Goal: Task Accomplishment & Management: Use online tool/utility

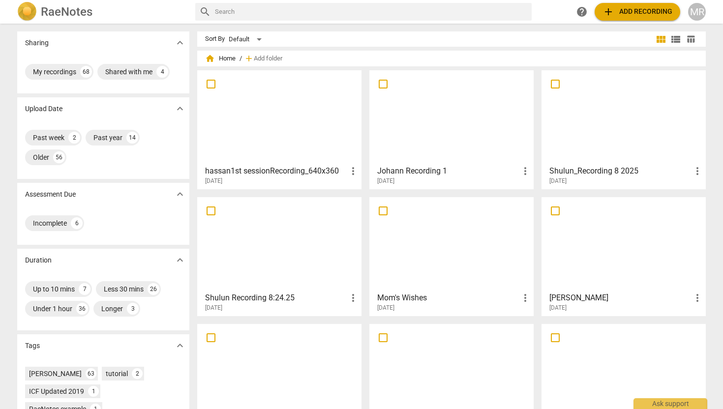
click at [240, 8] on input "text" at bounding box center [371, 12] width 313 height 16
type input "h"
click at [641, 15] on span "add Add recording" at bounding box center [638, 12] width 70 height 12
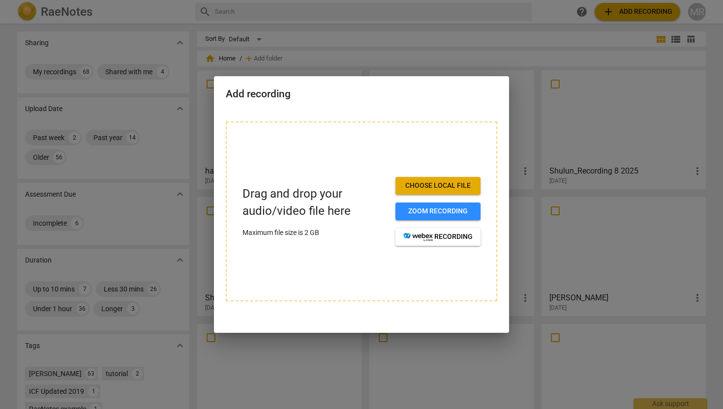
click at [459, 186] on span "Choose local file" at bounding box center [437, 186] width 69 height 10
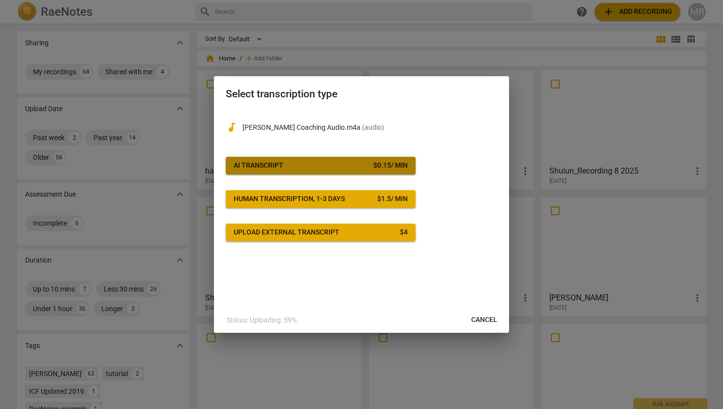
click at [305, 167] on span "AI Transcript $ 0.15 / min" at bounding box center [321, 166] width 174 height 10
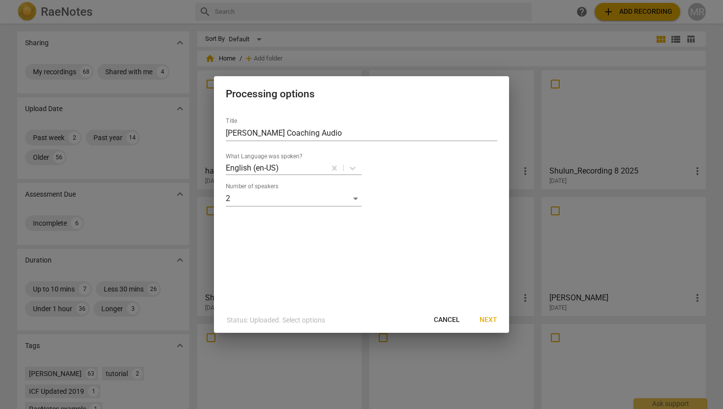
click at [490, 320] on span "Next" at bounding box center [489, 320] width 18 height 10
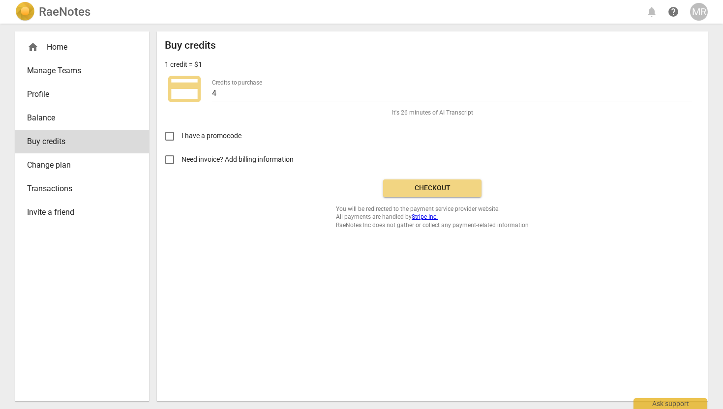
click at [422, 191] on span "Checkout" at bounding box center [432, 188] width 83 height 10
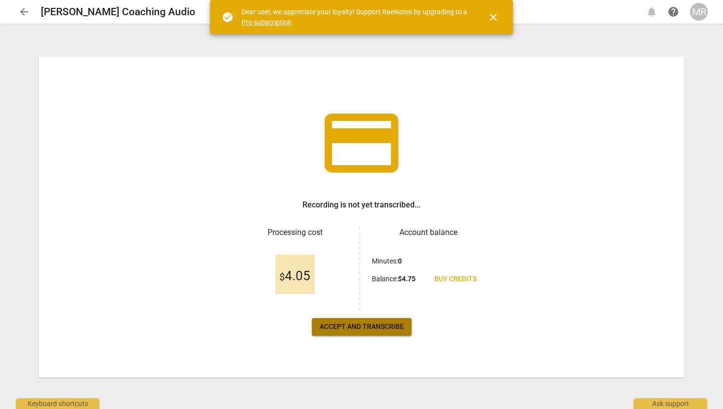
click at [366, 327] on span "Accept and transcribe" at bounding box center [362, 327] width 84 height 10
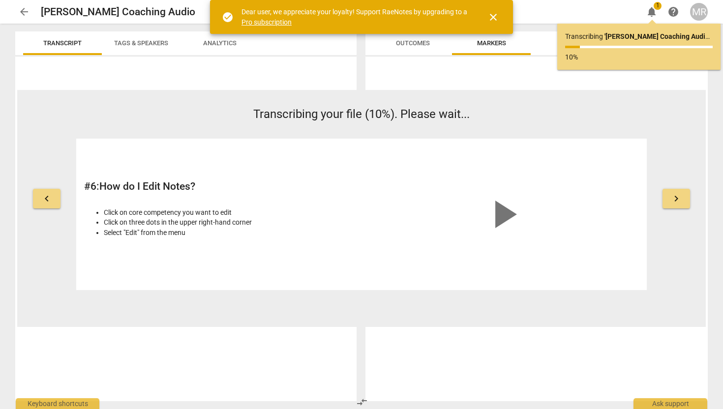
click at [497, 20] on span "close" at bounding box center [494, 17] width 12 height 12
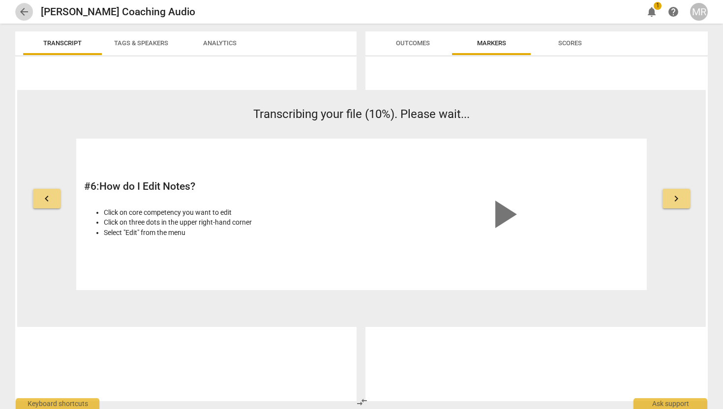
click at [22, 11] on span "arrow_back" at bounding box center [24, 12] width 12 height 12
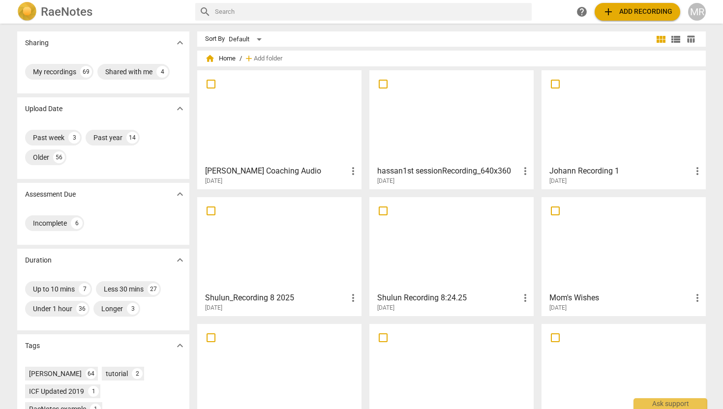
click at [267, 138] on div at bounding box center [279, 117] width 157 height 87
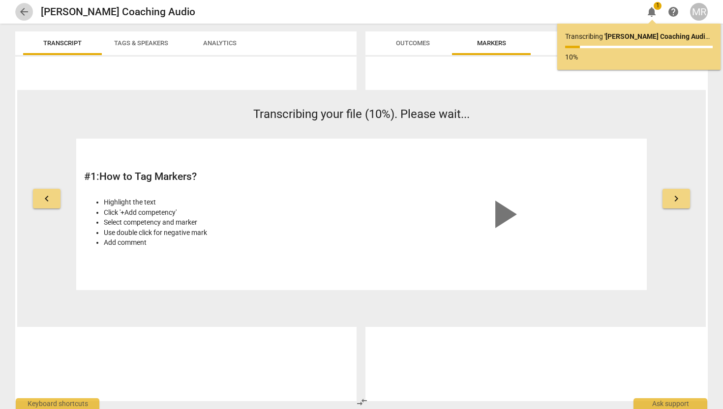
click at [21, 14] on span "arrow_back" at bounding box center [24, 12] width 12 height 12
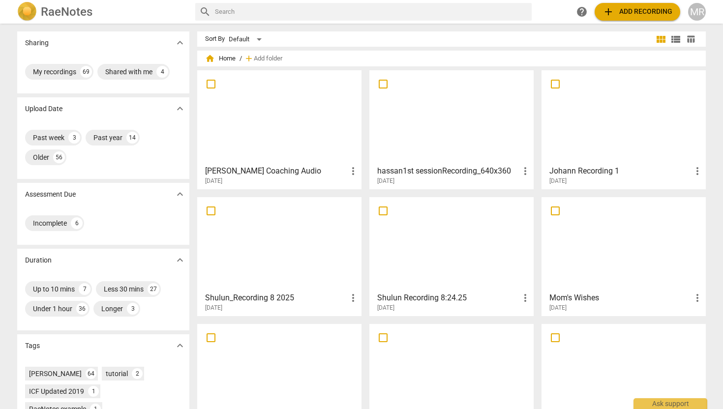
click at [239, 173] on h3 "[PERSON_NAME] Coaching Audio" at bounding box center [276, 171] width 142 height 12
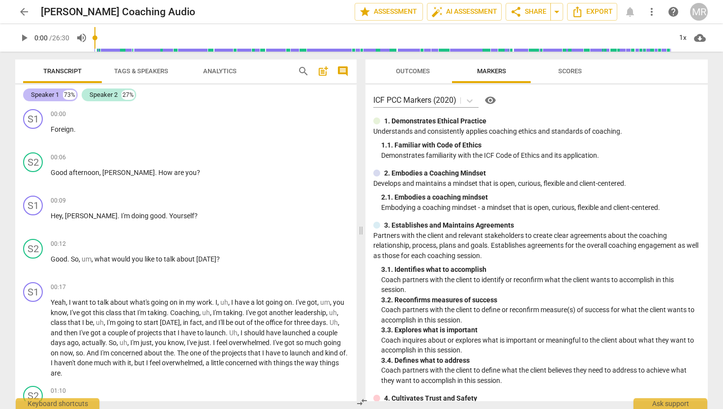
click at [53, 93] on div "Speaker 1" at bounding box center [45, 95] width 28 height 10
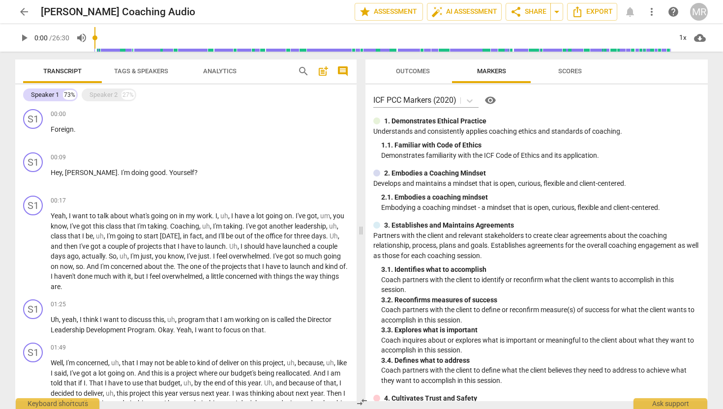
click at [125, 72] on span "Tags & Speakers" at bounding box center [141, 70] width 54 height 7
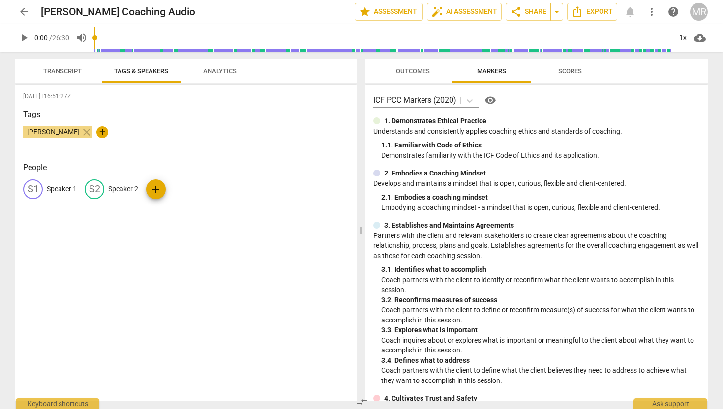
click at [62, 191] on p "Speaker 1" at bounding box center [62, 189] width 30 height 10
type input "Coach"
click at [193, 183] on div "edit Speaker 2" at bounding box center [176, 190] width 54 height 20
type input "Client"
click at [194, 256] on div "[DATE]T16:51:27Z Tags [PERSON_NAME] close + People CO Coach edit Client delete …" at bounding box center [185, 243] width 341 height 317
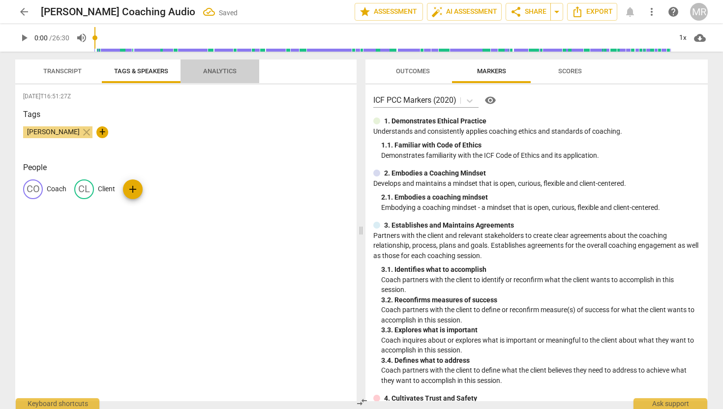
click at [216, 70] on span "Analytics" at bounding box center [219, 70] width 33 height 7
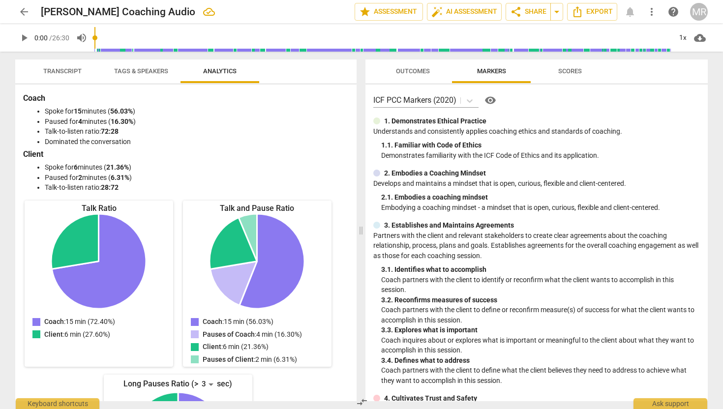
click at [78, 65] on span "Transcript" at bounding box center [62, 71] width 62 height 13
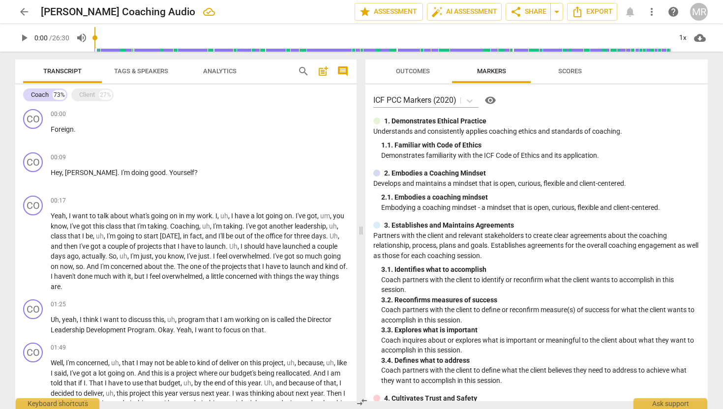
click at [123, 70] on span "Tags & Speakers" at bounding box center [141, 70] width 54 height 7
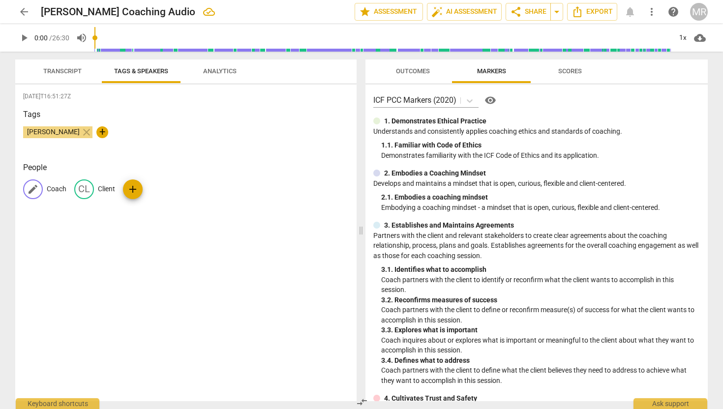
click at [61, 187] on p "Coach" at bounding box center [57, 189] width 20 height 10
type input "Client"
click at [176, 191] on p "Client" at bounding box center [180, 189] width 17 height 10
type input "Coach"
click at [222, 69] on span "Analytics" at bounding box center [219, 70] width 33 height 7
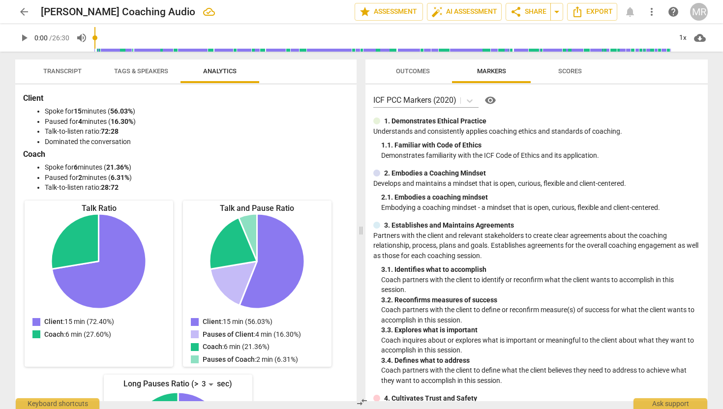
click at [67, 69] on span "Transcript" at bounding box center [62, 70] width 38 height 7
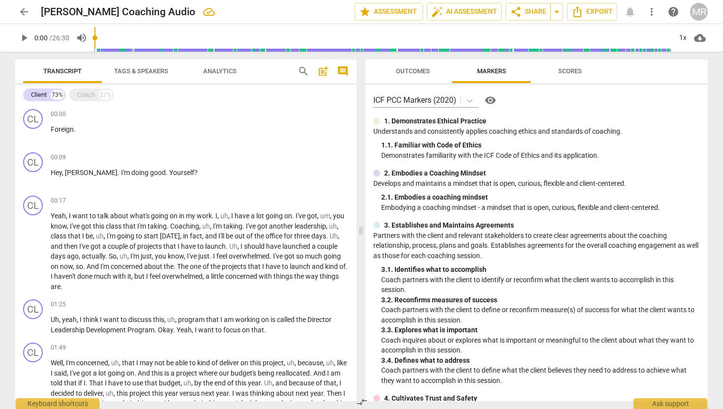
click at [72, 70] on span "Transcript" at bounding box center [62, 70] width 38 height 7
click at [31, 136] on span "play_arrow" at bounding box center [34, 135] width 12 height 12
click at [78, 66] on span "Transcript" at bounding box center [62, 71] width 62 height 13
click at [148, 69] on span "Tags & Speakers" at bounding box center [141, 70] width 54 height 7
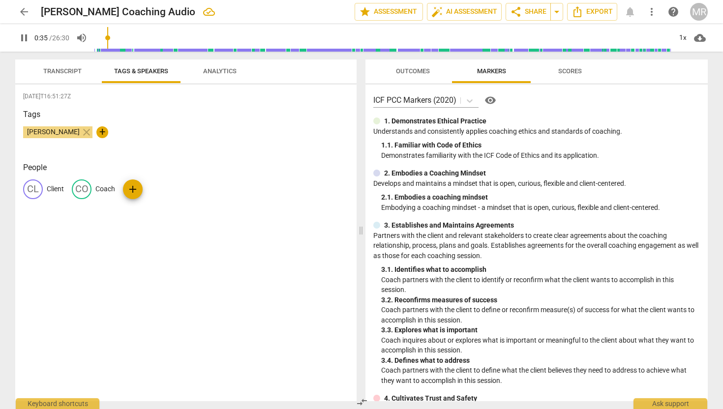
click at [56, 66] on span "Transcript" at bounding box center [62, 71] width 62 height 13
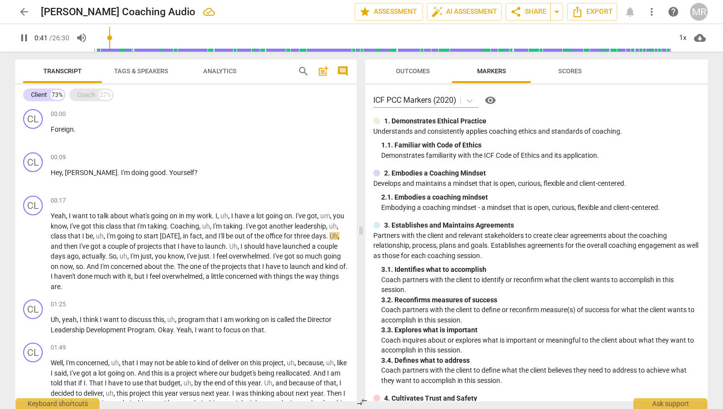
click at [86, 93] on div "Coach" at bounding box center [86, 95] width 18 height 10
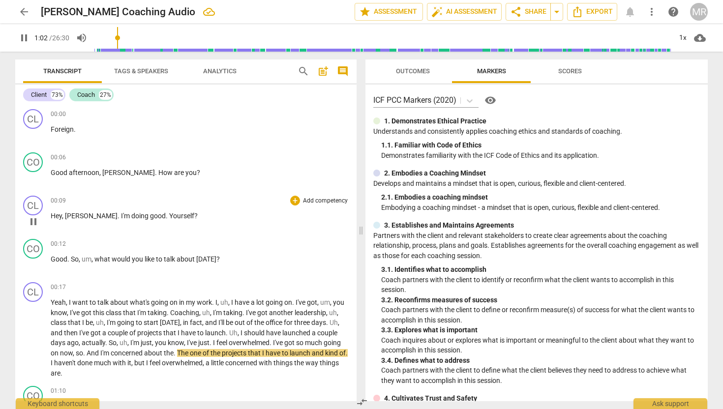
click at [160, 206] on div "00:09 + Add competency keyboard_arrow_right Hey , [PERSON_NAME] . I'm doing goo…" at bounding box center [200, 213] width 298 height 35
click at [239, 158] on div "00:06 + Add competency keyboard_arrow_right" at bounding box center [200, 158] width 298 height 10
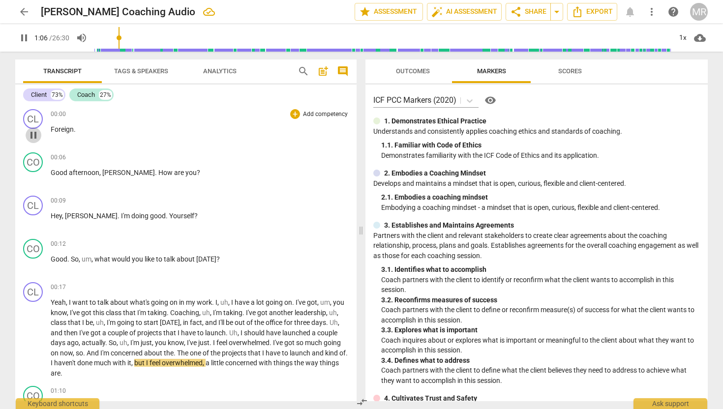
click at [34, 138] on span "pause" at bounding box center [34, 135] width 12 height 12
type input "67"
click at [602, 8] on span "Export" at bounding box center [592, 12] width 41 height 12
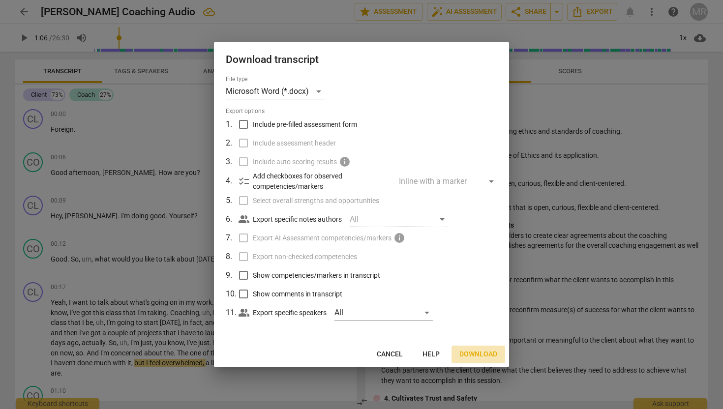
click at [482, 355] on span "Download" at bounding box center [478, 355] width 38 height 10
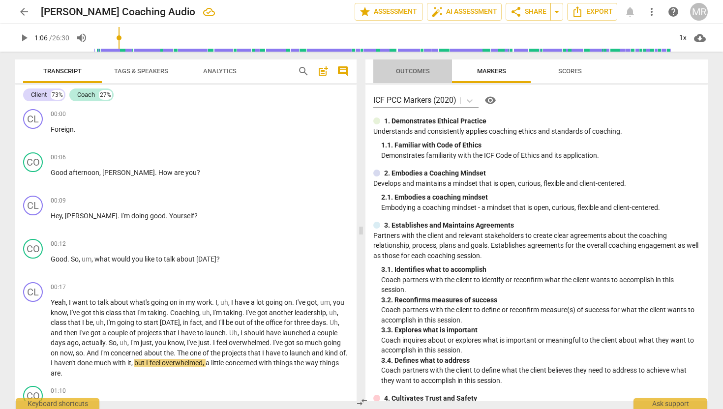
click at [420, 69] on span "Outcomes" at bounding box center [413, 70] width 34 height 7
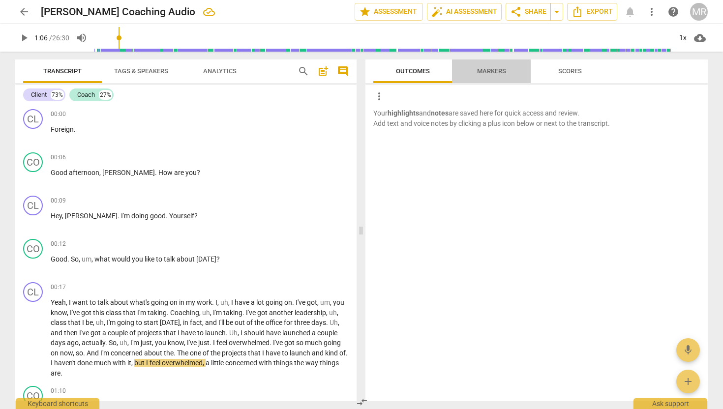
click at [486, 76] on span "Markers" at bounding box center [491, 71] width 53 height 13
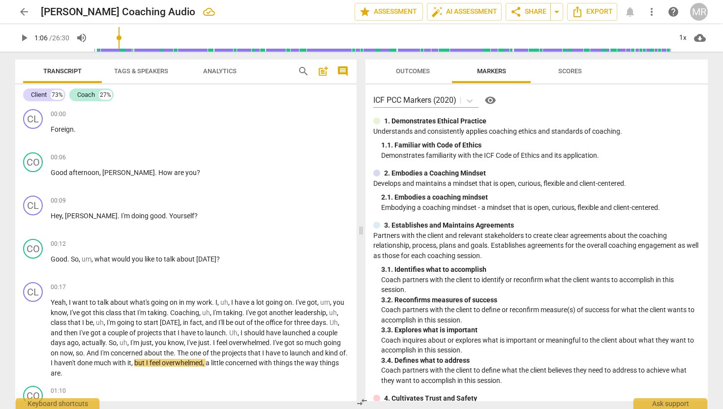
click at [411, 67] on span "Outcomes" at bounding box center [413, 70] width 34 height 7
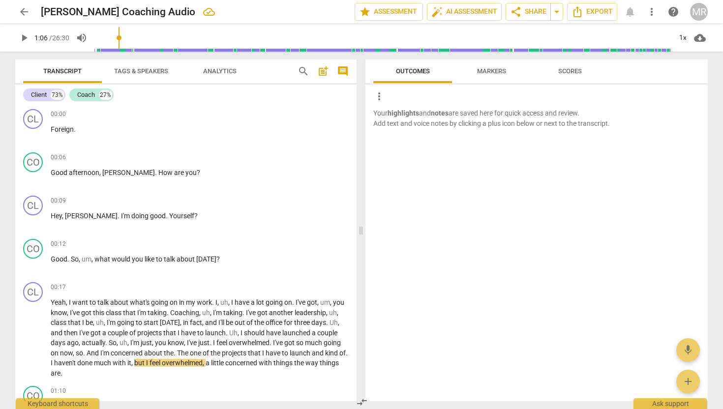
click at [581, 71] on span "Scores" at bounding box center [570, 70] width 24 height 7
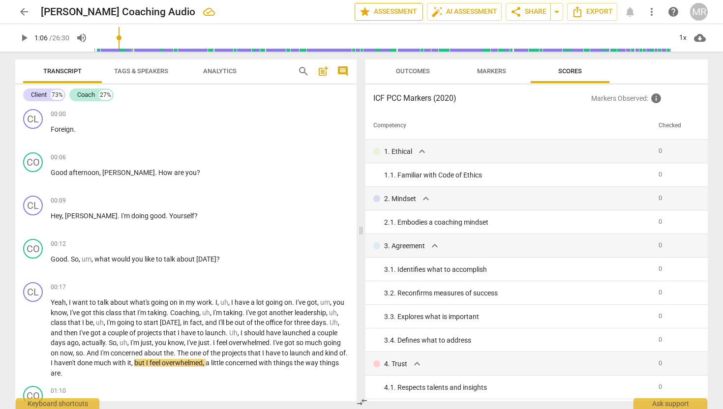
click at [398, 12] on span "star Assessment" at bounding box center [389, 12] width 60 height 12
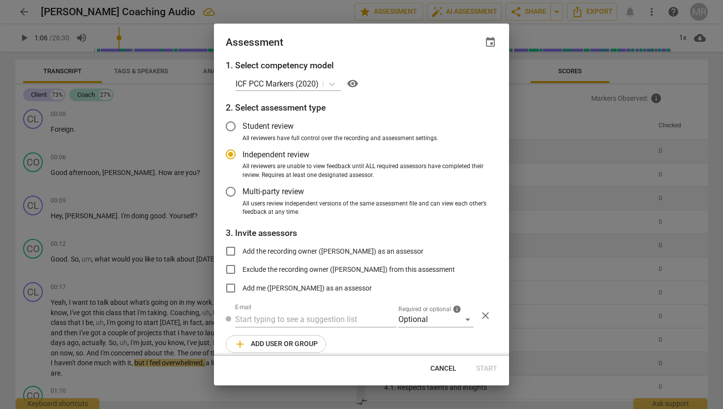
click at [220, 6] on div at bounding box center [361, 204] width 723 height 409
radio input "false"
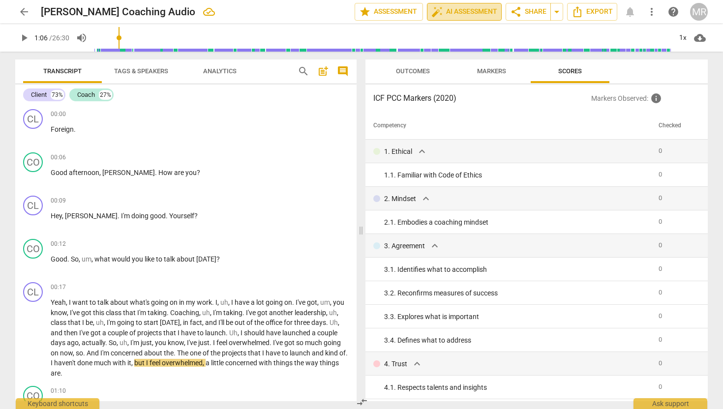
click at [461, 12] on span "auto_fix_high AI Assessment" at bounding box center [464, 12] width 66 height 12
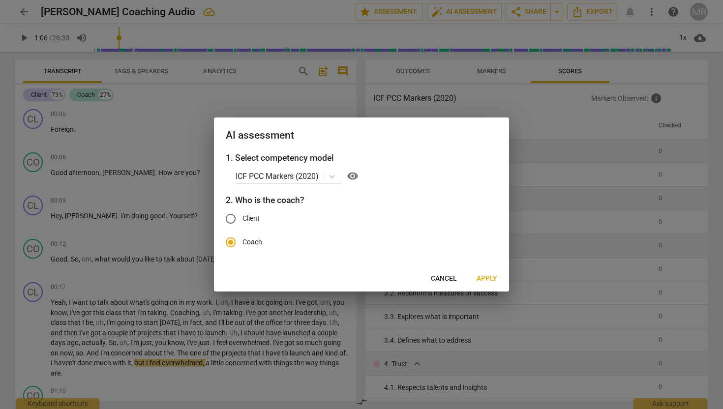
click at [487, 278] on span "Apply" at bounding box center [487, 279] width 21 height 10
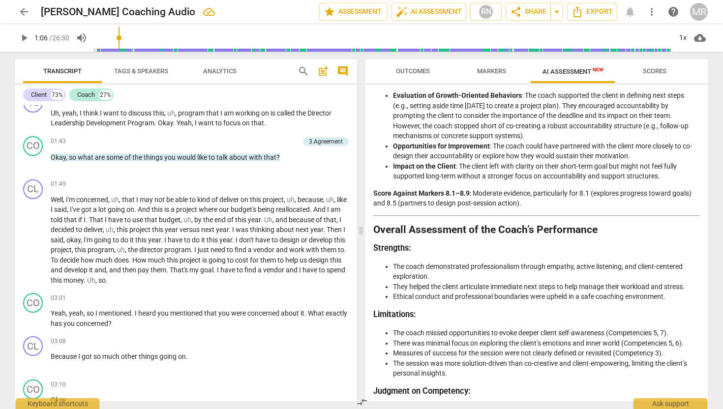
scroll to position [1436, 0]
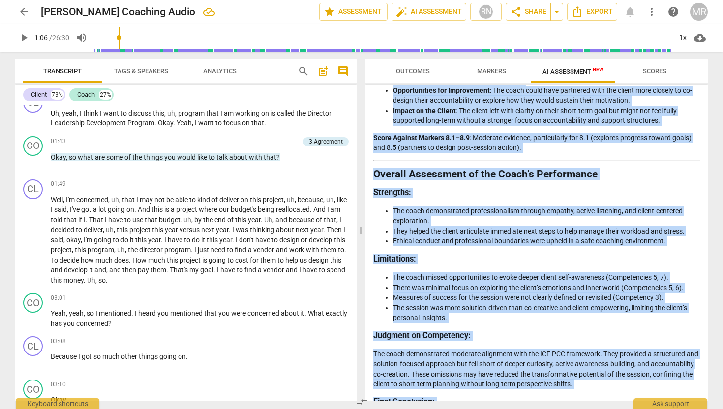
drag, startPoint x: 484, startPoint y: 390, endPoint x: 398, endPoint y: 79, distance: 322.0
click at [398, 79] on div "Outcomes Markers AI Assessment New Scores Disclaimer: AI can make mistakes. Con…" at bounding box center [537, 231] width 342 height 342
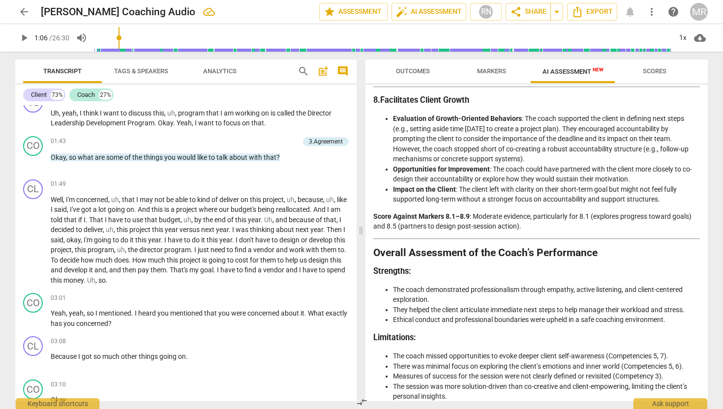
click at [513, 164] on li "Evaluation of Growth-Oriented Behaviors : The coach supported the client in def…" at bounding box center [546, 139] width 307 height 51
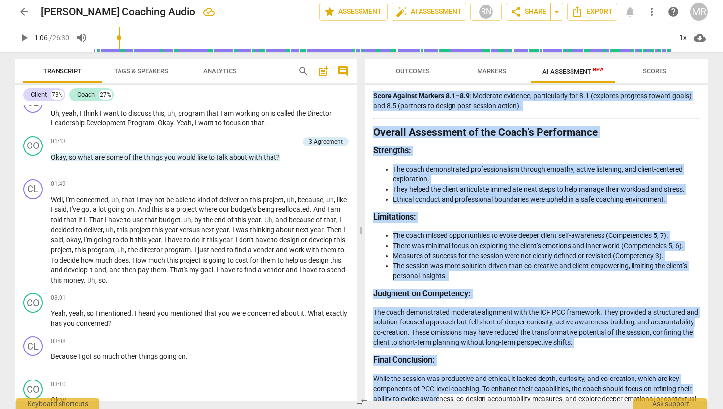
scroll to position [1436, 0]
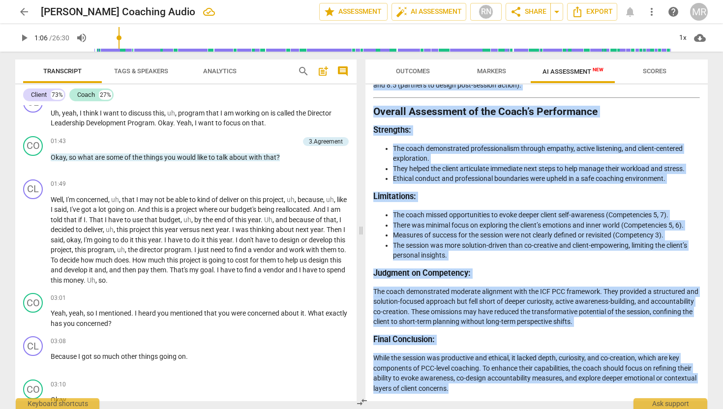
drag, startPoint x: 376, startPoint y: 119, endPoint x: 488, endPoint y: 392, distance: 295.0
copy div "Loremips do sit Ametc’a Elitsedd Eiusm te i utlabore, etdolorema-aliqu enimadmi…"
click at [550, 73] on span "AI Assessment New" at bounding box center [573, 71] width 61 height 7
click at [496, 69] on span "Markers" at bounding box center [491, 70] width 29 height 7
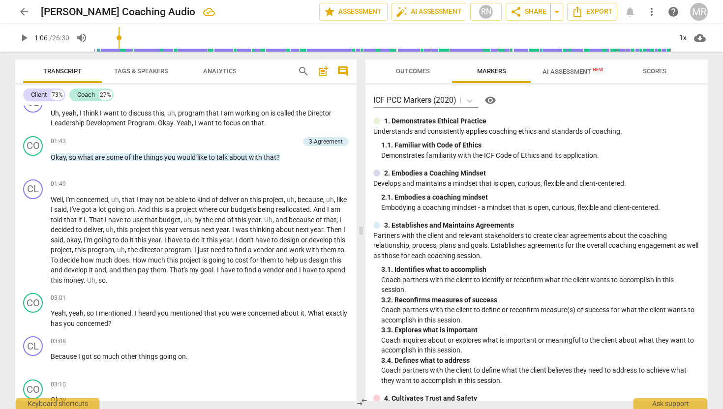
click at [645, 71] on span "Scores" at bounding box center [655, 70] width 24 height 7
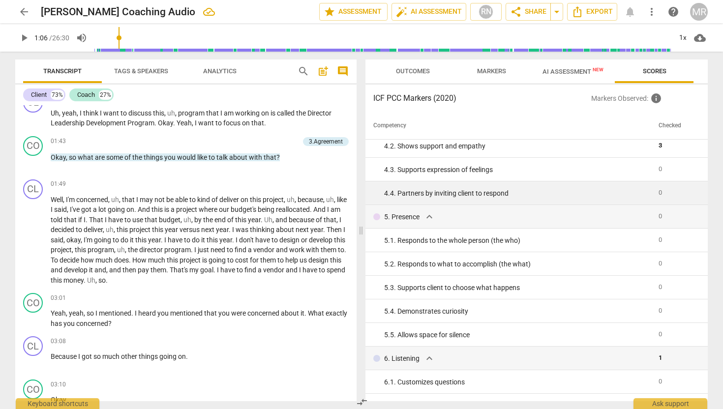
scroll to position [210, 0]
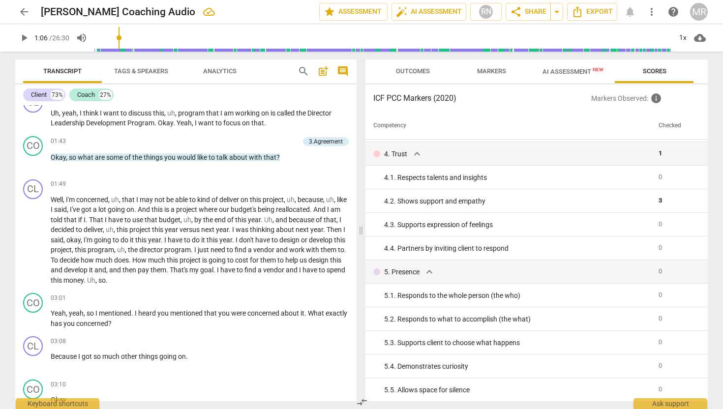
click at [421, 68] on span "Outcomes" at bounding box center [413, 70] width 34 height 7
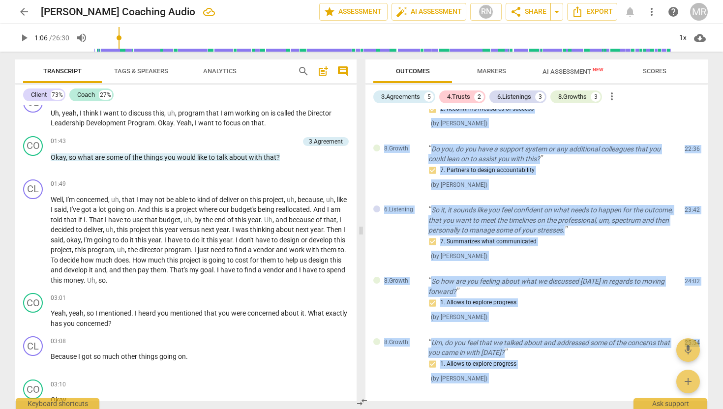
scroll to position [503, 0]
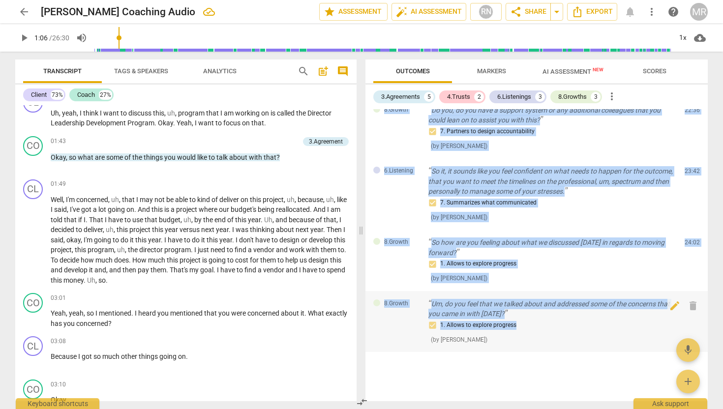
drag, startPoint x: 383, startPoint y: 115, endPoint x: 535, endPoint y: 325, distance: 259.0
click at [535, 325] on div "3.Agreement So, um, what would you like to talk about [DATE]? 1. Identifies wha…" at bounding box center [537, 255] width 342 height 292
copy div "3.Agreement So, um, what would you like to talk about [DATE]? 1. Identifies wha…"
click at [577, 97] on div "8.Growths" at bounding box center [572, 97] width 29 height 10
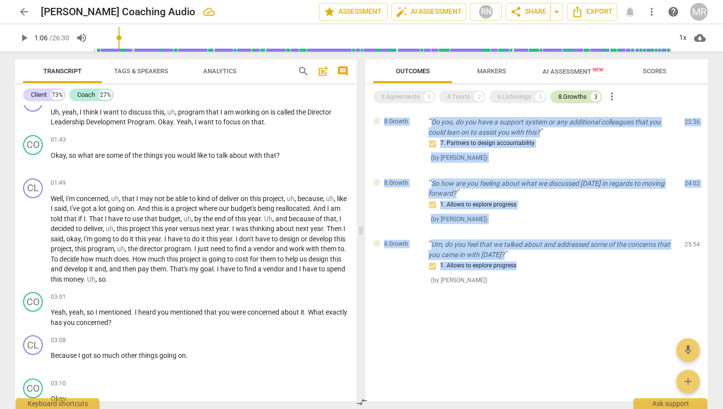
scroll to position [347, 0]
click at [510, 93] on div "6.Listenings" at bounding box center [514, 97] width 34 height 10
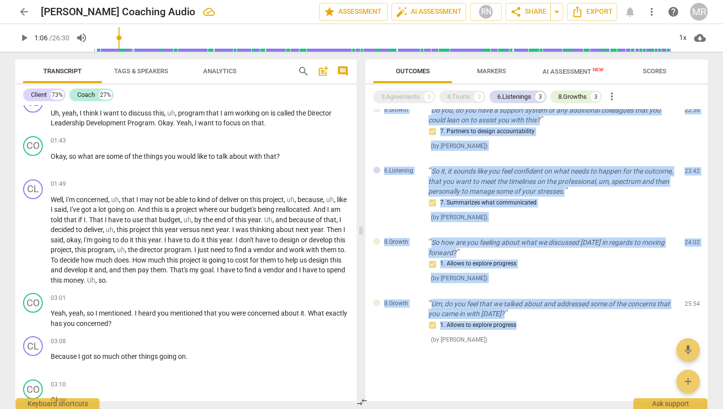
scroll to position [0, 0]
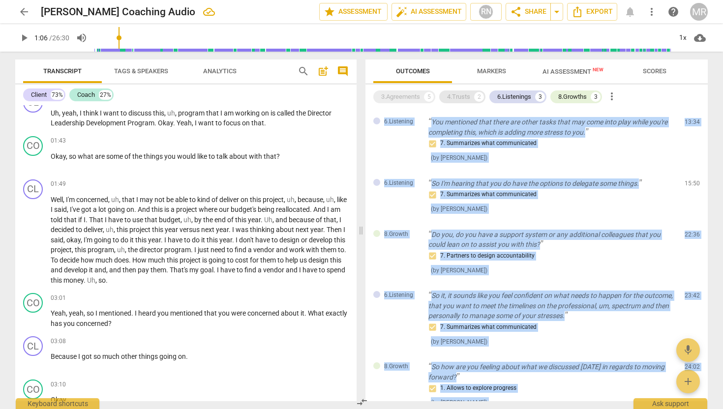
click at [465, 97] on div "4.Trusts" at bounding box center [458, 97] width 23 height 10
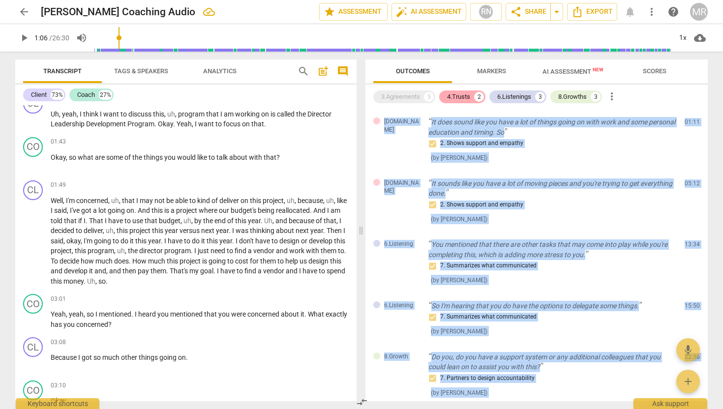
scroll to position [348, 0]
click at [408, 97] on div "3.Agreements" at bounding box center [400, 97] width 39 height 10
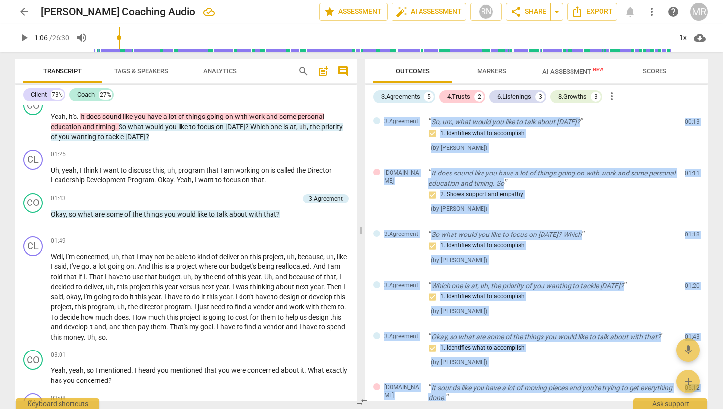
scroll to position [0, 0]
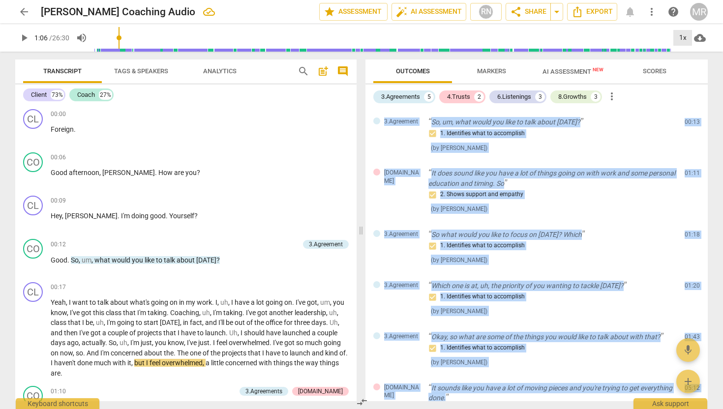
click at [687, 38] on div "1x" at bounding box center [682, 38] width 19 height 16
click at [684, 109] on li "2x" at bounding box center [689, 113] width 33 height 19
click at [35, 223] on span "play_arrow" at bounding box center [34, 222] width 12 height 12
click at [681, 39] on div "2x" at bounding box center [682, 38] width 19 height 16
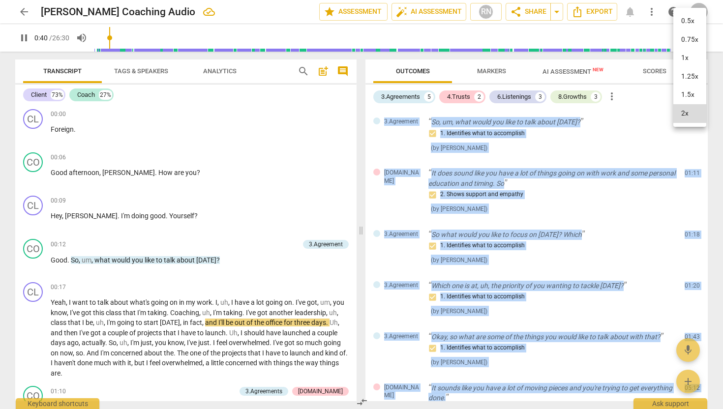
click at [685, 95] on li "1.5x" at bounding box center [689, 95] width 33 height 19
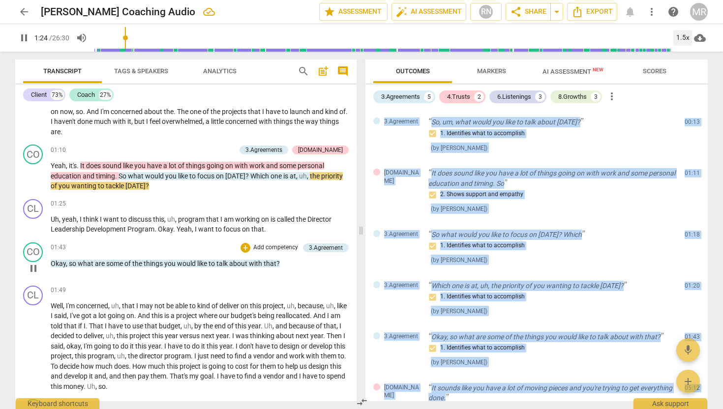
scroll to position [239, 0]
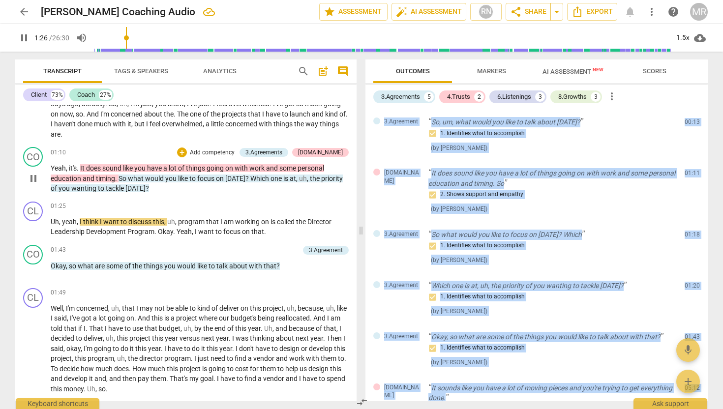
click at [32, 182] on span "pause" at bounding box center [34, 179] width 12 height 12
type input "87"
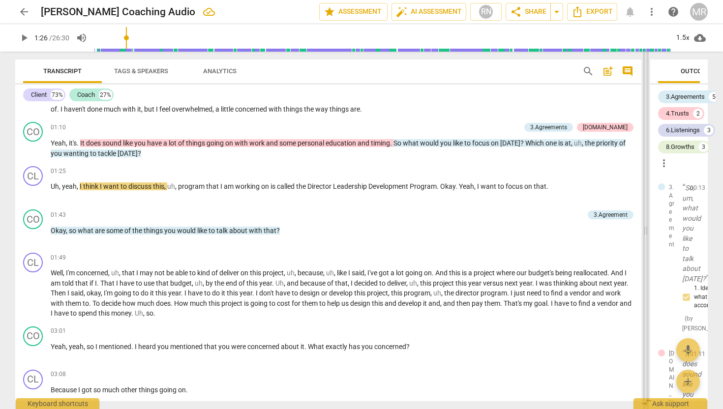
scroll to position [219, 0]
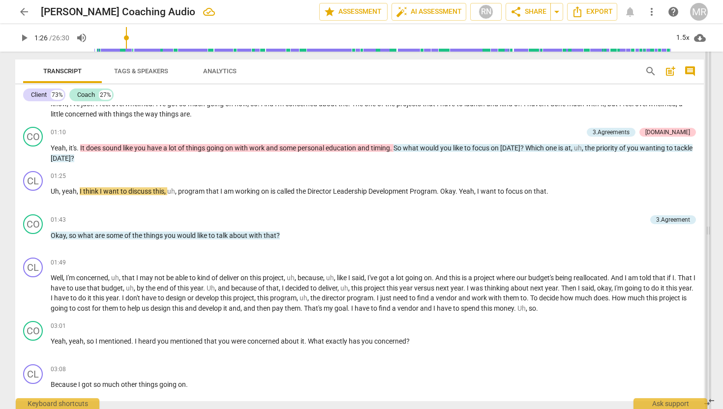
drag, startPoint x: 362, startPoint y: 227, endPoint x: 710, endPoint y: 201, distance: 349.2
click at [710, 201] on span at bounding box center [708, 231] width 6 height 358
click at [651, 175] on p "Add competency" at bounding box center [673, 176] width 47 height 9
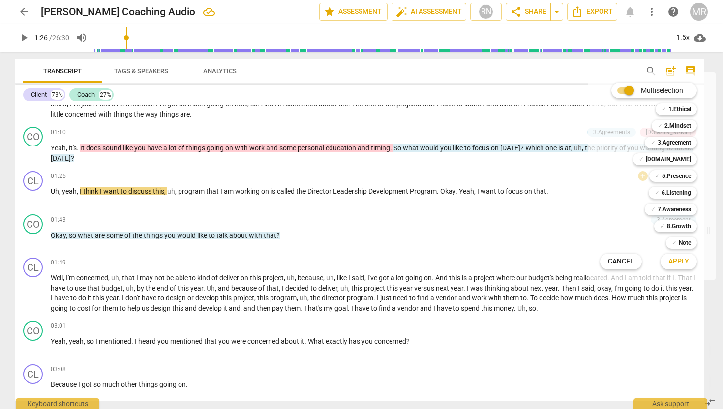
click at [76, 212] on div at bounding box center [361, 204] width 723 height 409
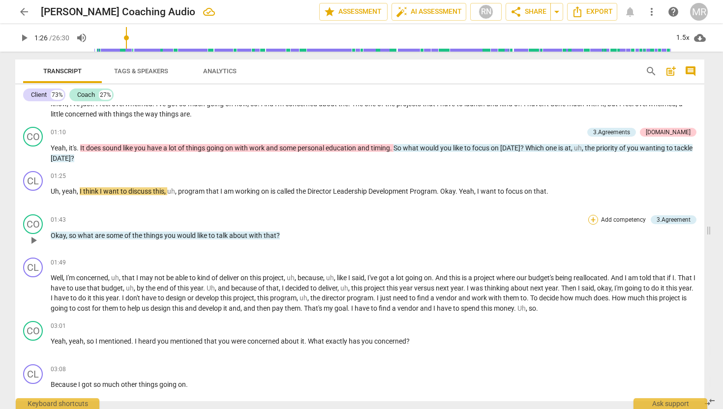
click at [592, 218] on div "+" at bounding box center [593, 220] width 10 height 10
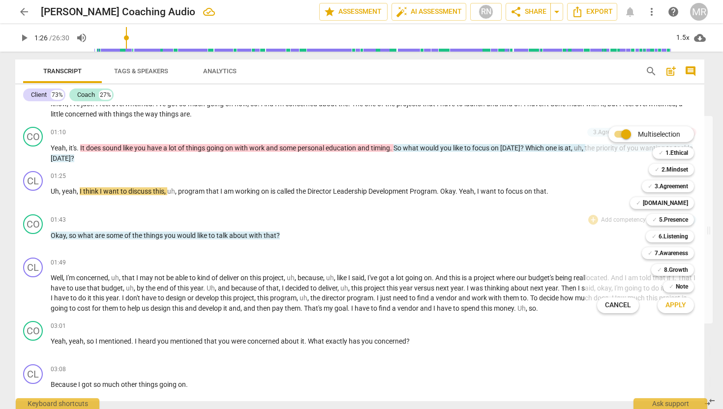
click at [270, 235] on div at bounding box center [361, 204] width 723 height 409
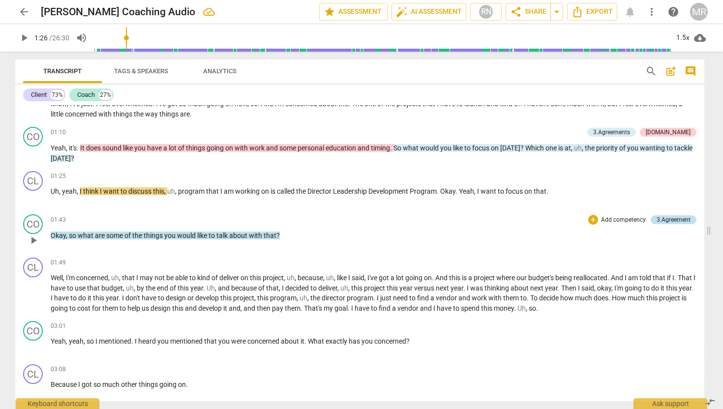
click at [673, 219] on div "3.Agreement" at bounding box center [674, 219] width 34 height 9
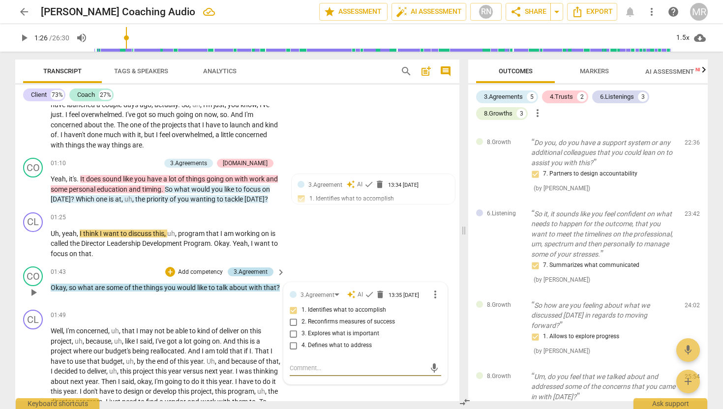
scroll to position [650, 0]
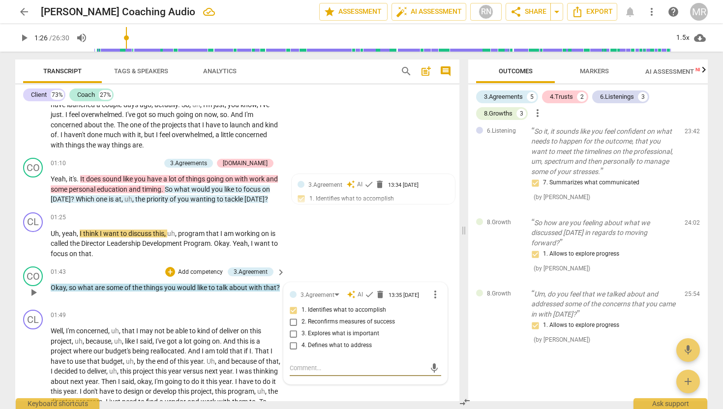
type textarea "a"
type textarea "an"
type textarea "ano"
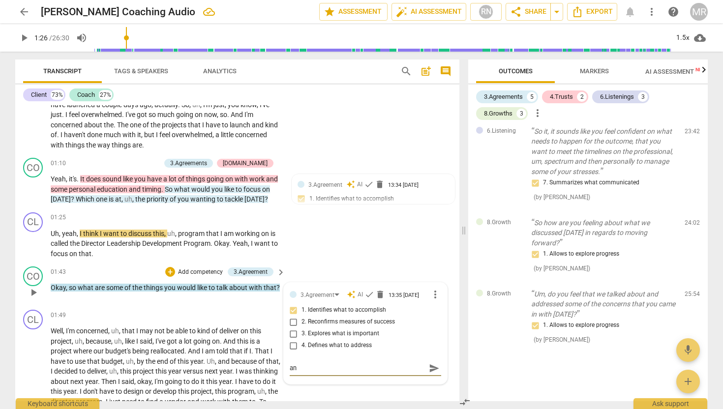
type textarea "ano"
type textarea "anot"
type textarea "anoth"
type textarea "anothe"
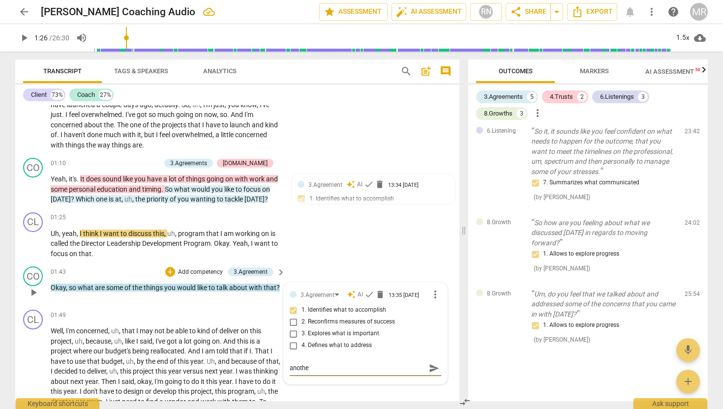
type textarea "another"
type textarea "another e"
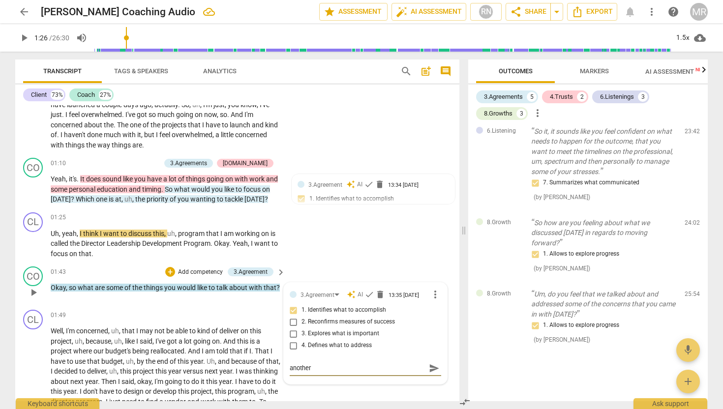
type textarea "another e"
type textarea "another ex"
type textarea "another exa"
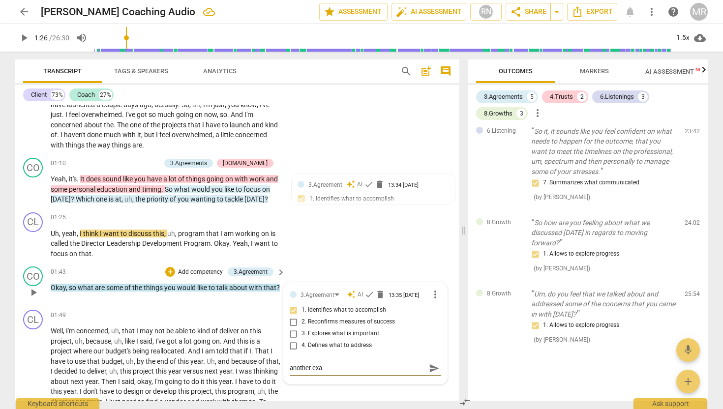
type textarea "another exam"
type textarea "another examp"
type textarea "another exampl"
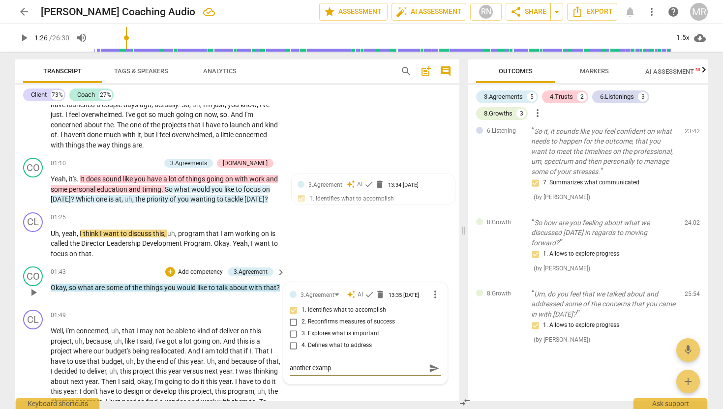
type textarea "another exampl"
type textarea "another example"
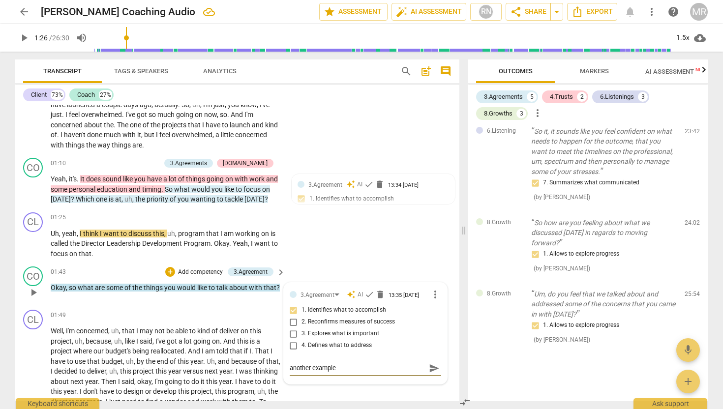
type textarea "another example f"
type textarea "another example fo"
type textarea "another example for"
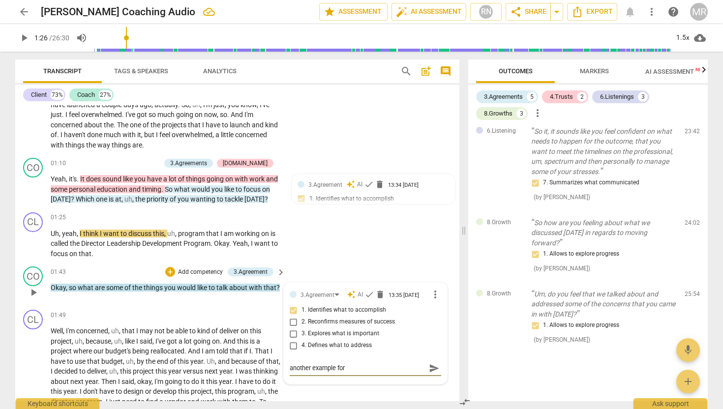
type textarea "another example for"
type textarea "another example for d"
type textarea "another example for de"
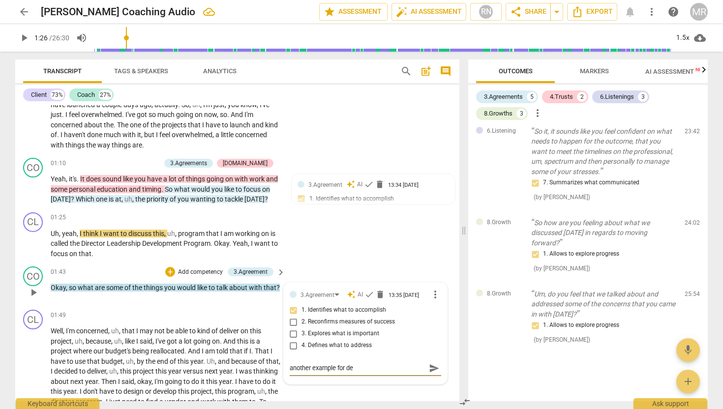
type textarea "another example for [PERSON_NAME]"
type textarea "another example for deep"
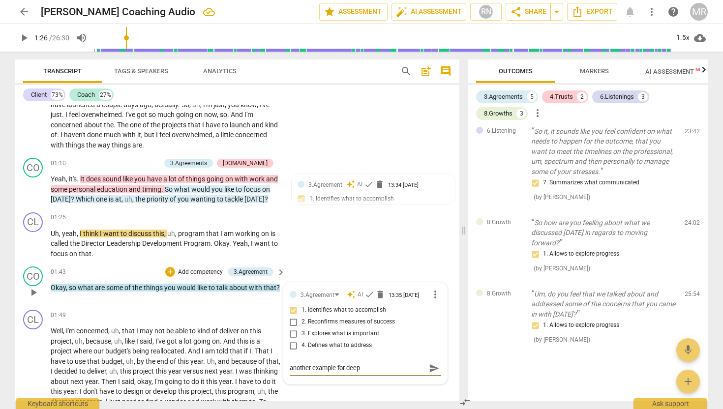
type textarea "another example for deep"
type textarea "another example for deep i"
type textarea "another example for deep in"
type textarea "another example for deep ins"
type textarea "another example for deep insi"
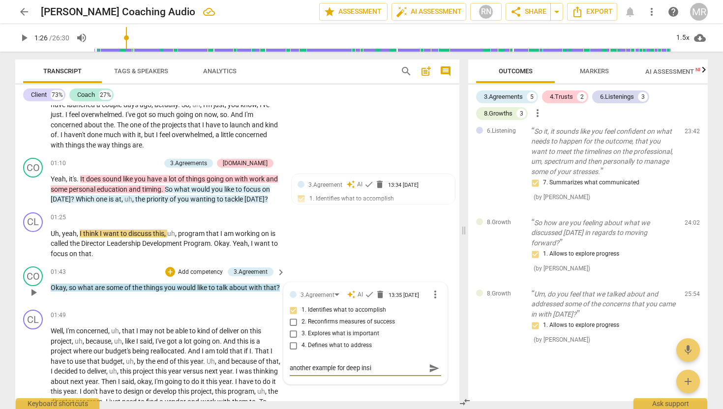
type textarea "another example for deep insig"
type textarea "another example for deep insigh"
type textarea "another example for deep insight"
type textarea "another example for deep insight:"
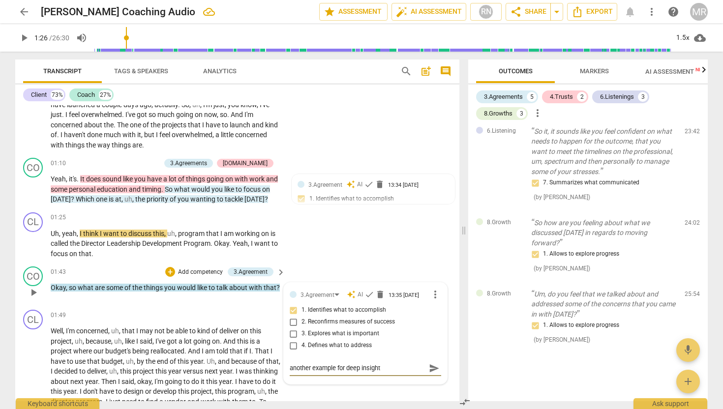
type textarea "another example for deep insight:"
type textarea "another example for deep insight: W"
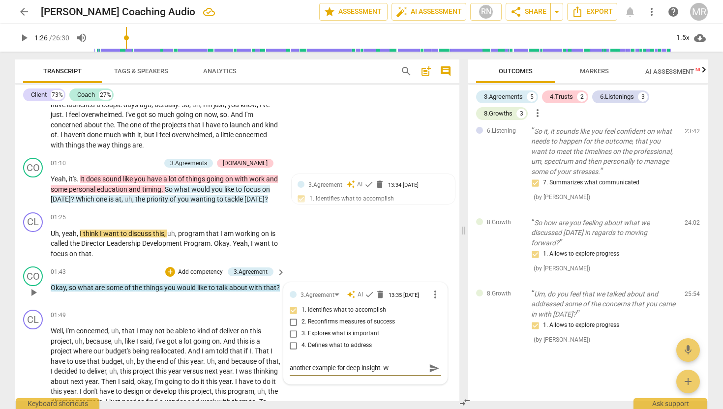
type textarea "another example for deep insight: Wh"
type textarea "another example for deep insight: Wha"
type textarea "another example for deep insight: What"
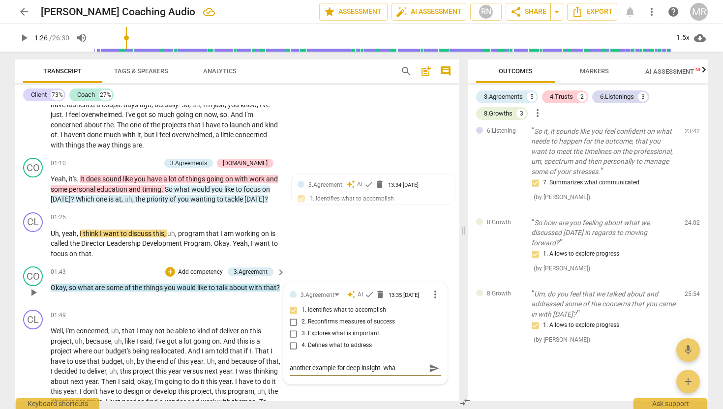
type textarea "another example for deep insight: What"
type textarea "another example for deep insight: What m"
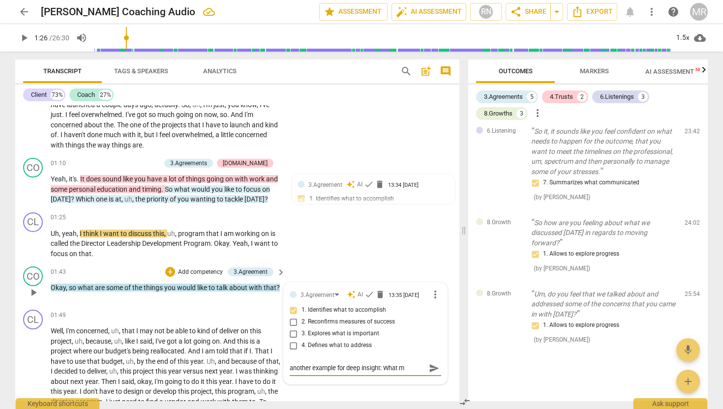
type textarea "another example for deep insight: What ma"
type textarea "another example for deep insight: What mak"
type textarea "another example for deep insight: What make"
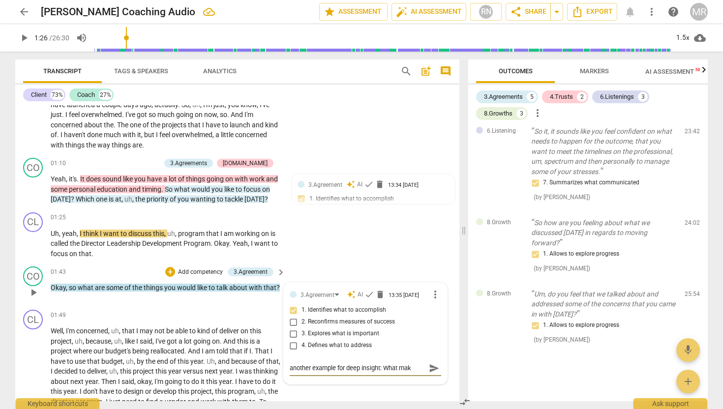
type textarea "another example for deep insight: What make"
type textarea "another example for deep insight: What makes"
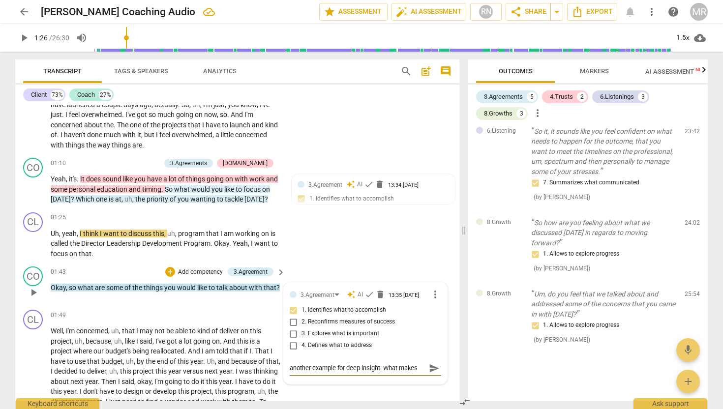
type textarea "another example for deep insight: What makes t"
type textarea "another example for deep insight: What makes th"
type textarea "another example for deep insight: What makes tha"
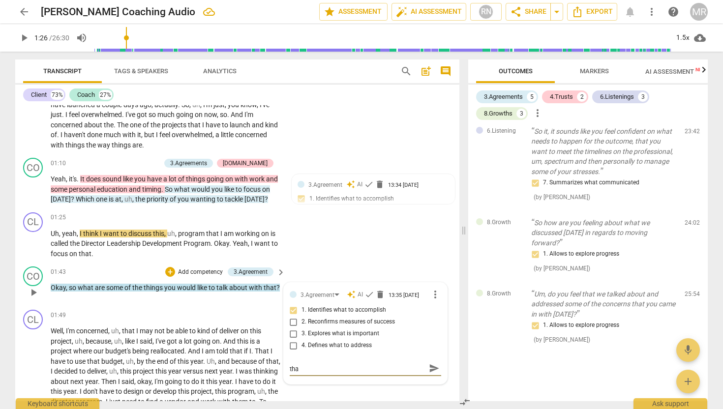
type textarea "another example for deep insight: What makes that"
type textarea "another example for deep insight: What makes that i"
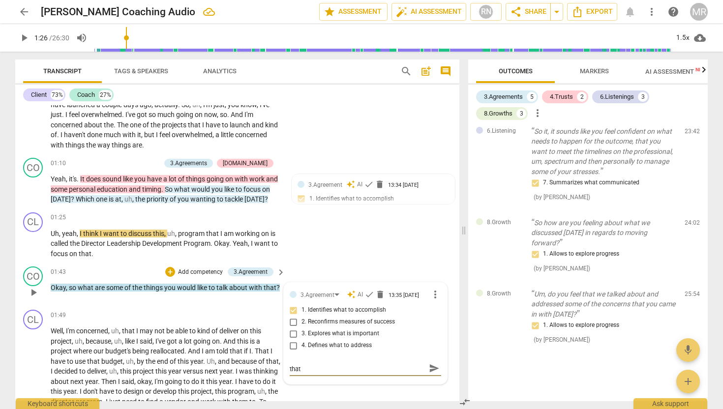
type textarea "another example for deep insight: What makes that i"
type textarea "another example for deep insight: What makes that im"
type textarea "another example for deep insight: What makes that imp"
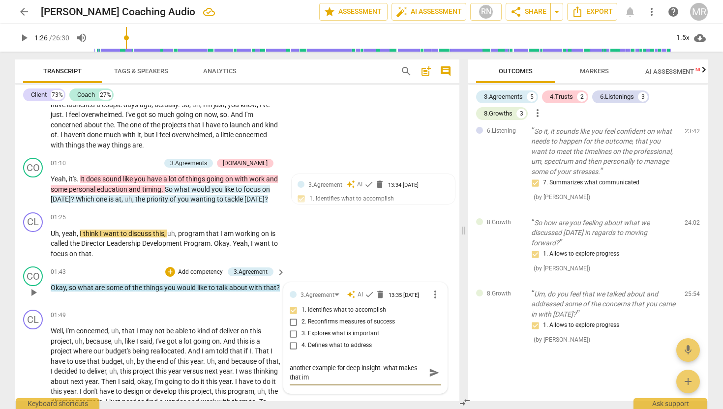
type textarea "another example for deep insight: What makes that imp"
type textarea "another example for deep insight: What makes that impo"
type textarea "another example for deep insight: What makes that impoa"
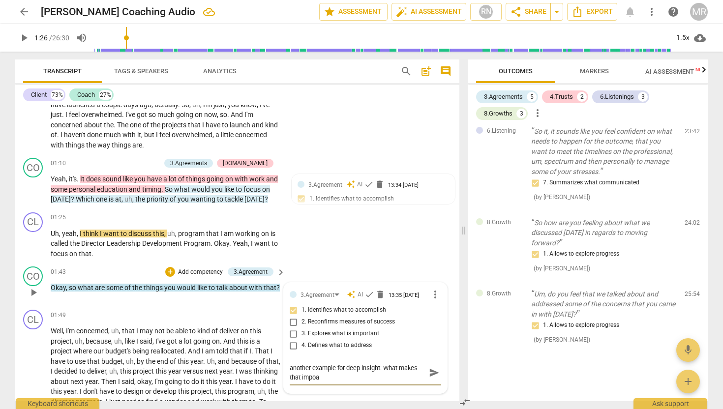
type textarea "another example for deep insight: What makes that impoar"
type textarea "another example for deep insight: What makes that impoa"
type textarea "another example for deep insight: What makes that impo"
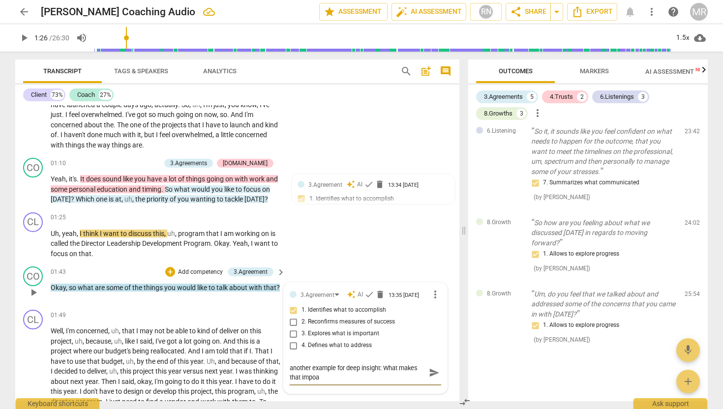
type textarea "another example for deep insight: What makes that impo"
type textarea "another example for deep insight: What makes that impor"
type textarea "another example for deep insight: What makes that import"
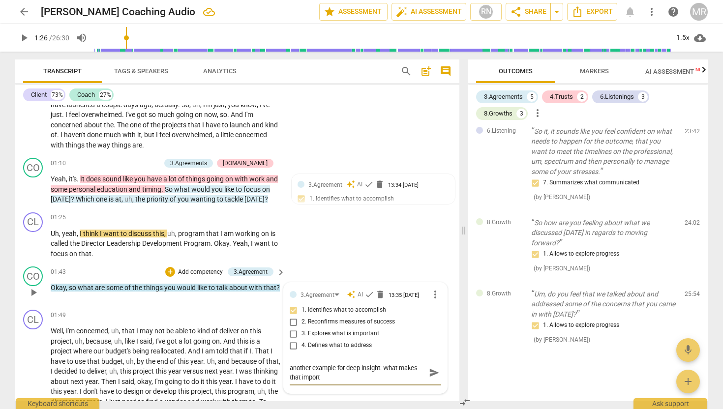
type textarea "another example for deep insight: What makes that importa"
type textarea "another example for deep insight: What makes that importan"
type textarea "another example for deep insight: What makes that important"
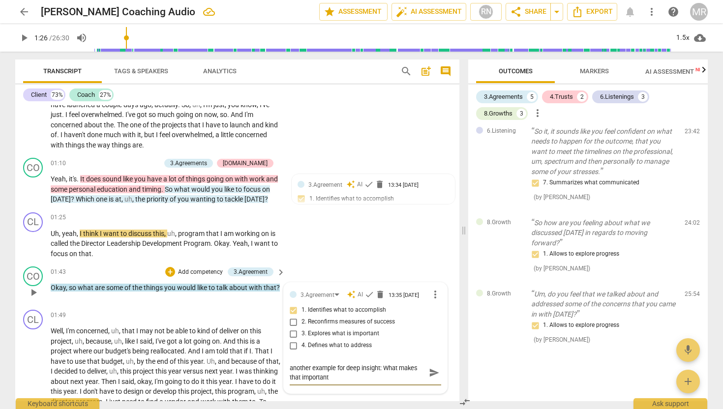
type textarea "another example for deep insight: What makes that important"
type textarea "another example for deep insight: What makes that important n"
type textarea "another example for deep insight: What makes that important no"
type textarea "another example for deep insight: What makes that important now"
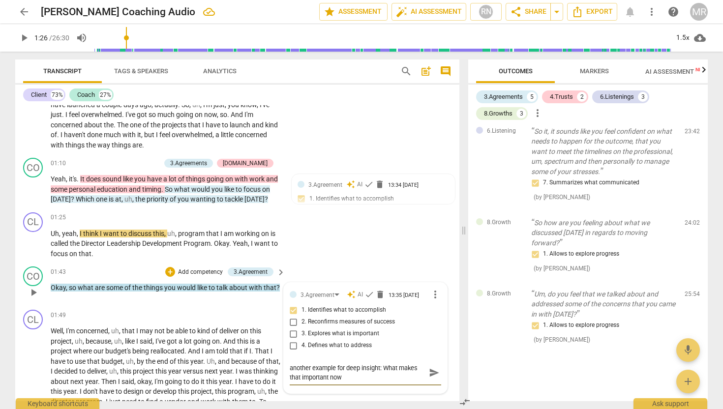
type textarea "another example for deep insight: What makes that important now?"
click at [431, 377] on span "send" at bounding box center [434, 372] width 11 height 11
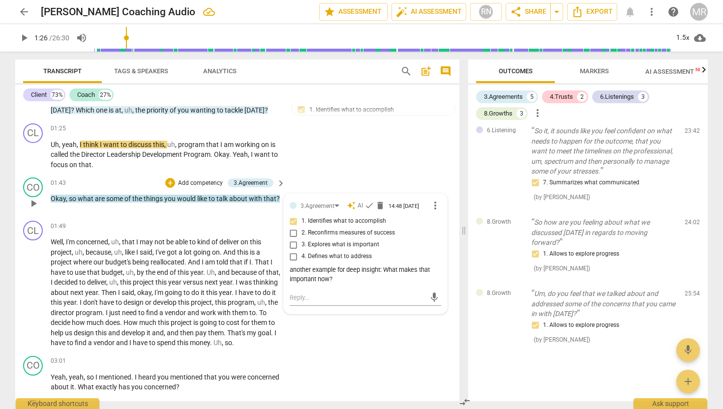
scroll to position [350, 0]
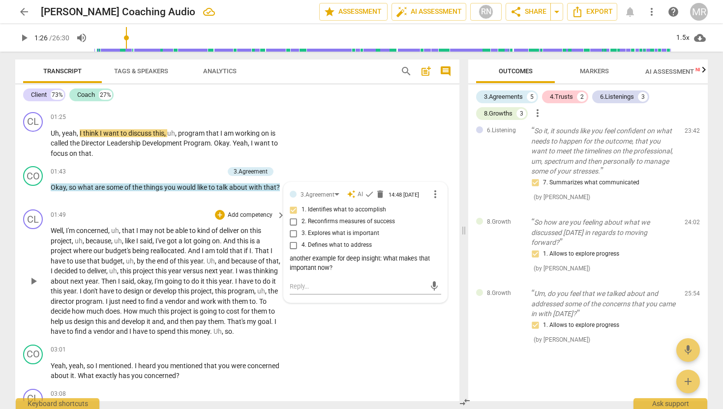
click at [32, 283] on span "play_arrow" at bounding box center [34, 281] width 12 height 12
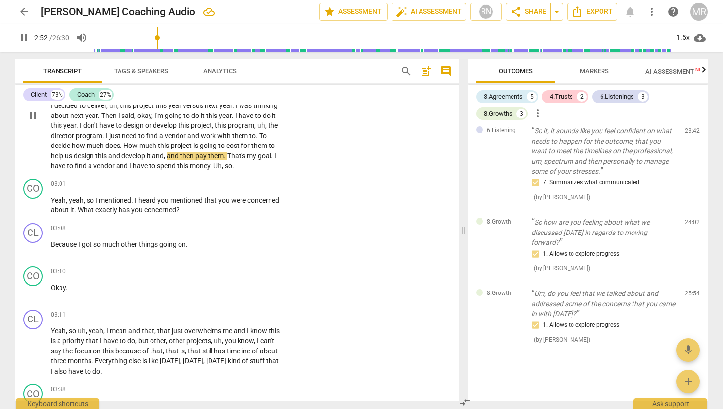
scroll to position [514, 0]
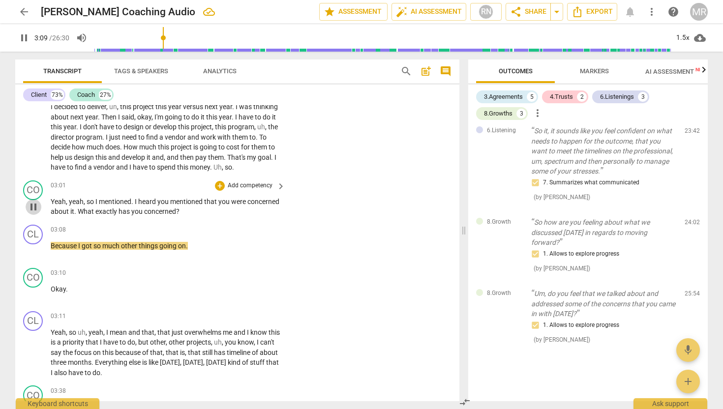
click at [34, 213] on span "pause" at bounding box center [34, 207] width 12 height 12
click at [32, 257] on span "play_arrow" at bounding box center [34, 251] width 12 height 12
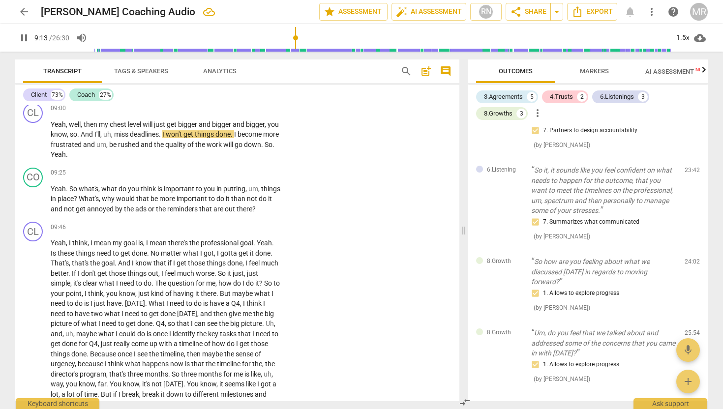
scroll to position [1707, 0]
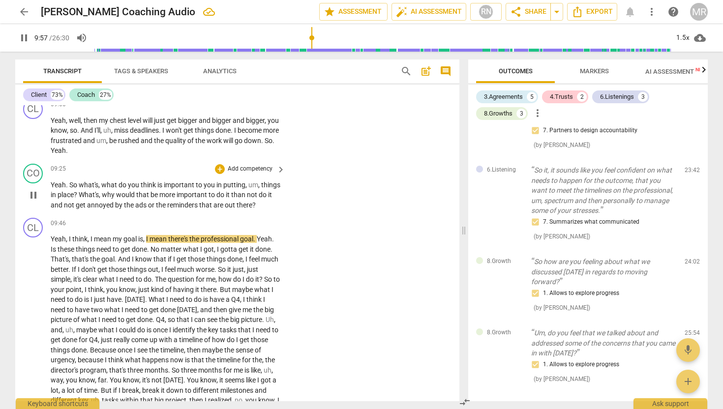
click at [224, 174] on div "+ Add competency" at bounding box center [244, 169] width 59 height 10
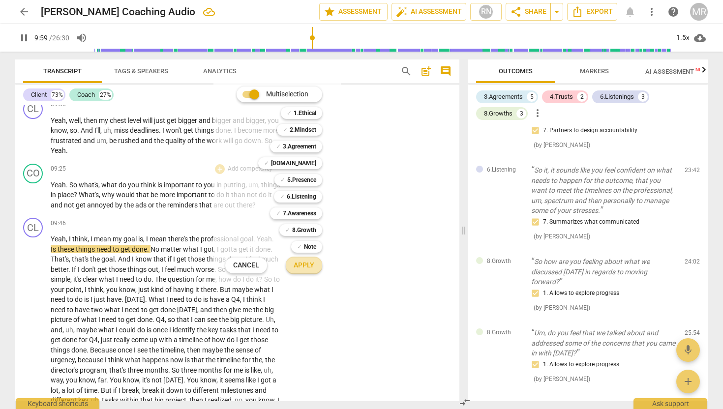
click at [302, 266] on span "Apply" at bounding box center [304, 266] width 21 height 10
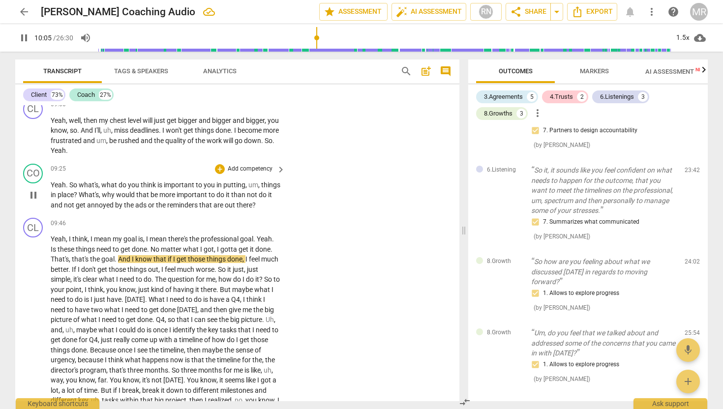
click at [254, 174] on p "Add competency" at bounding box center [250, 169] width 47 height 9
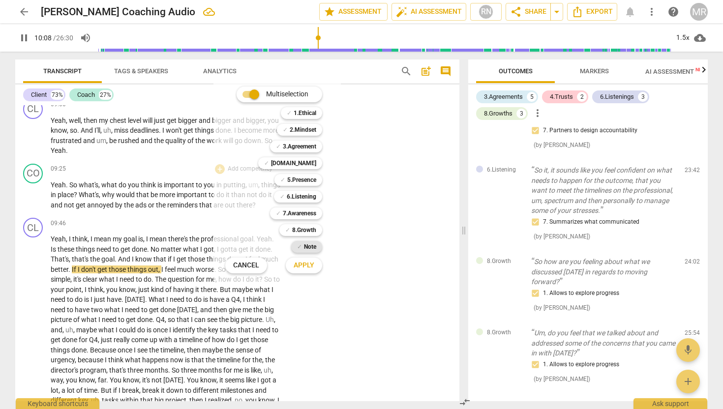
click at [311, 248] on b "Note" at bounding box center [310, 247] width 12 height 12
click at [307, 266] on span "Apply" at bounding box center [304, 266] width 21 height 10
type input "611"
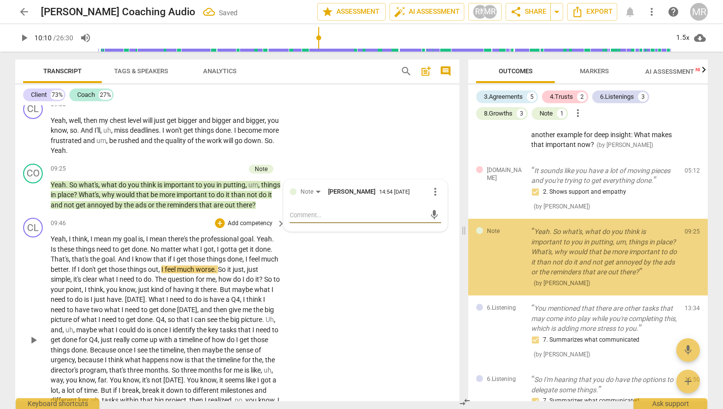
scroll to position [293, 0]
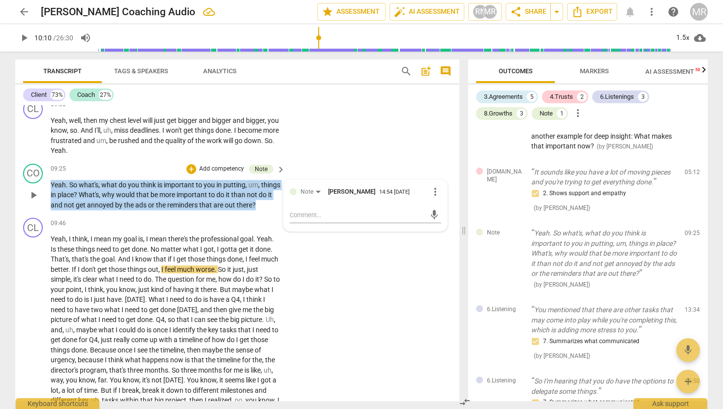
drag, startPoint x: 271, startPoint y: 215, endPoint x: 52, endPoint y: 196, distance: 219.7
click at [52, 196] on p "Yeah . So what's , what do you think is important to you in putting , um , thin…" at bounding box center [166, 195] width 230 height 31
copy p "Yeah . So what's , what do you think is important to you in putting , um , thin…"
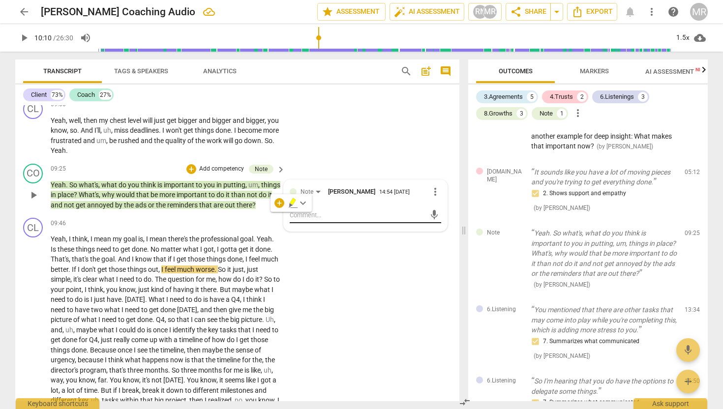
click at [299, 220] on textarea at bounding box center [358, 215] width 136 height 9
type textarea "S"
type textarea "St"
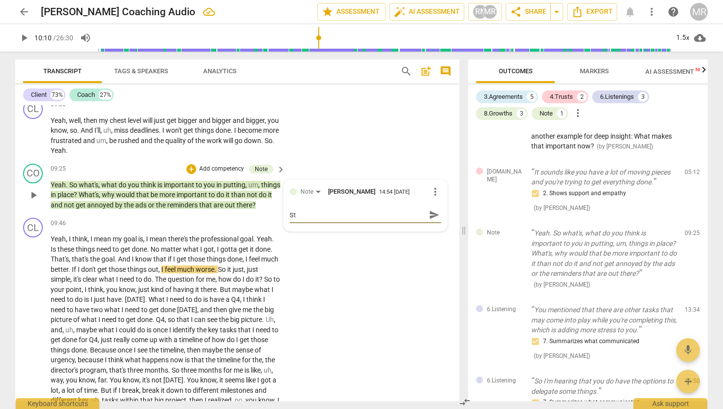
type textarea "Sta"
type textarea "Stac"
type textarea "Stack"
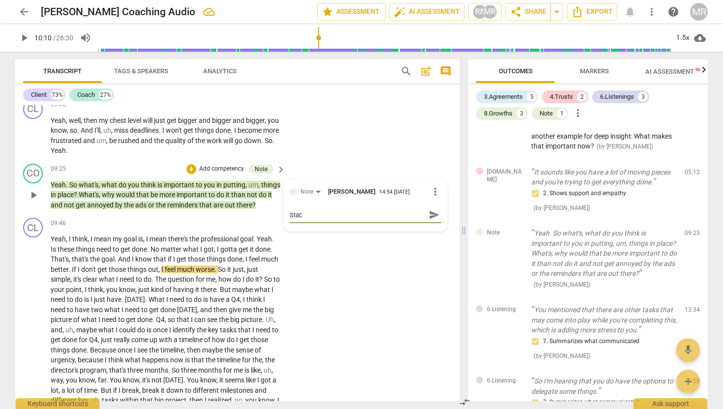
type textarea "Stack"
type textarea "Stacki"
type textarea "Stackin"
type textarea "Stacking"
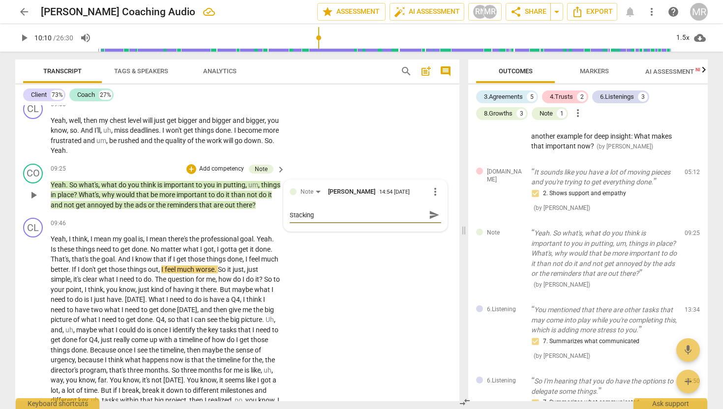
type textarea "Stacking"
type textarea "Stacking o"
type textarea "Stacking oo"
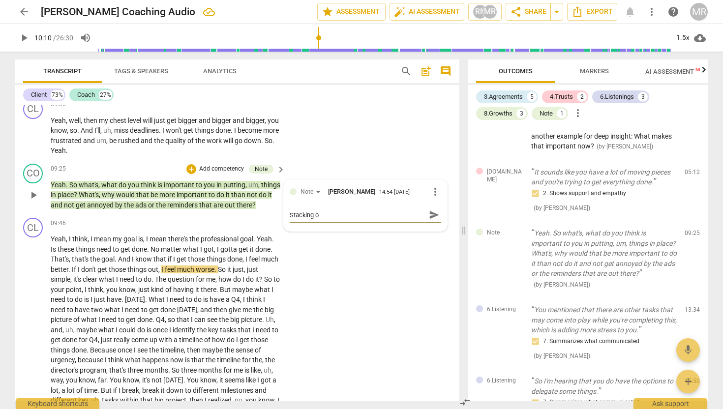
type textarea "Stacking oo"
type textarea "Stacking oop"
type textarea "Stacking oo"
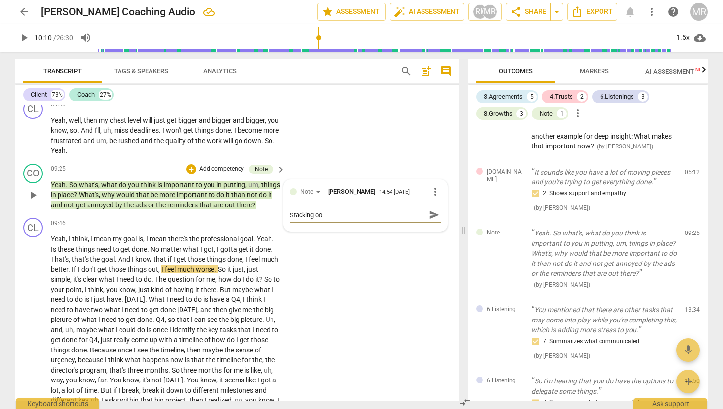
type textarea "Stacking o"
type textarea "Stacking"
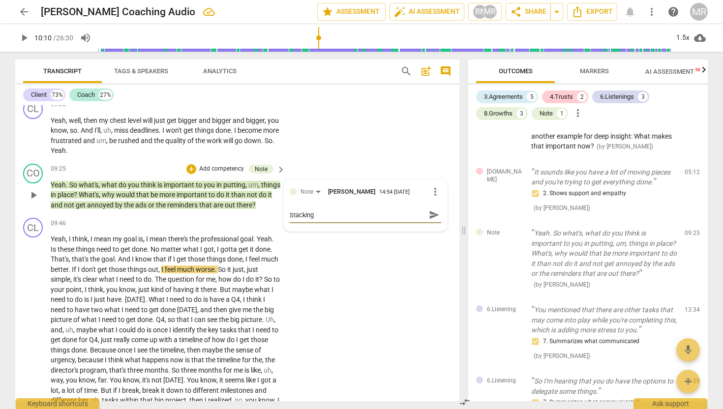
type textarea "Stacking"
type textarea "Stacking:"
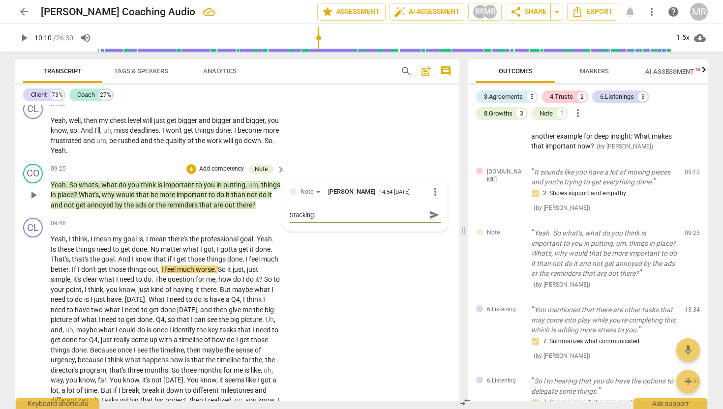
type textarea "Stacking: o"
type textarea "Stacking: op"
type textarea "Stacking: opp"
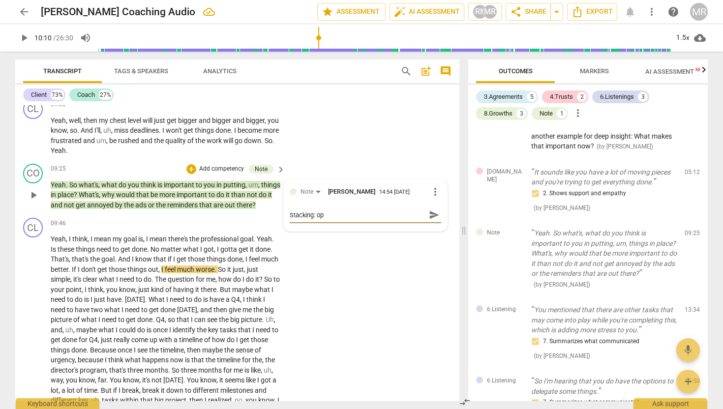
type textarea "Stacking: opp"
type textarea "Stacking: oppo"
type textarea "Stacking: oppor"
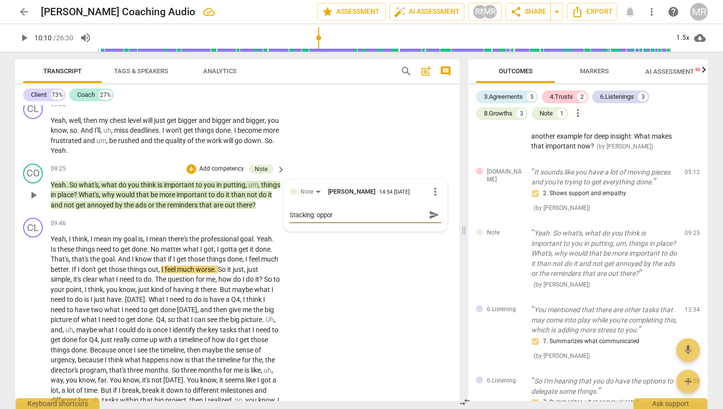
type textarea "Stacking: opport"
type textarea "Stacking: opportu"
type textarea "Stacking: opportun"
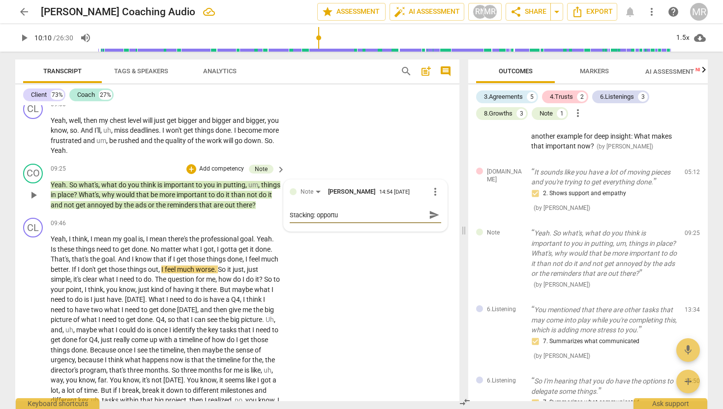
type textarea "Stacking: opportun"
type textarea "Stacking: opportuni"
type textarea "Stacking: opportunit"
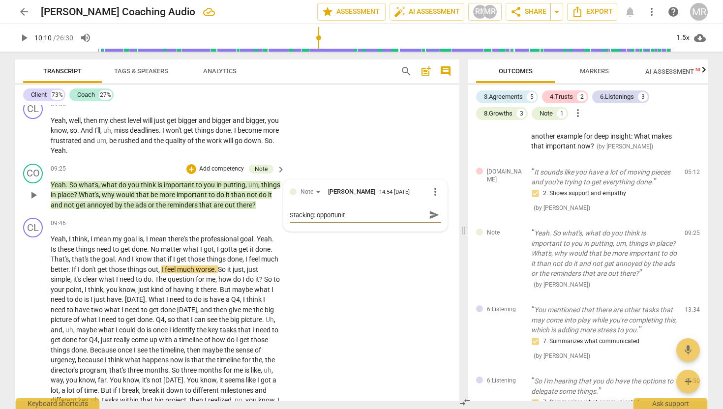
type textarea "Stacking: opportunity"
type textarea "Stacking: opportunity t"
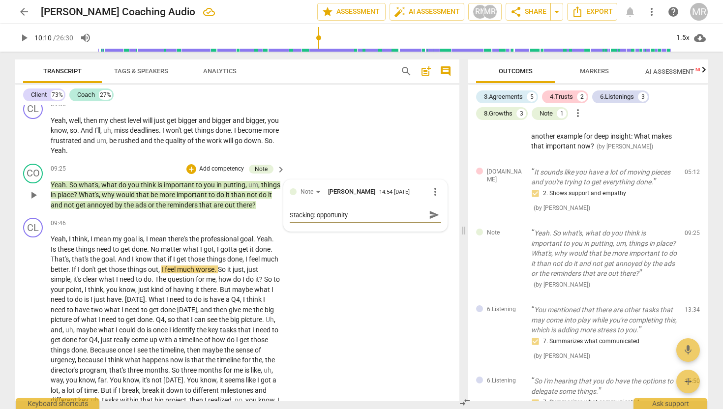
type textarea "Stacking: opportunity t"
type textarea "Stacking: opportunity to"
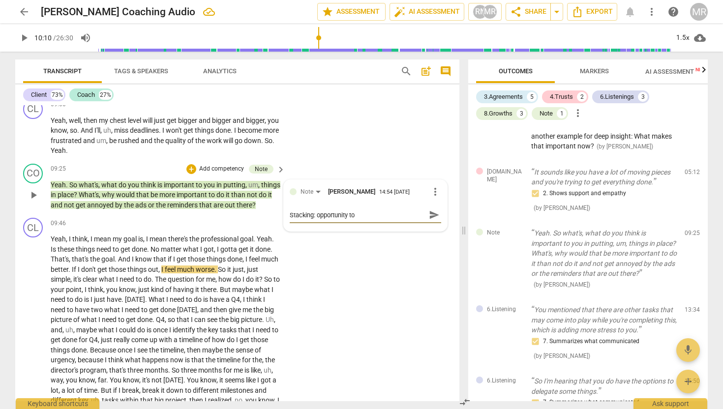
type textarea "Stacking: opportunity to s"
type textarea "Stacking: opportunity to st"
type textarea "Stacking: opportunity to sto"
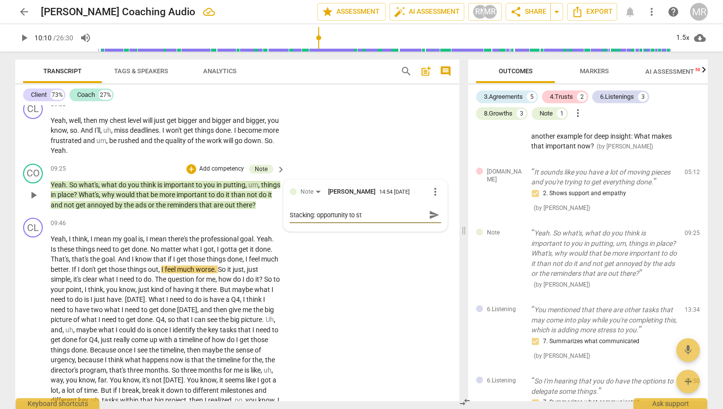
type textarea "Stacking: opportunity to sto"
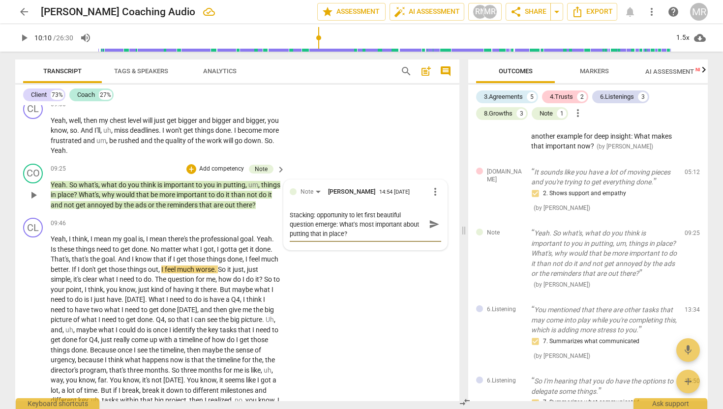
click at [429, 230] on span "send" at bounding box center [434, 224] width 11 height 11
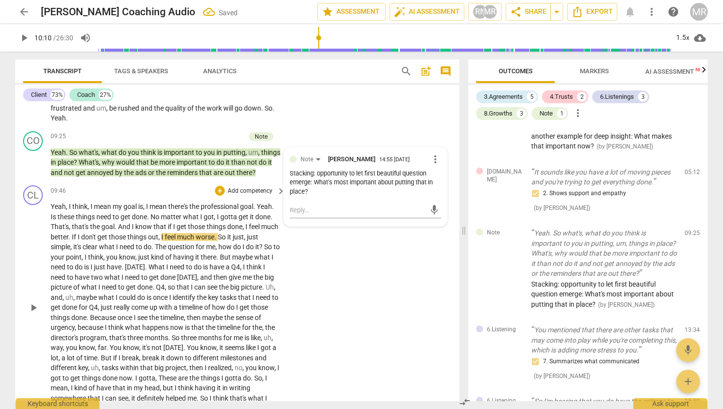
scroll to position [1739, 0]
click at [32, 314] on span "play_arrow" at bounding box center [34, 309] width 12 height 12
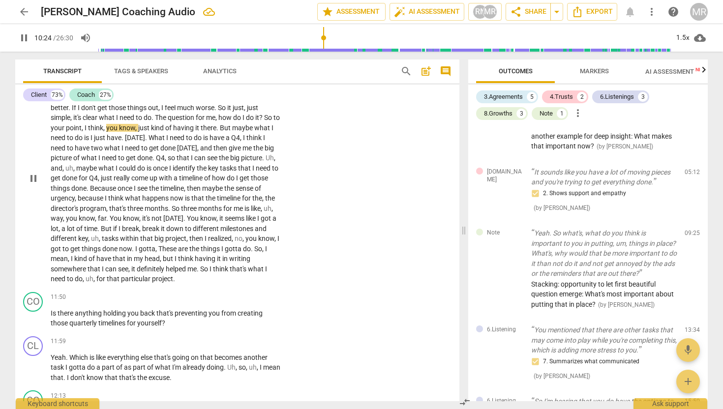
scroll to position [1871, 0]
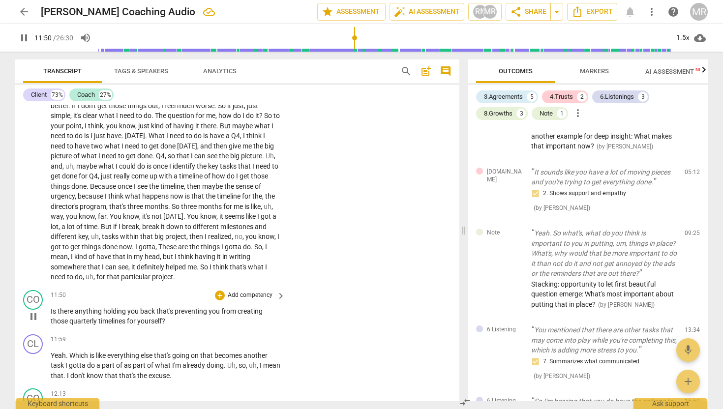
click at [33, 323] on span "pause" at bounding box center [34, 317] width 12 height 12
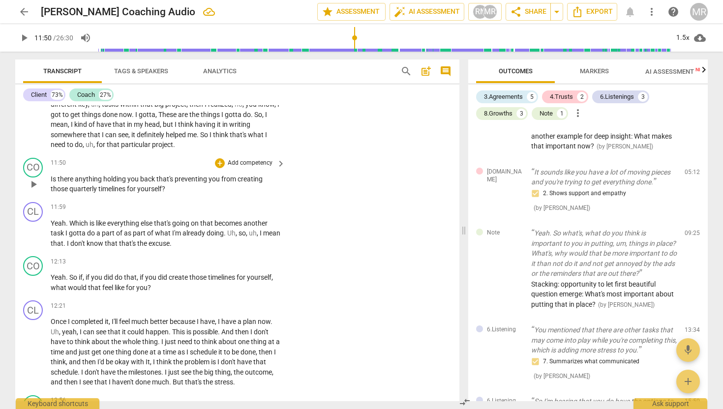
scroll to position [2002, 0]
click at [223, 169] on div "+ Add competency" at bounding box center [244, 164] width 59 height 10
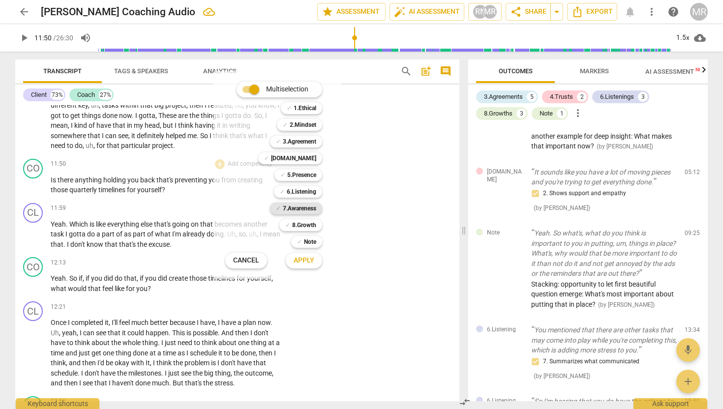
click at [307, 209] on b "7.Awareness" at bounding box center [299, 209] width 33 height 12
click at [304, 260] on span "Apply" at bounding box center [304, 261] width 21 height 10
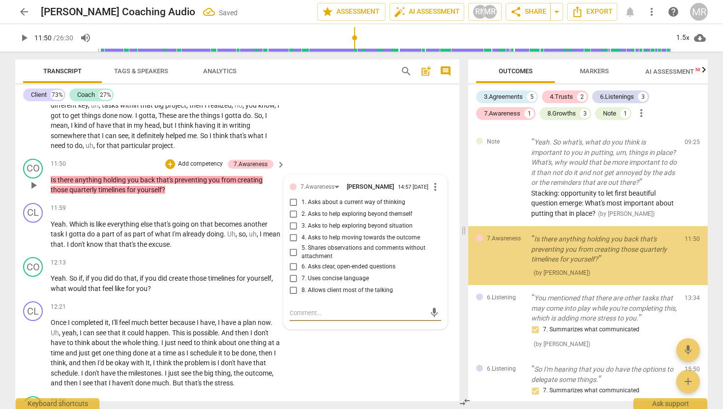
scroll to position [386, 0]
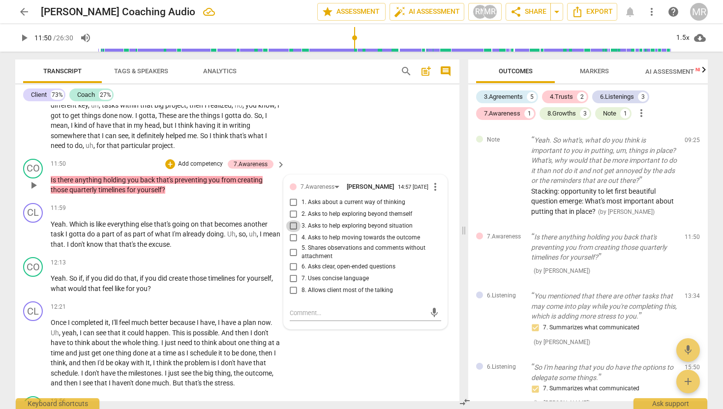
click at [294, 232] on input "3. Asks to help exploring beyond situation" at bounding box center [294, 226] width 16 height 12
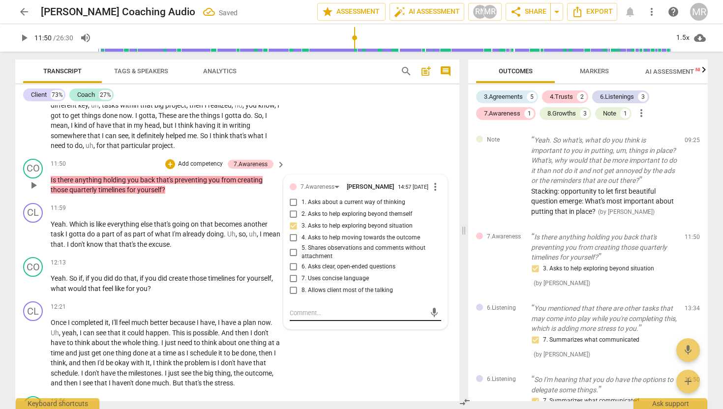
click at [306, 318] on textarea at bounding box center [358, 312] width 136 height 9
click at [340, 327] on textarea "Opportunity: I notice a sense of assuredness as you speak of timeslines." at bounding box center [358, 317] width 136 height 19
click at [372, 327] on textarea "Opportunity: I notice a sense of assuredness as you speak of timelines." at bounding box center [358, 317] width 136 height 19
click at [323, 328] on textarea "Opportunity: I notice a sense of assuredness as you speak of timelines. What ar…" at bounding box center [358, 322] width 136 height 28
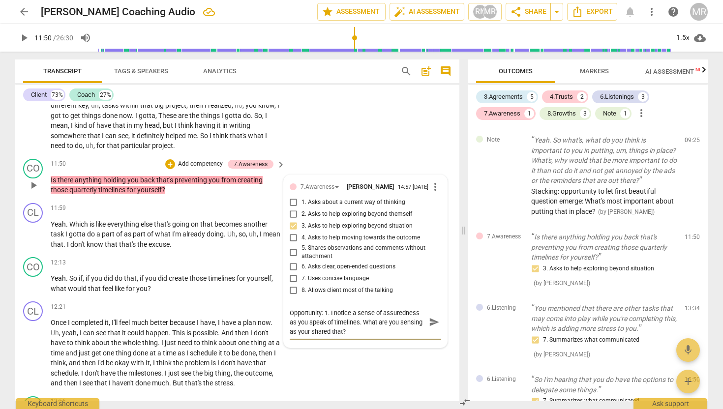
click at [350, 336] on textarea "Opportunity: 1. I notice a sense of assuredness as you speak of timelines. What…" at bounding box center [358, 322] width 136 height 28
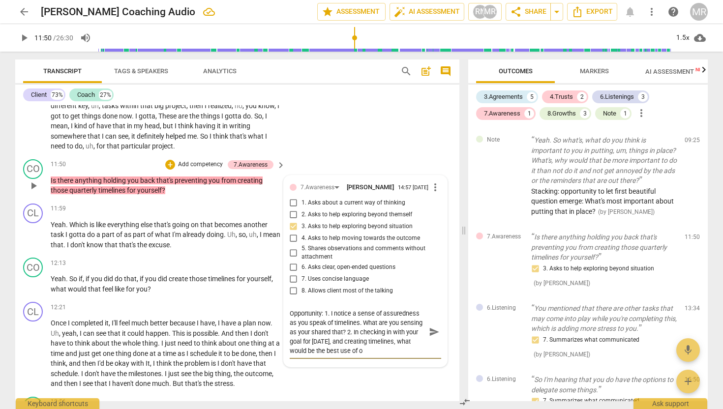
scroll to position [9, 0]
click at [392, 338] on textarea "Opportunity: 1. I notice a sense of assuredness as you speak of timelines. What…" at bounding box center [358, 332] width 136 height 47
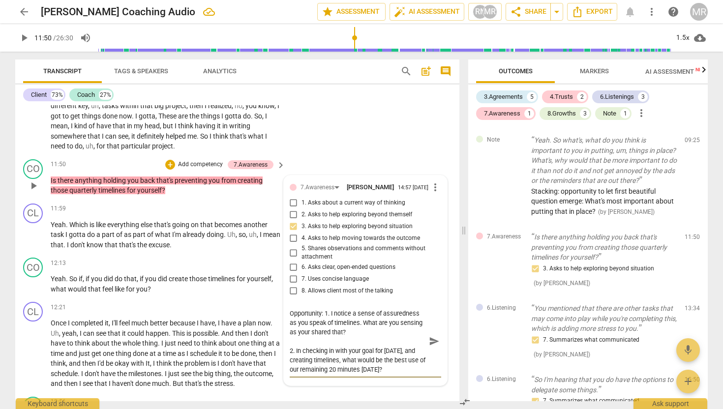
click at [429, 347] on span "send" at bounding box center [434, 341] width 11 height 11
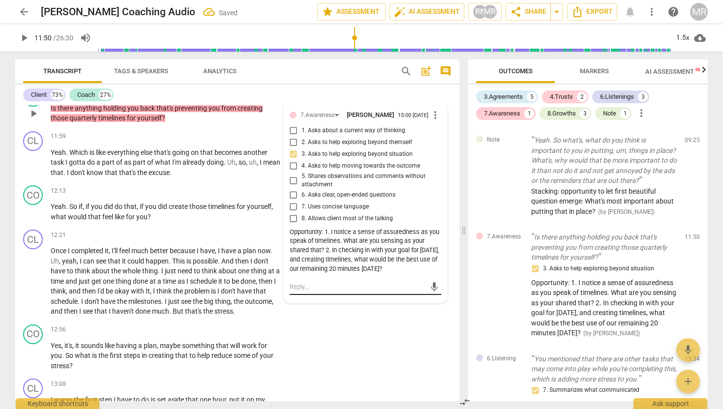
scroll to position [2075, 0]
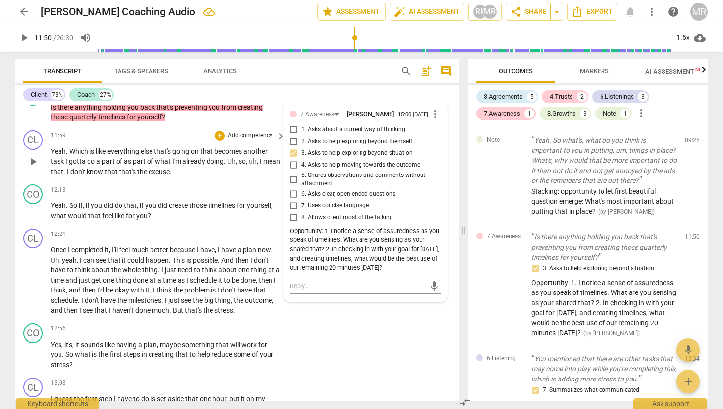
click at [36, 170] on button "play_arrow" at bounding box center [34, 162] width 16 height 16
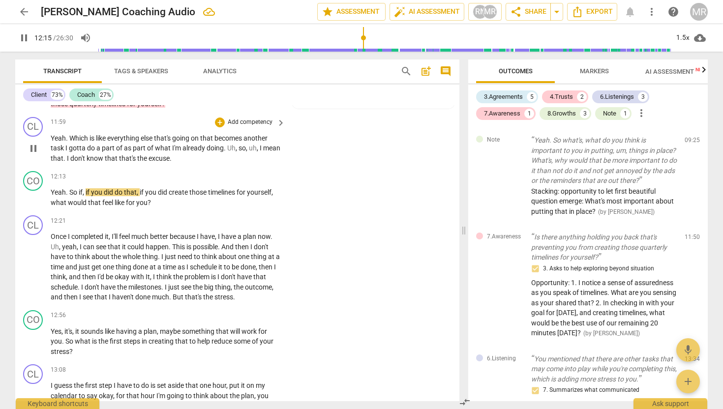
scroll to position [2086, 0]
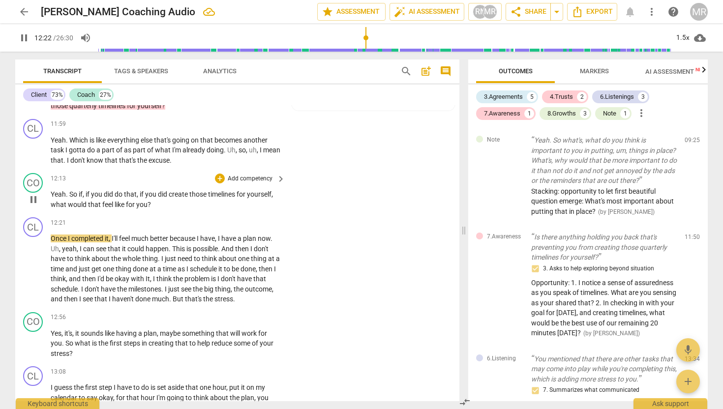
click at [263, 198] on span "yourself" at bounding box center [259, 194] width 25 height 8
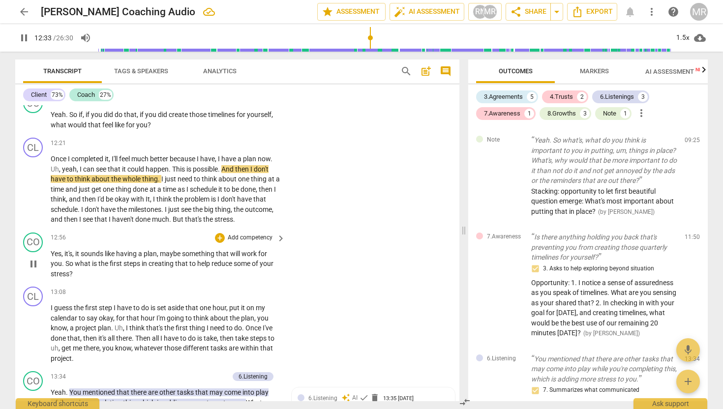
scroll to position [2169, 0]
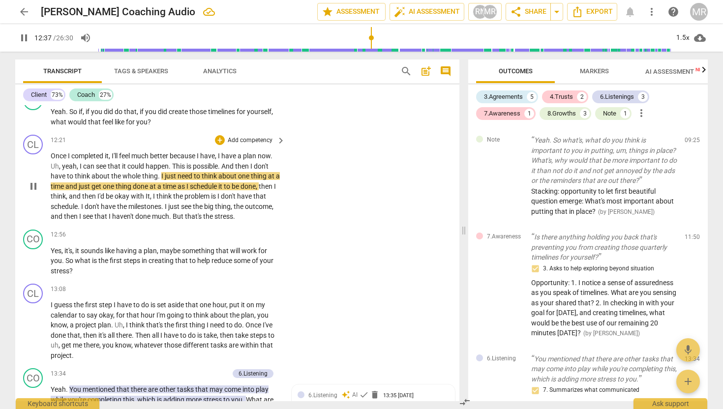
click at [34, 192] on span "pause" at bounding box center [34, 187] width 12 height 12
click at [34, 192] on span "play_arrow" at bounding box center [34, 187] width 12 height 12
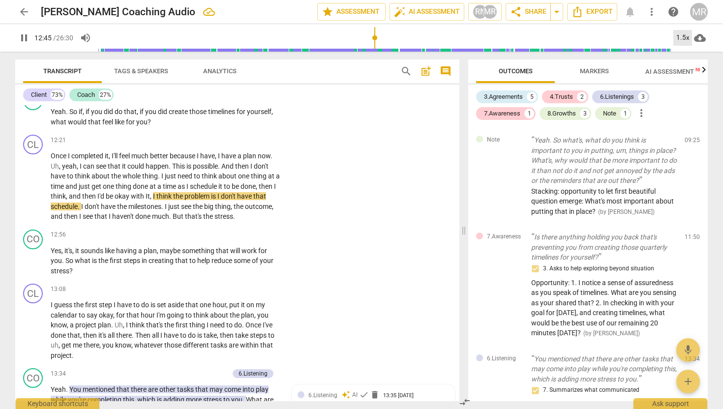
click at [685, 39] on div "1.5x" at bounding box center [682, 38] width 19 height 16
click at [684, 113] on li "2x" at bounding box center [689, 113] width 33 height 19
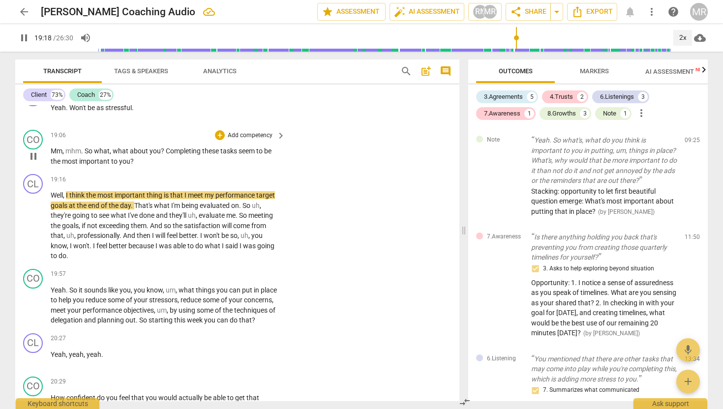
scroll to position [3475, 0]
click at [27, 231] on span "pause" at bounding box center [34, 225] width 16 height 12
click at [27, 231] on span "play_arrow" at bounding box center [34, 225] width 16 height 12
click at [32, 162] on span "pause" at bounding box center [34, 156] width 12 height 12
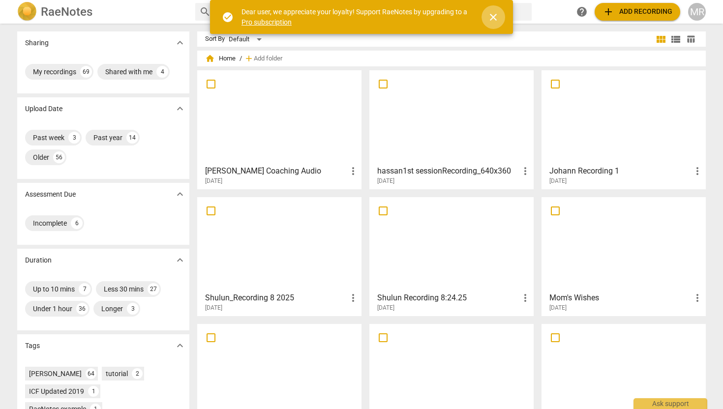
click at [496, 16] on span "close" at bounding box center [494, 17] width 12 height 12
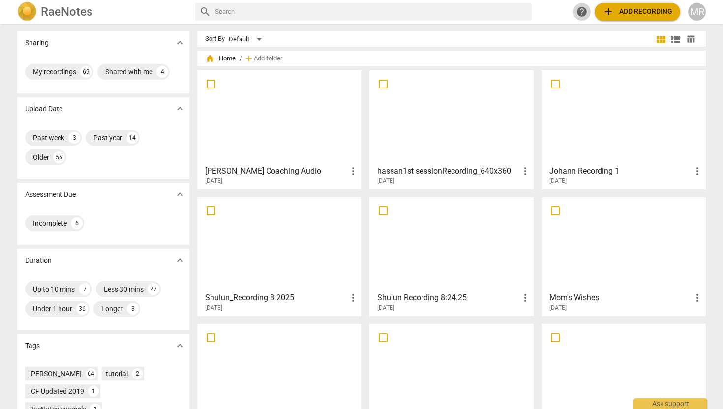
click at [580, 6] on span "help" at bounding box center [582, 12] width 12 height 12
click at [225, 56] on span "home Home" at bounding box center [220, 59] width 31 height 10
click at [208, 58] on span "home" at bounding box center [210, 59] width 10 height 10
click at [658, 41] on span "view_module" at bounding box center [661, 39] width 12 height 12
click at [676, 41] on span "view_list" at bounding box center [676, 39] width 12 height 12
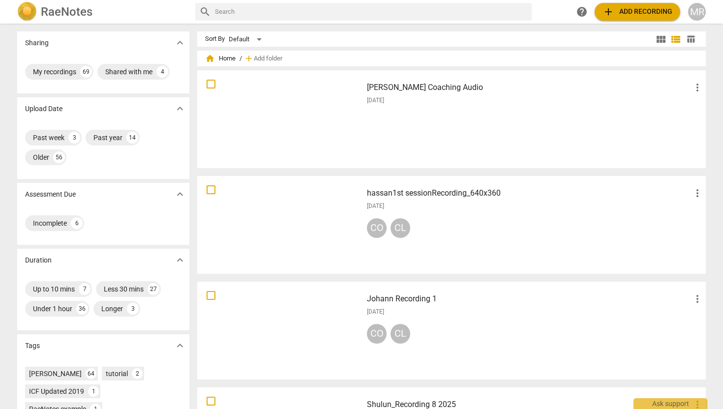
click at [691, 42] on span "table_chart" at bounding box center [690, 38] width 9 height 9
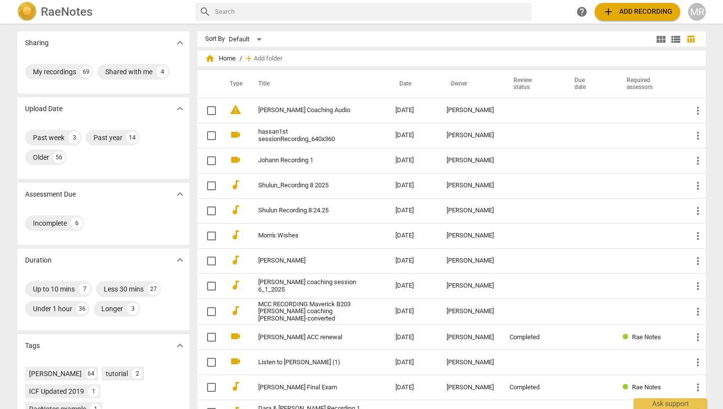
click at [674, 43] on span "view_list" at bounding box center [676, 39] width 12 height 12
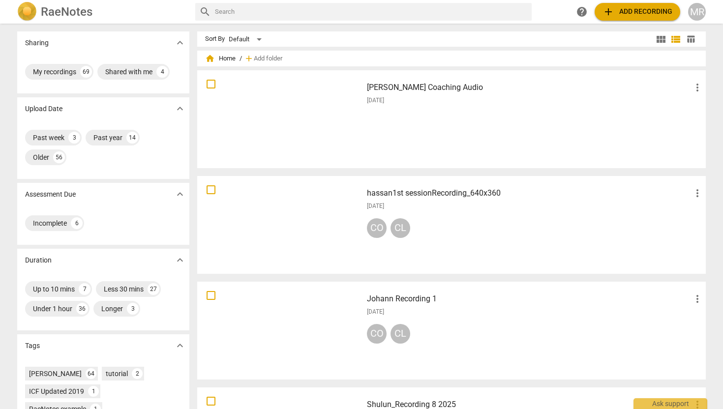
click at [663, 41] on span "view_module" at bounding box center [661, 39] width 12 height 12
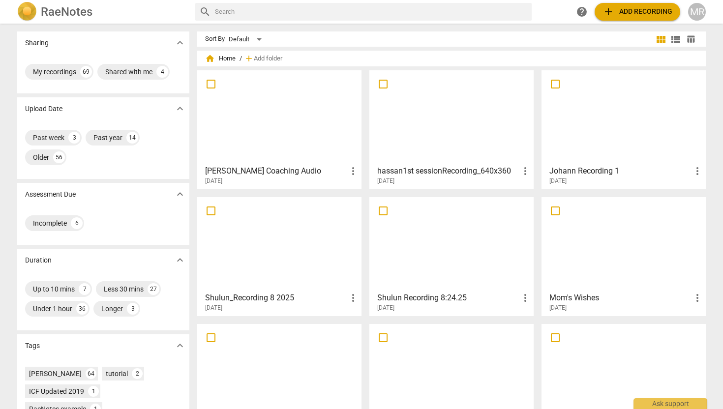
scroll to position [91, 0]
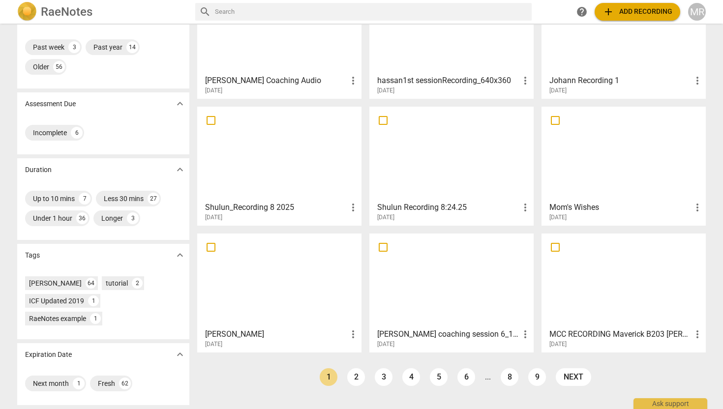
click at [616, 282] on div at bounding box center [623, 280] width 157 height 87
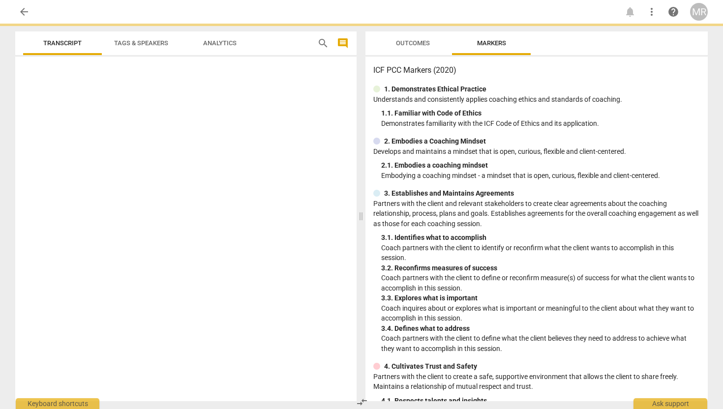
click at [616, 282] on p "Coach partners with the client to define or reconfirm measure(s) of success for…" at bounding box center [540, 283] width 319 height 20
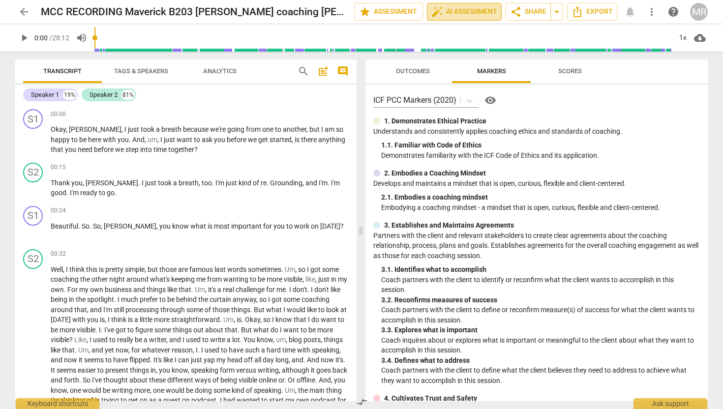
click at [470, 11] on span "auto_fix_high AI Assessment" at bounding box center [464, 12] width 66 height 12
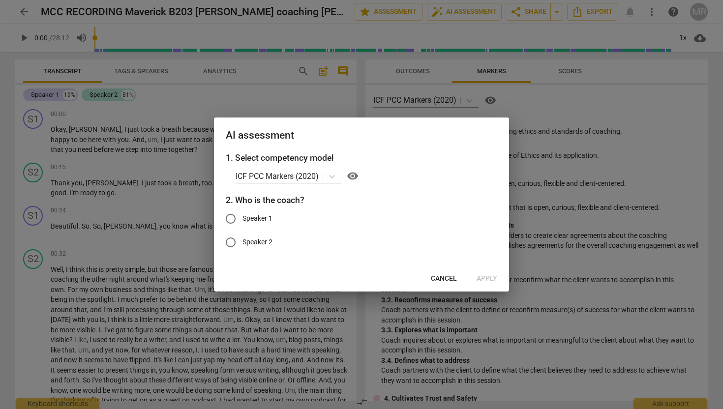
click at [233, 221] on input "Speaker 1" at bounding box center [231, 219] width 24 height 24
radio input "true"
click at [488, 278] on span "Apply" at bounding box center [487, 279] width 21 height 10
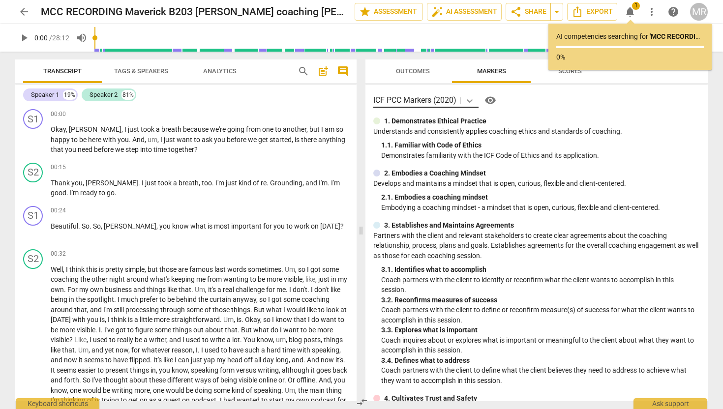
click at [468, 101] on icon at bounding box center [470, 101] width 10 height 10
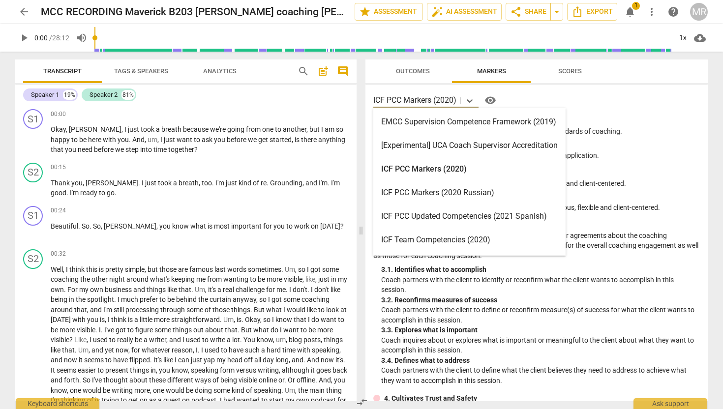
click at [429, 173] on div "ICF PCC Markers (2020)" at bounding box center [469, 169] width 192 height 24
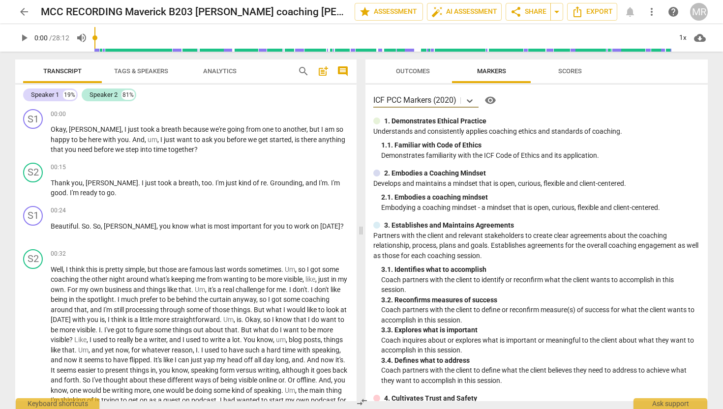
click at [580, 71] on span "Scores" at bounding box center [570, 70] width 24 height 7
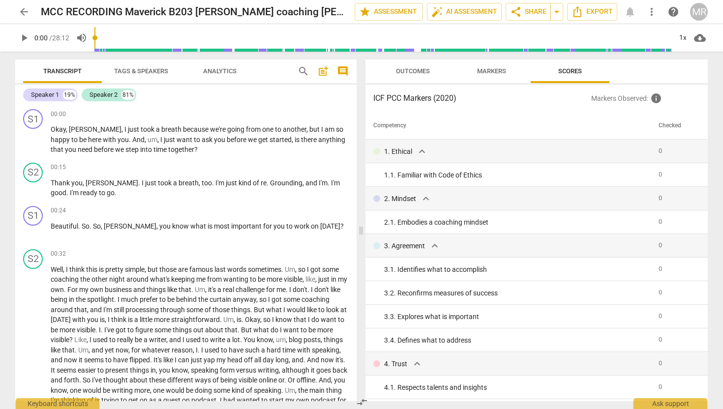
click at [500, 69] on span "Markers" at bounding box center [491, 70] width 29 height 7
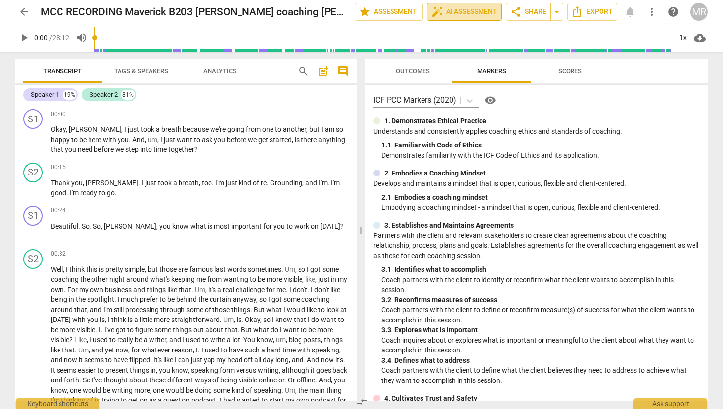
click at [473, 12] on span "auto_fix_high AI Assessment" at bounding box center [464, 12] width 66 height 12
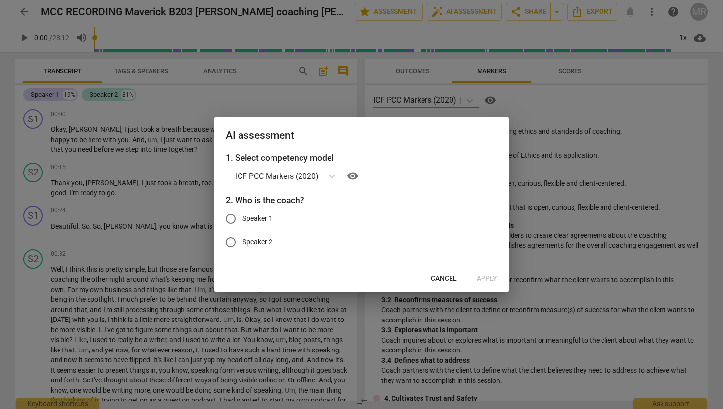
click at [240, 214] on input "Speaker 1" at bounding box center [231, 219] width 24 height 24
radio input "true"
click at [488, 277] on span "Apply" at bounding box center [487, 279] width 21 height 10
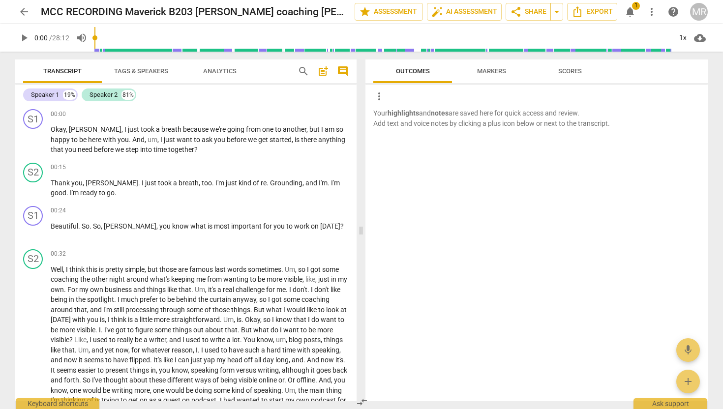
click at [490, 73] on span "Markers" at bounding box center [491, 70] width 29 height 7
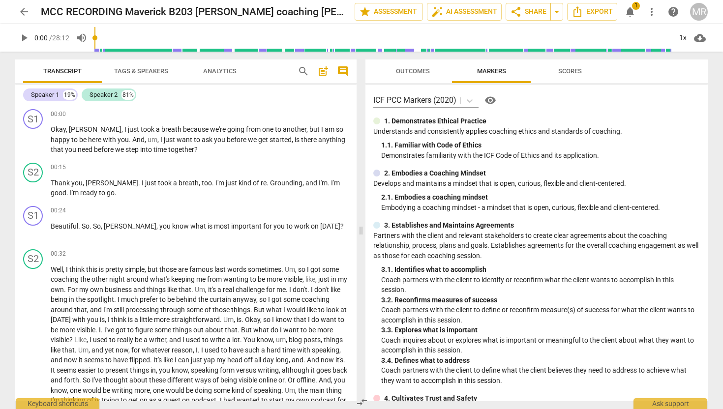
click at [571, 73] on span "Scores" at bounding box center [570, 70] width 24 height 7
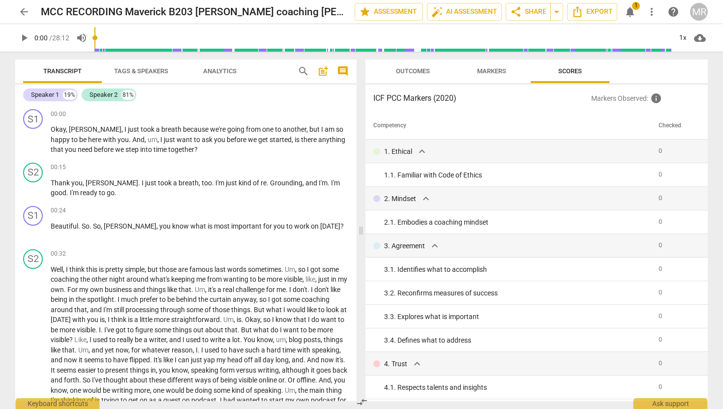
click at [411, 70] on span "Outcomes" at bounding box center [413, 70] width 34 height 7
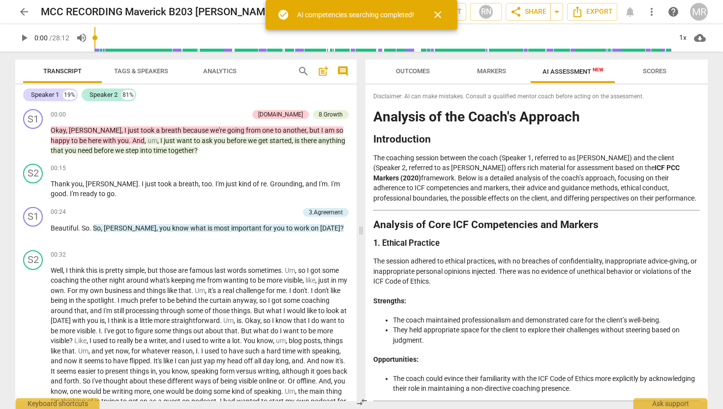
click at [443, 16] on span "close" at bounding box center [438, 15] width 12 height 12
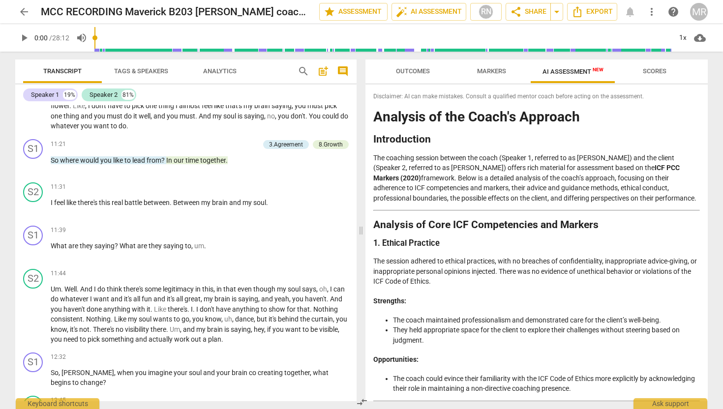
scroll to position [1187, 0]
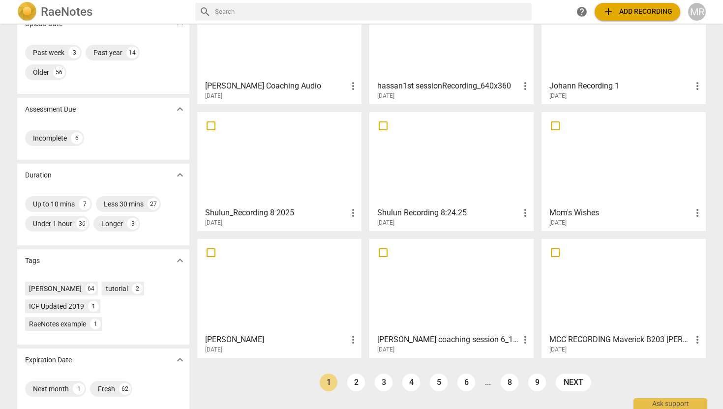
scroll to position [91, 0]
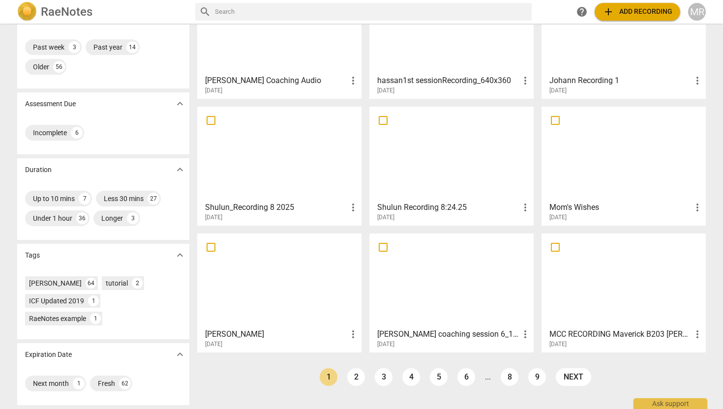
click at [582, 285] on div at bounding box center [623, 280] width 157 height 87
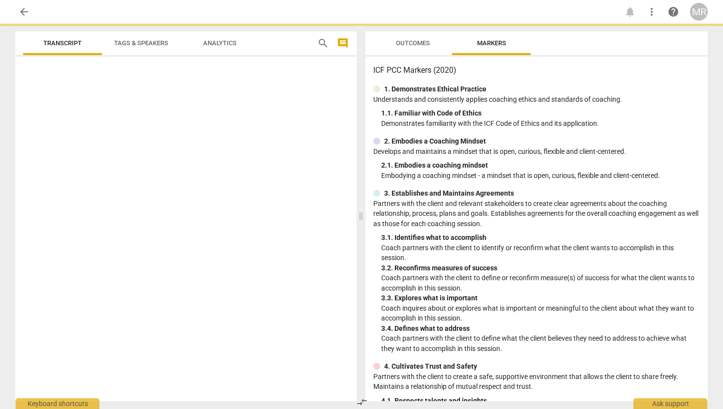
click at [582, 285] on p "Coach partners with the client to define or reconfirm measure(s) of success for…" at bounding box center [540, 283] width 319 height 20
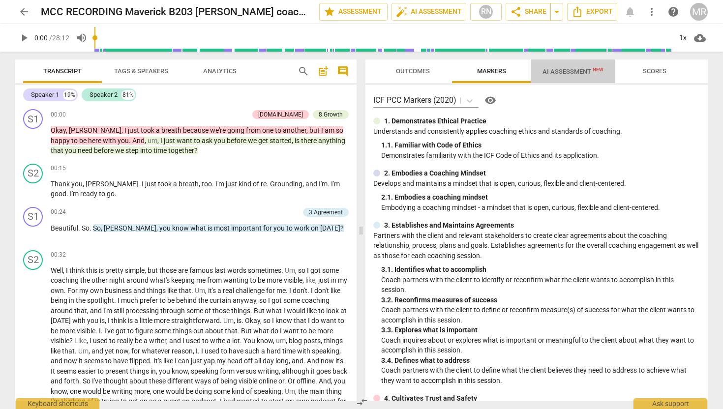
click at [589, 72] on span "AI Assessment New" at bounding box center [573, 71] width 61 height 7
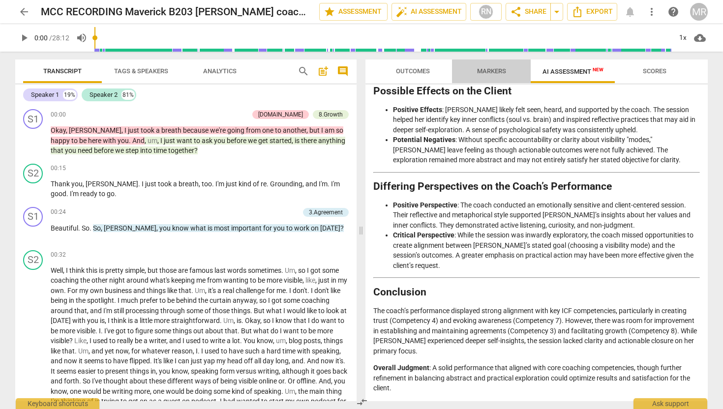
click at [495, 72] on span "Markers" at bounding box center [491, 70] width 29 height 7
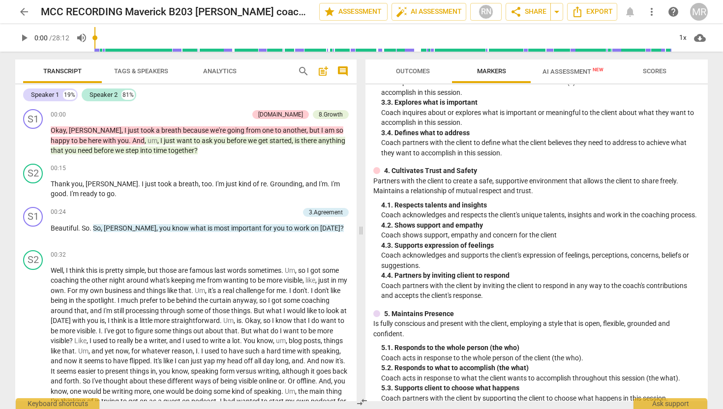
scroll to position [223, 0]
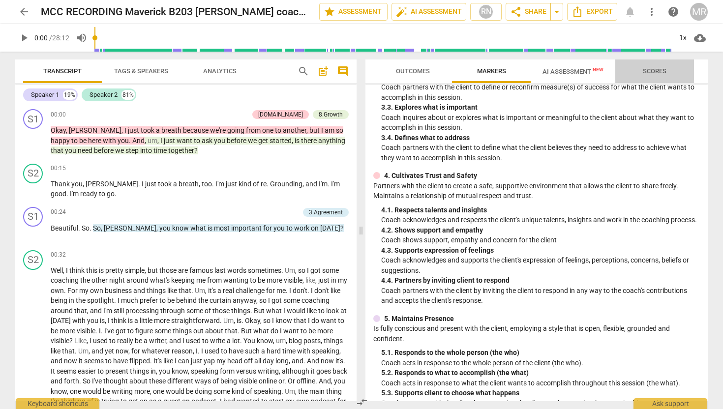
click at [652, 64] on button "Scores" at bounding box center [654, 72] width 79 height 24
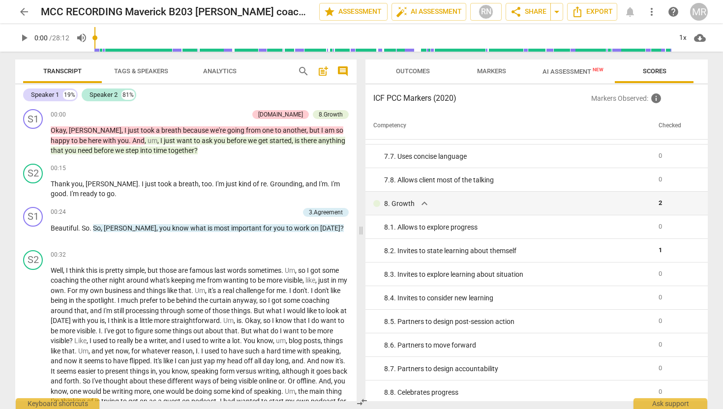
scroll to position [848, 0]
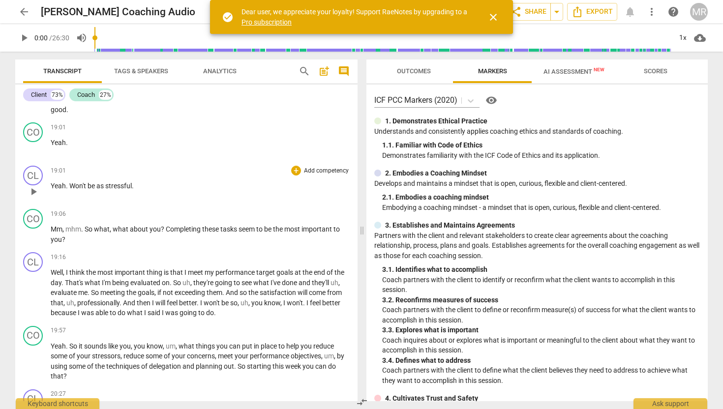
scroll to position [2964, 0]
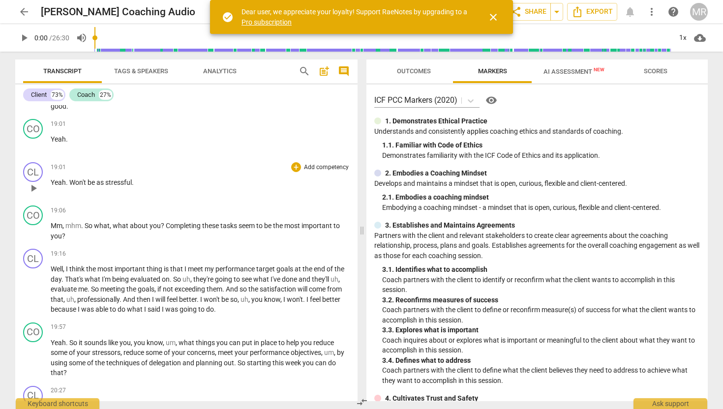
click at [34, 194] on span "play_arrow" at bounding box center [34, 189] width 12 height 12
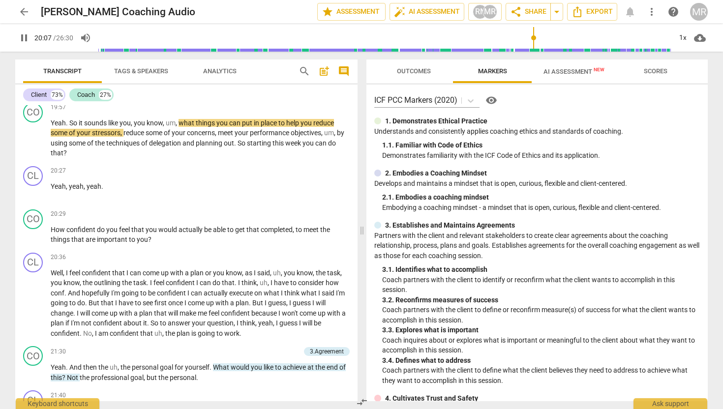
scroll to position [3210, 0]
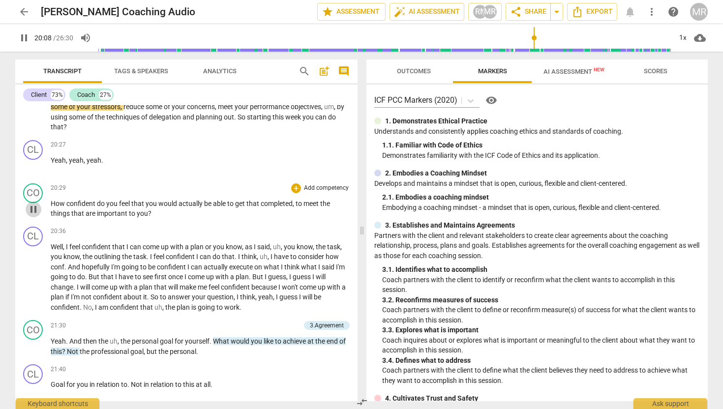
click at [36, 215] on span "pause" at bounding box center [34, 210] width 12 height 12
click at [36, 215] on span "play_arrow" at bounding box center [34, 210] width 12 height 12
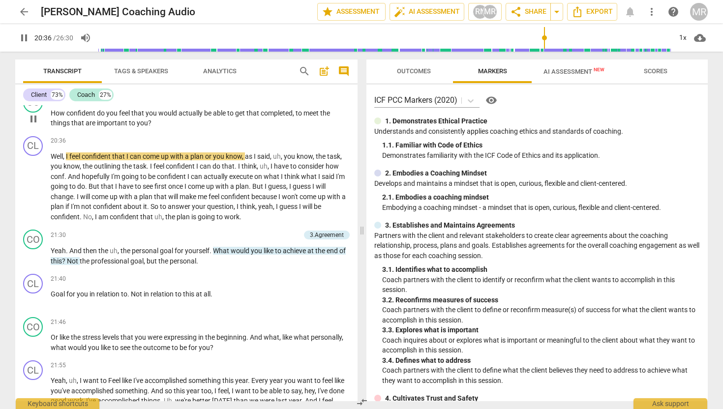
scroll to position [3300, 0]
click at [683, 40] on div "1x" at bounding box center [682, 38] width 19 height 16
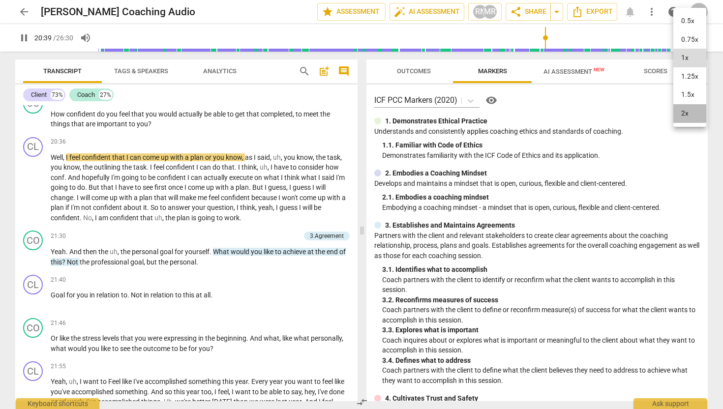
click at [679, 114] on li "2x" at bounding box center [689, 113] width 33 height 19
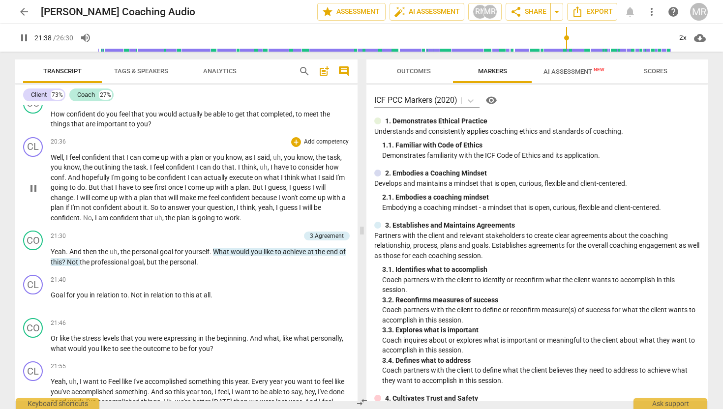
click at [31, 194] on span "pause" at bounding box center [34, 189] width 12 height 12
type input "1299"
drag, startPoint x: 84, startPoint y: 246, endPoint x: 262, endPoint y: 254, distance: 177.8
click at [262, 227] on div "CL play_arrow pause 20:36 + Add competency keyboard_arrow_right Well , I feel c…" at bounding box center [186, 180] width 342 height 94
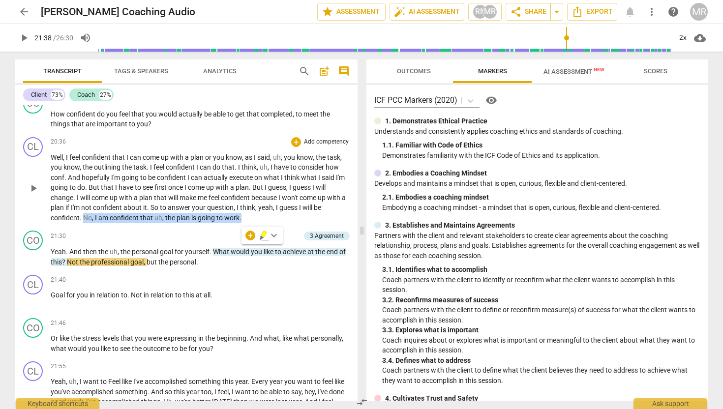
copy p "No , I am confident that uh , the plan is going to work ."
click at [297, 147] on div "+" at bounding box center [296, 142] width 10 height 10
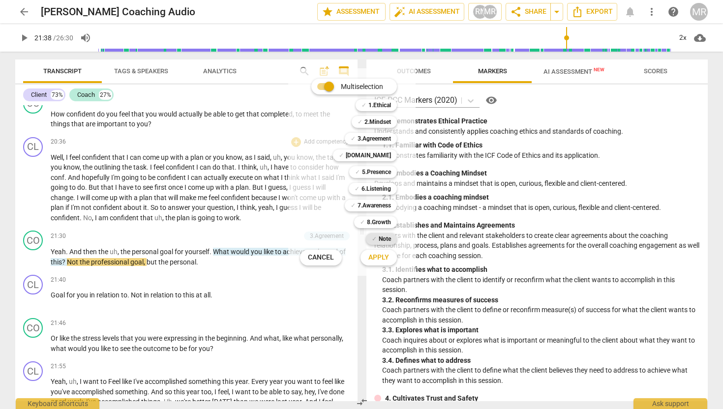
click at [383, 236] on b "Note" at bounding box center [385, 239] width 12 height 12
click at [379, 256] on span "Apply" at bounding box center [378, 258] width 21 height 10
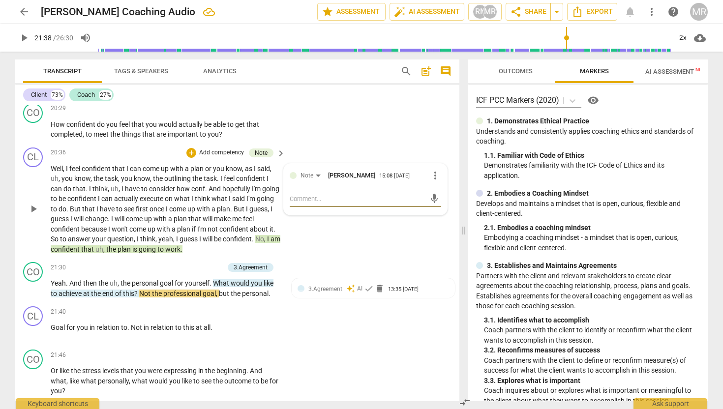
type textarea "I"
type textarea "I n"
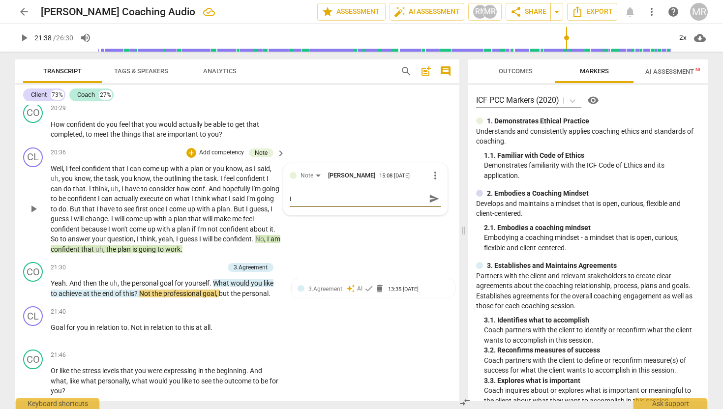
type textarea "I n"
type textarea "I no"
type textarea "I not"
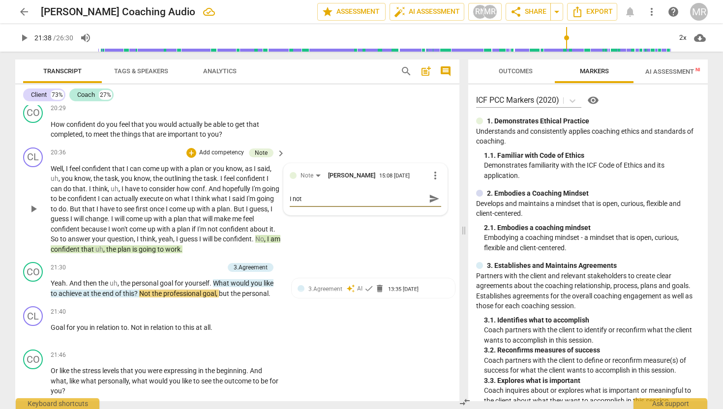
type textarea "I noti"
type textarea "I notic"
type textarea "I notice"
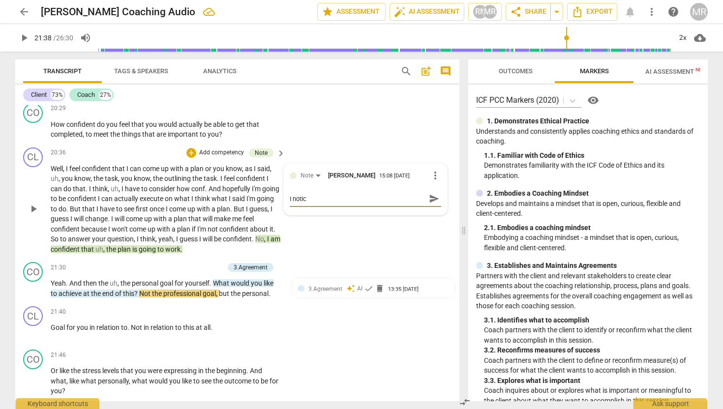
type textarea "I notice"
type textarea "I noticed"
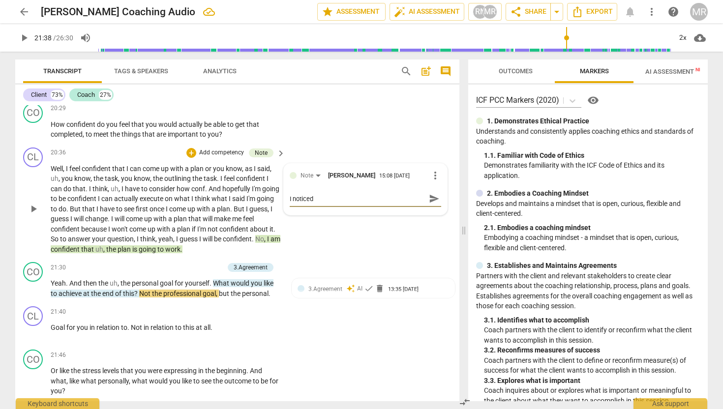
type textarea "I noticed y"
type textarea "I noticed yo"
type textarea "I noticed you"
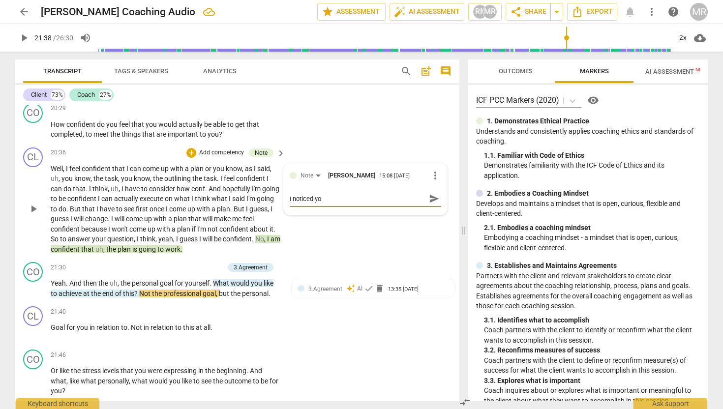
type textarea "I noticed you"
type textarea "I noticed you r"
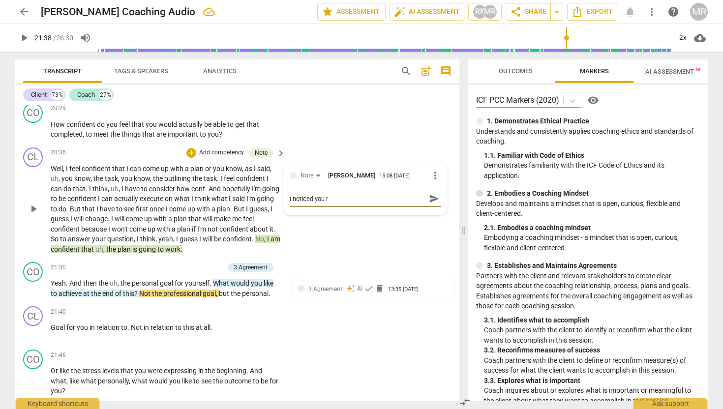
type textarea "I noticed you re"
type textarea "I noticed you ref"
type textarea "I noticed you refr"
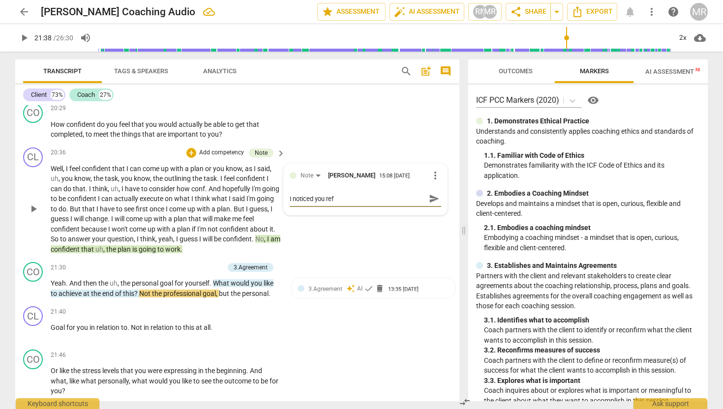
type textarea "I noticed you refr"
type textarea "I noticed you refra"
type textarea "I noticed you refram"
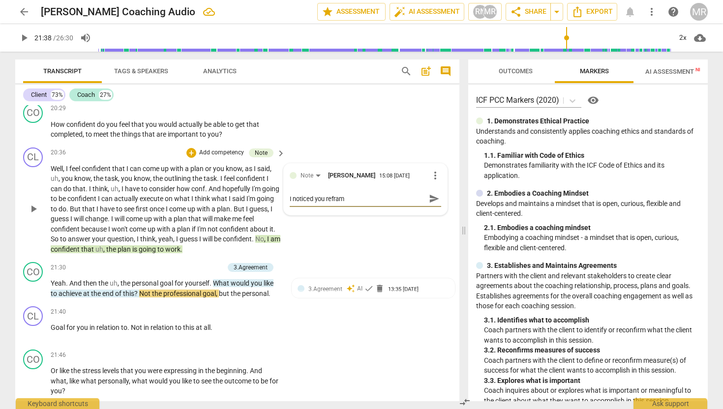
type textarea "I noticed you reframe"
type textarea "I noticed you reframed"
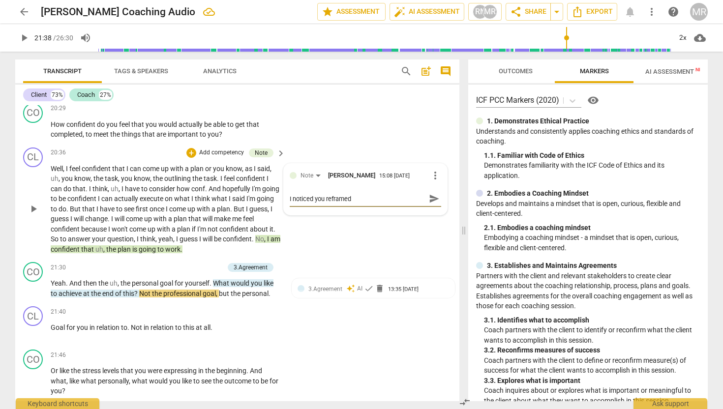
type textarea "I noticed you reframed"
type textarea "I noticed you reframed y"
type textarea "I noticed you reframed yo"
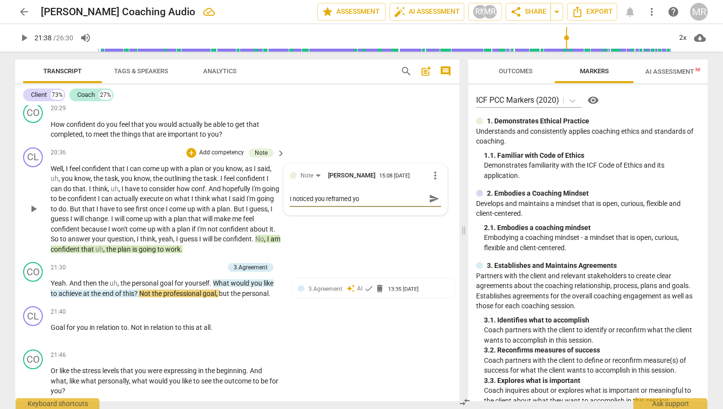
type textarea "I noticed you reframed you"
type textarea "I noticed you reframed your"
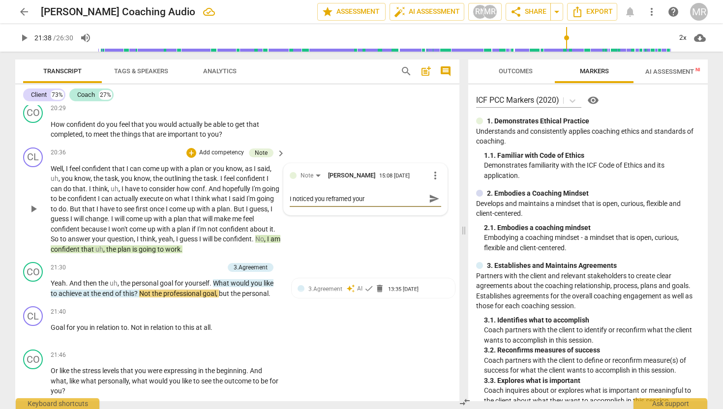
type textarea "I noticed you reframed your"
type textarea "I noticed you reframed your p"
type textarea "I noticed you reframed your pe"
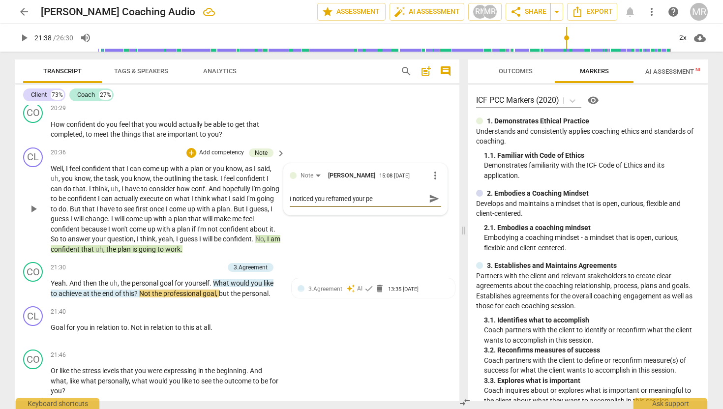
type textarea "I noticed you reframed your per"
type textarea "I noticed you reframed your pers"
type textarea "I noticed you reframed your persp"
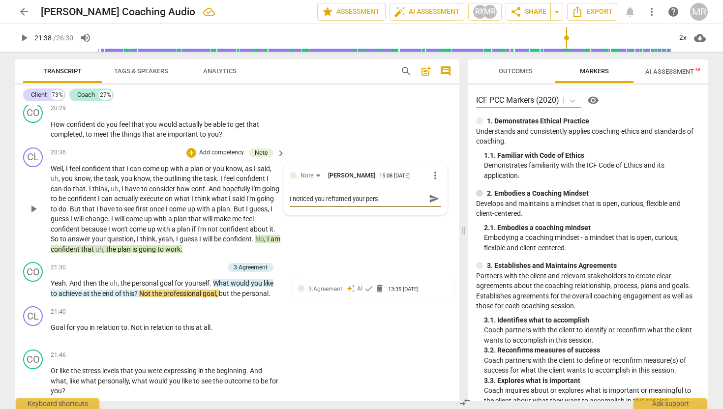
type textarea "I noticed you reframed your persp"
type textarea "I noticed you reframed your perspe"
type textarea "I noticed you reframed your perspec"
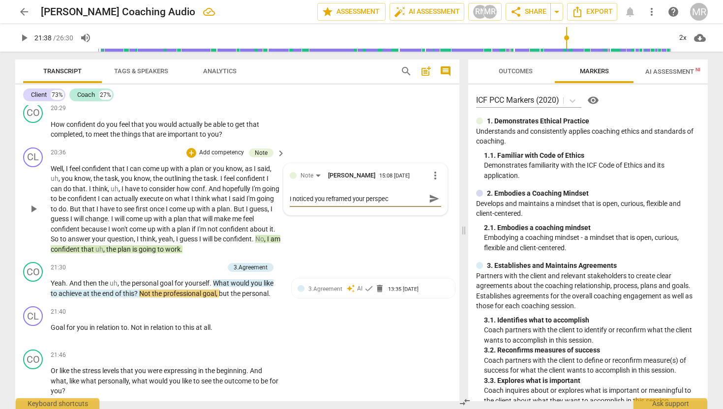
type textarea "I noticed you reframed your perspeci"
type textarea "I noticed you reframed your perspecit"
type textarea "I noticed you reframed your perspeciti"
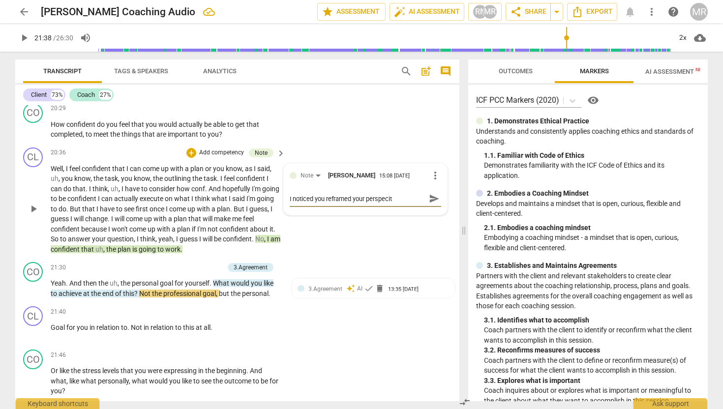
type textarea "I noticed you reframed your perspeciti"
type textarea "I noticed you reframed your perspecitic"
type textarea "I noticed you reframed your perspecitice"
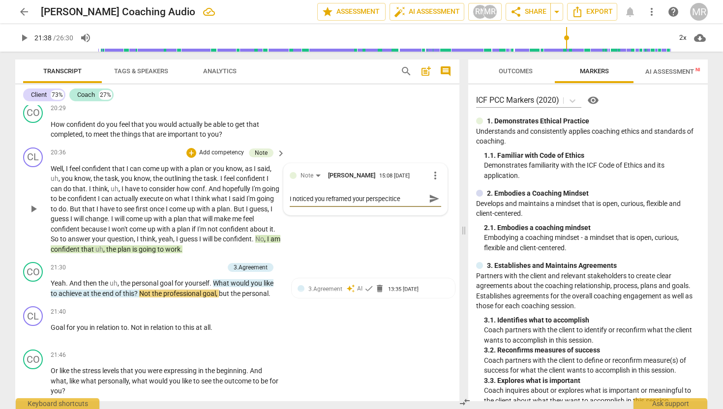
type textarea "I noticed you reframed your perspecitice"
type textarea "I noticed you reframed your perspecitic"
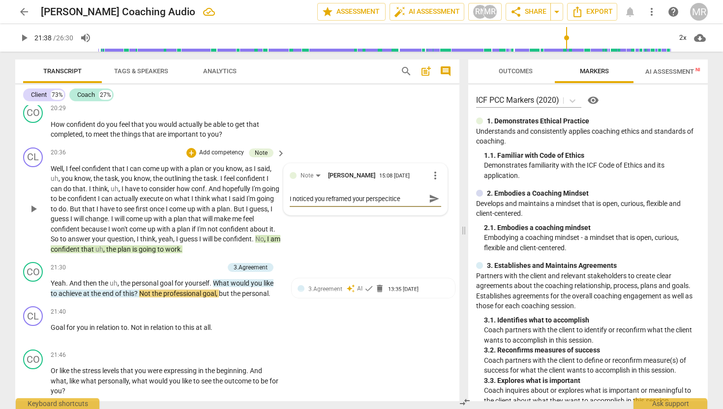
type textarea "I noticed you reframed your perspecitic"
type textarea "I noticed you reframed your perspeciti"
type textarea "I noticed you reframed your perspecitiv"
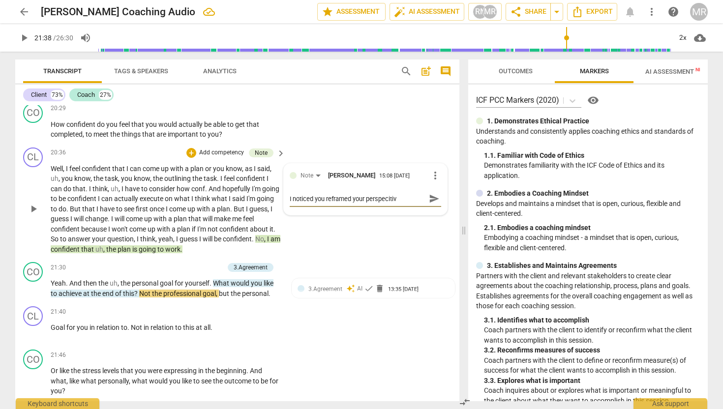
type textarea "I noticed you reframed your perspecitive"
type textarea "I noticed you reframed your perspecitive w"
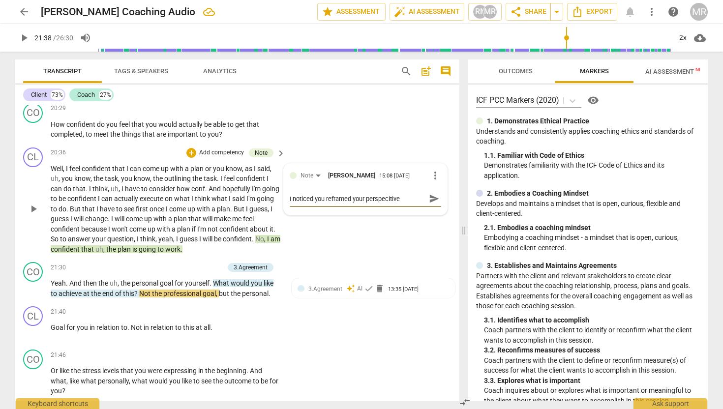
type textarea "I noticed you reframed your perspecitive w"
type textarea "I noticed you reframed your perspecitive wi"
type textarea "I noticed you reframed your perspecitive wit"
type textarea "I noticed you reframed your perspecitive with"
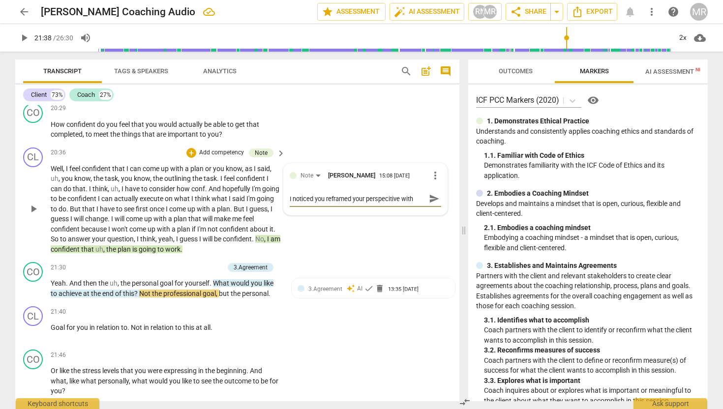
type textarea "I noticed you reframed your perspecitive with"
type textarea "I noticed you reframed your perspecitive with c"
type textarea "I noticed you reframed your perspecitive with co"
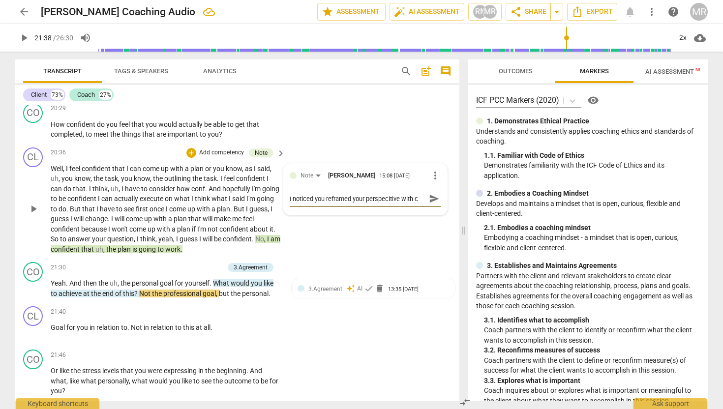
type textarea "I noticed you reframed your perspecitive with co"
type textarea "I noticed you reframed your perspecitive with con"
type textarea "I noticed you reframed your perspecitive with conf"
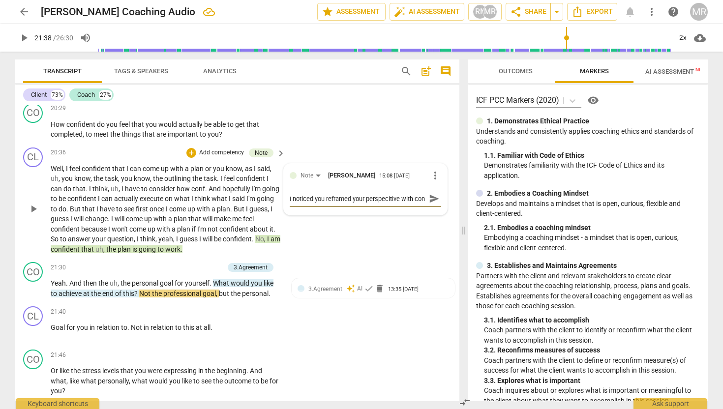
type textarea "I noticed you reframed your perspecitive with conf"
type textarea "I noticed you reframed your perspecitive with confi"
type textarea "I noticed you reframed your perspecitive with confid"
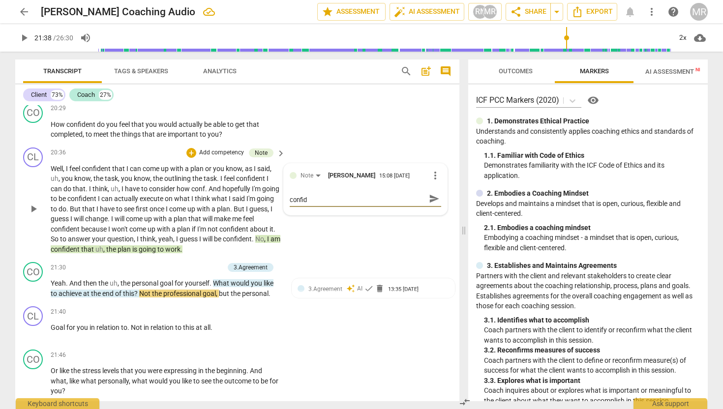
type textarea "I noticed you reframed your perspecitive with confide"
type textarea "I noticed you reframed your perspecitive with confiden"
type textarea "I noticed you reframed your perspecitive with confidenc"
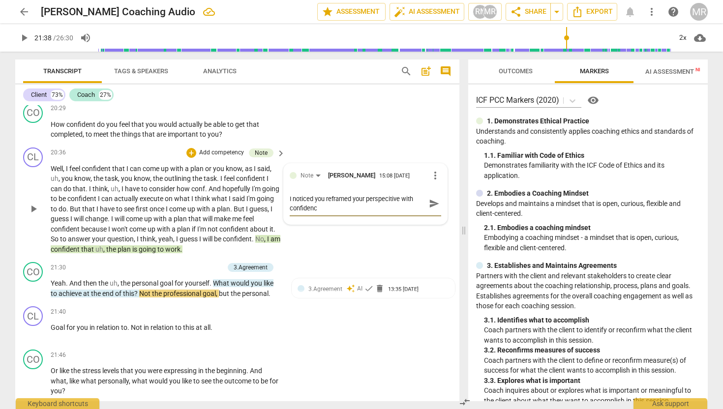
type textarea "I noticed you reframed your perspecitive with confidence"
type textarea "I noticed you reframed your perspective with confidence"
click at [323, 213] on textarea "I noticed you reframed your perspective with confidence" at bounding box center [358, 203] width 136 height 19
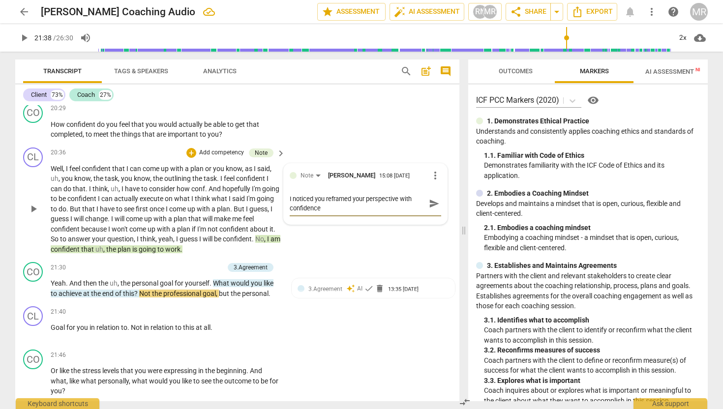
type textarea "I noticed you reframed your perspective with confidence,"
type textarea "I noticed you reframed your perspective with confidence, l"
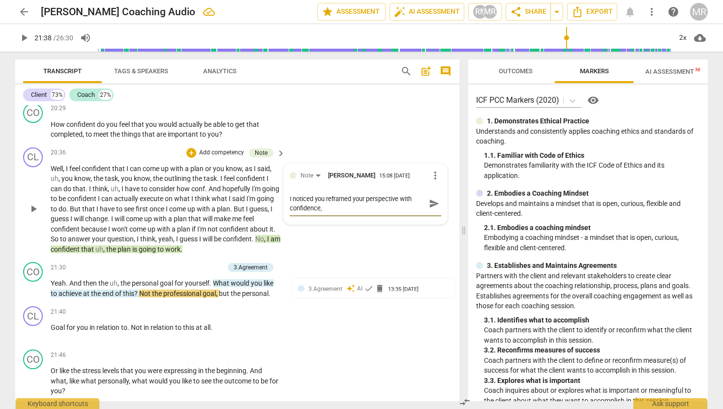
type textarea "I noticed you reframed your perspective with confidence, l"
type textarea "I noticed you reframed your perspective with confidence, la"
type textarea "I noticed you reframed your perspective with confidence, lan"
type textarea "I noticed you reframed your perspective with confidence, land"
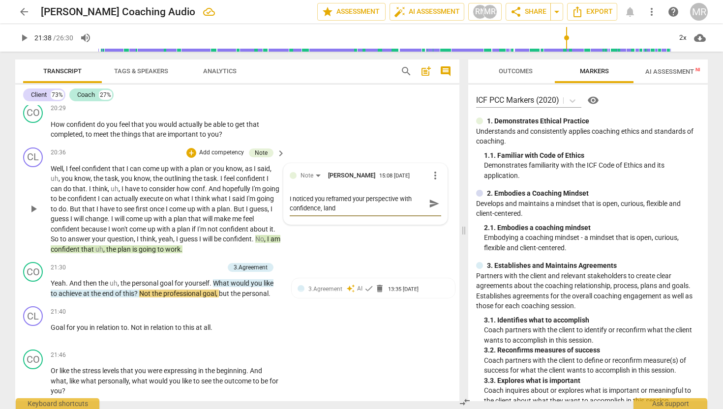
type textarea "I noticed you reframed your perspective with confidence, landi"
type textarea "I noticed you reframed your perspective with confidence, landin"
type textarea "I noticed you reframed your perspective with confidence, landing"
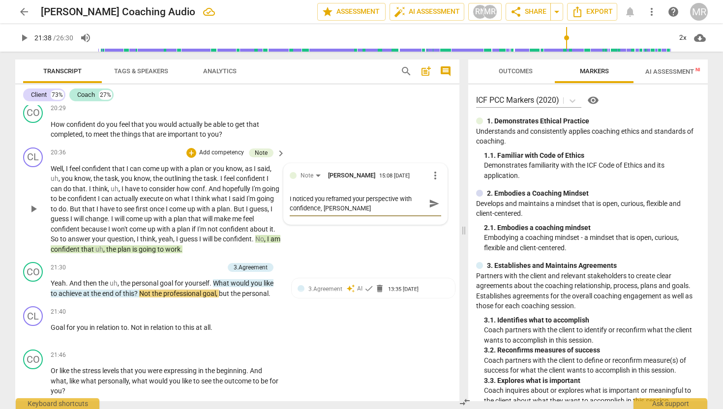
type textarea "I noticed you reframed your perspective with confidence, landing"
type textarea "I noticed you reframed your perspective with confidence, landing w"
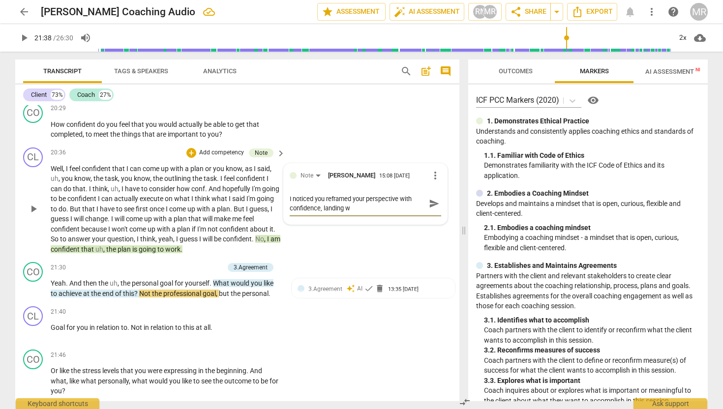
type textarea "I noticed you reframed your perspective with confidence, landing wi"
type textarea "I noticed you reframed your perspective with confidence, landing wit"
type textarea "I noticed you reframed your perspective with confidence, landing with"
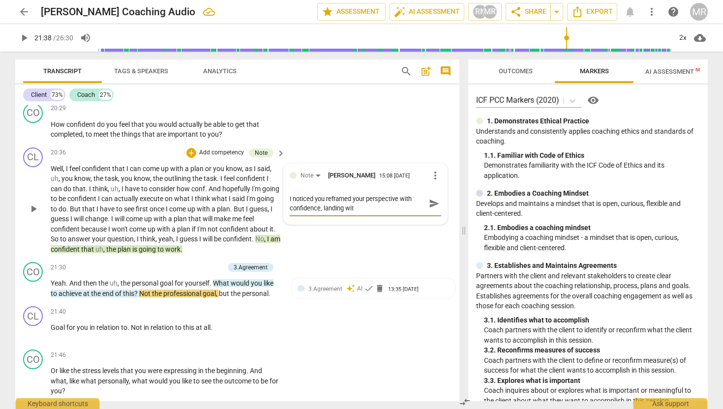
type textarea "I noticed you reframed your perspective with confidence, landing with"
type textarea "I noticed you reframed your perspective with confidence, landing with,"
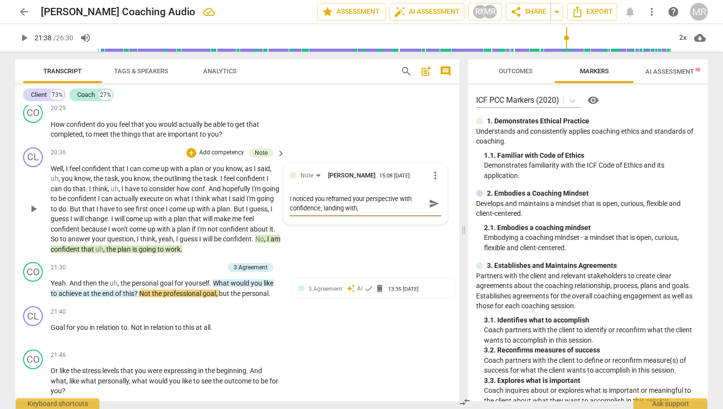
type textarea "I noticed you reframed your perspective with confidence, landing with, N"
type textarea "I noticed you reframed your perspective with confidence, landing with, No"
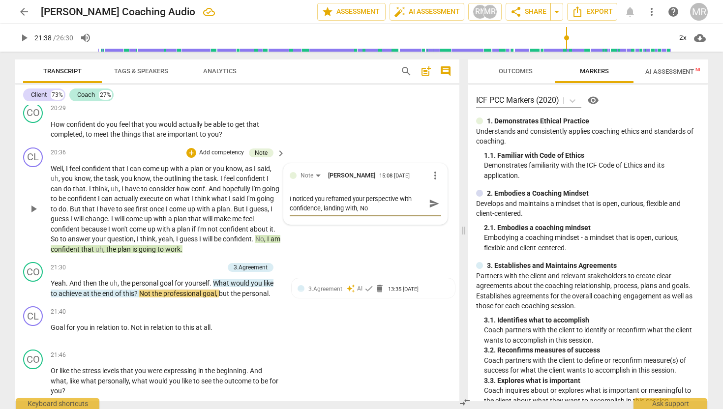
type textarea "I noticed you reframed your perspective with confidence, landing with, No"
type textarea "I noticed you reframed your perspective with confidence, landing with, No I"
click at [358, 213] on textarea "I noticed you reframed your perspective with confidence, landing with, No I" at bounding box center [358, 203] width 136 height 19
type textarea "I noticed you reframed your perspective with confidence, landing with, "No I"
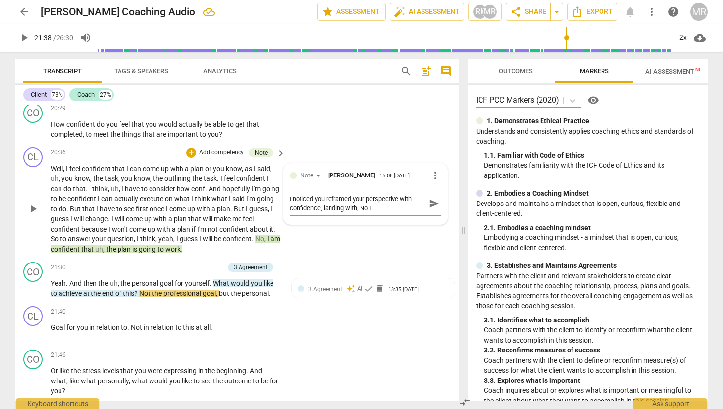
type textarea "I noticed you reframed your perspective with confidence, landing with, "No I"
click at [373, 213] on textarea "I noticed you reframed your perspective with confidence, landing with, "No I" at bounding box center [358, 203] width 136 height 19
type textarea "I noticed you reframed your perspective with confidence, landing with, "No I"
type textarea "I noticed you reframed your perspective with confidence, landing with, "No I a"
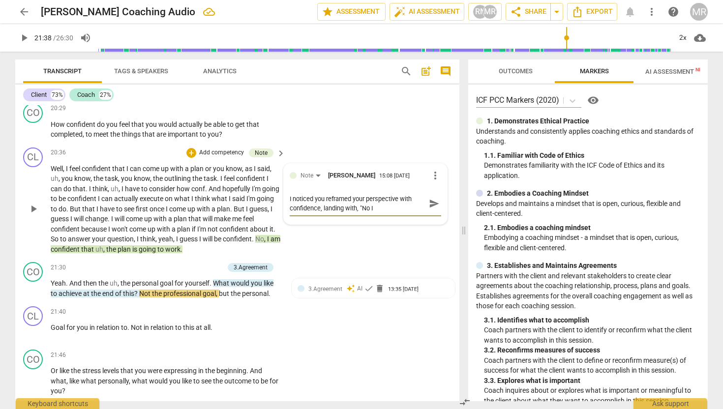
type textarea "I noticed you reframed your perspective with confidence, landing with, "No I a"
type textarea "I noticed you reframed your perspective with confidence, landing with, "No I am"
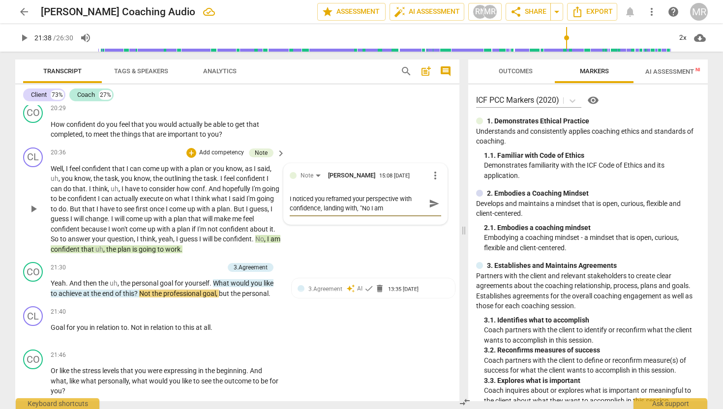
type textarea "I noticed you reframed your perspective with confidence, landing with, "No I am…"
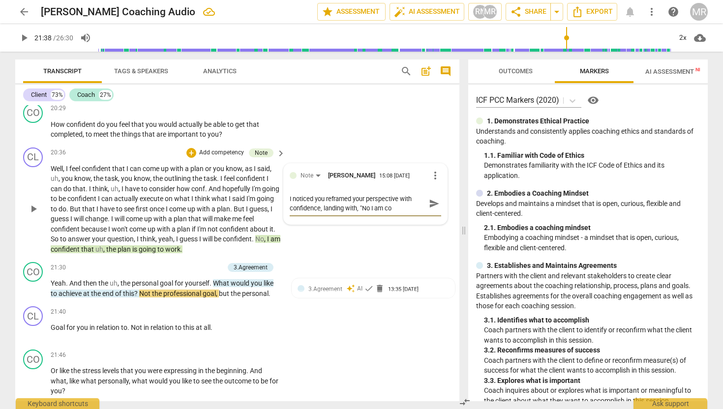
type textarea "I noticed you reframed your perspective with confidence, landing with, "No I am…"
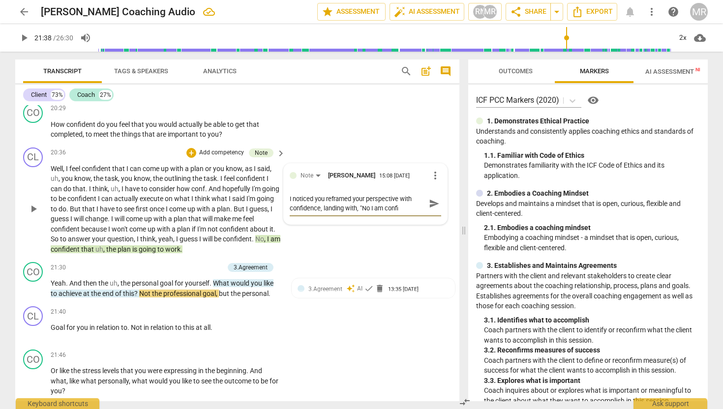
type textarea "I noticed you reframed your perspective with confidence, landing with, "No I am…"
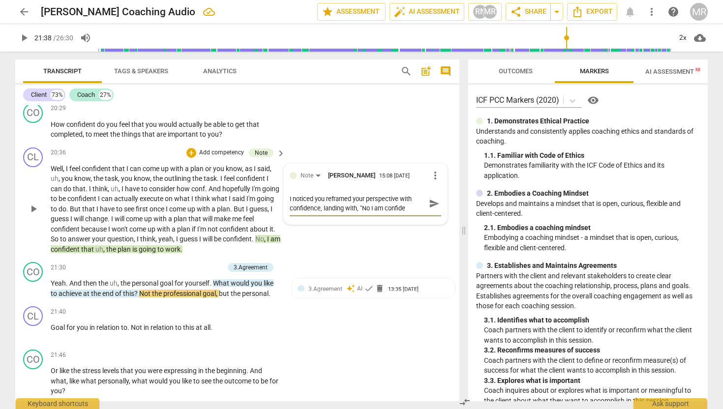
type textarea "I noticed you reframed your perspective with confidence, landing with, "No I am…"
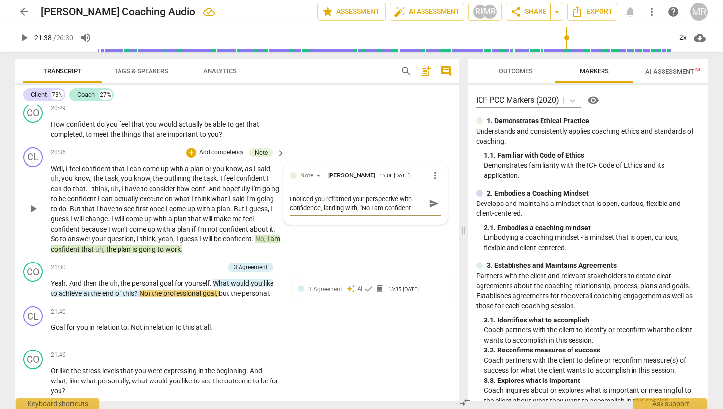
type textarea "I noticed you reframed your perspective with confidence, landing with, "No I am…"
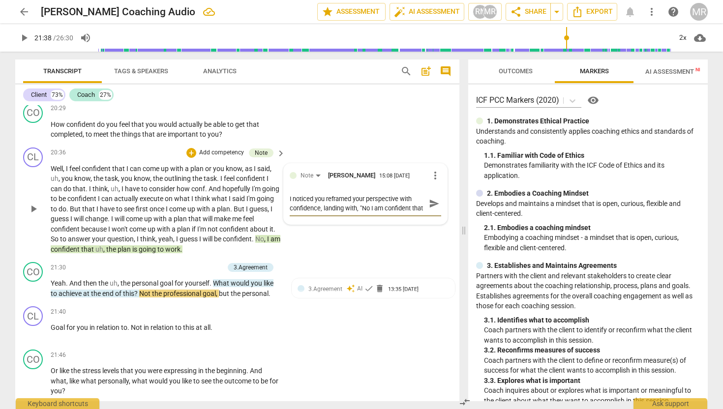
type textarea "I noticed you reframed your perspective with confidence, landing with, "No I am…"
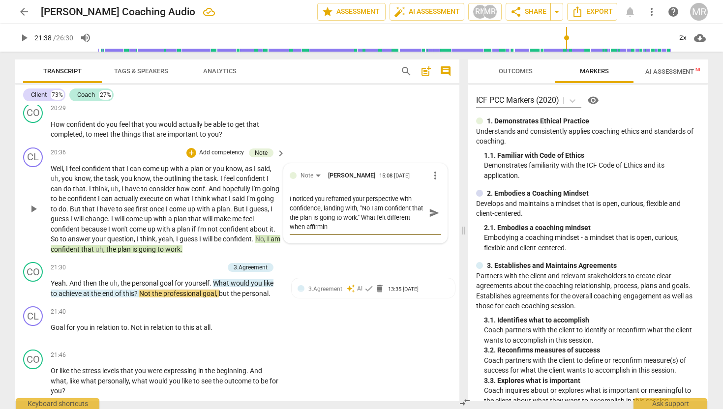
scroll to position [0, 0]
click at [429, 218] on span "send" at bounding box center [434, 213] width 11 height 11
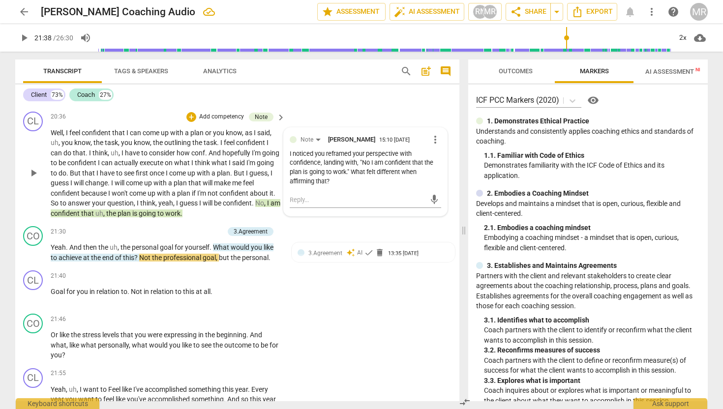
scroll to position [3783, 0]
click at [34, 259] on span "play_arrow" at bounding box center [34, 253] width 12 height 12
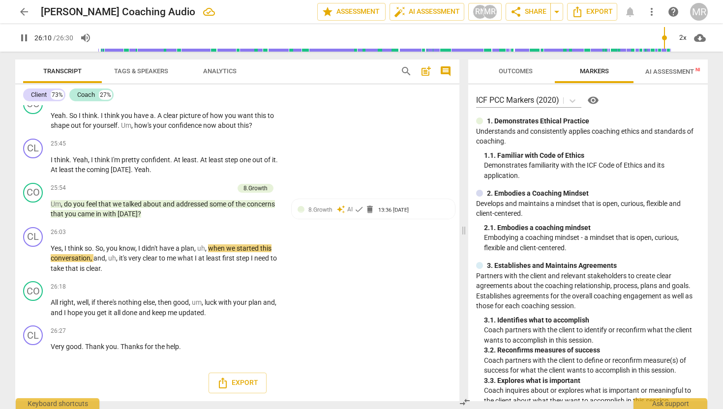
scroll to position [5294, 0]
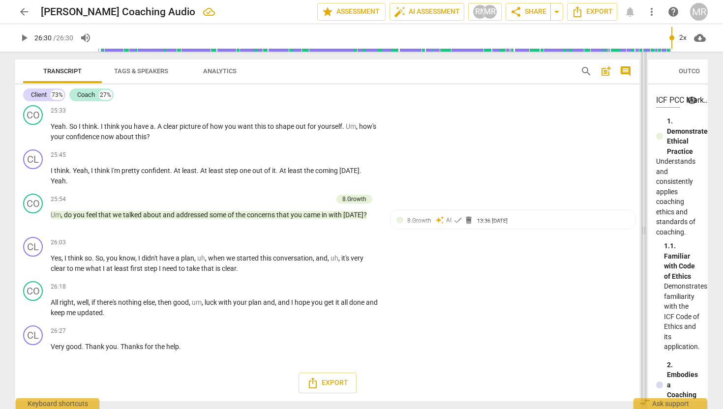
drag, startPoint x: 466, startPoint y: 236, endPoint x: 646, endPoint y: 242, distance: 180.1
click at [646, 242] on span at bounding box center [644, 231] width 6 height 358
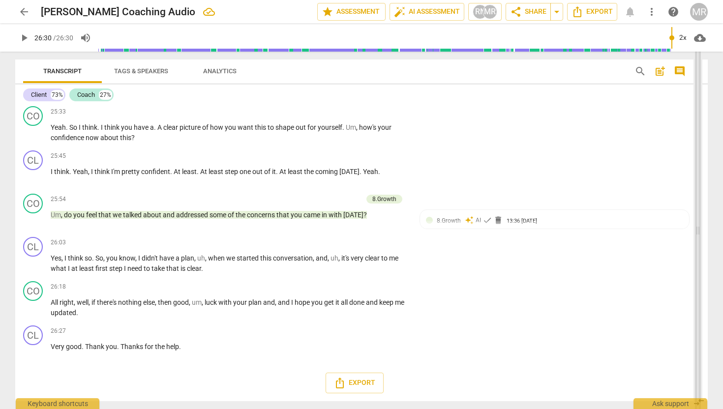
drag, startPoint x: 646, startPoint y: 242, endPoint x: 700, endPoint y: 242, distance: 53.6
click at [700, 242] on span at bounding box center [698, 231] width 6 height 358
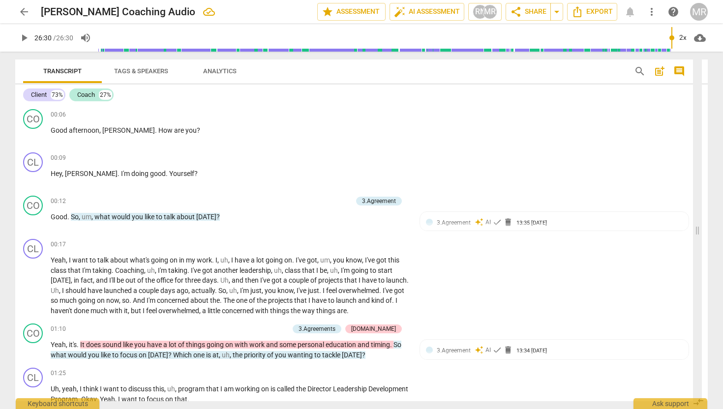
scroll to position [0, 0]
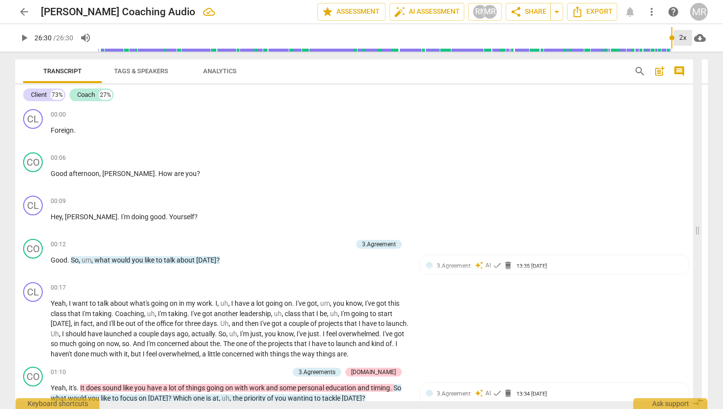
click at [684, 35] on div "2x" at bounding box center [682, 38] width 19 height 16
click at [685, 92] on li "1.5x" at bounding box center [689, 95] width 33 height 19
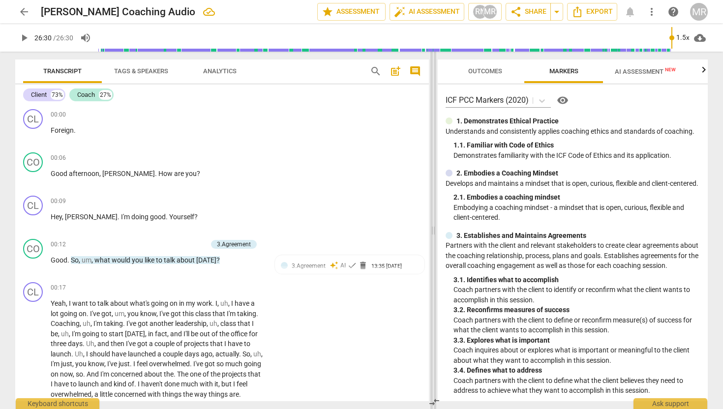
drag, startPoint x: 698, startPoint y: 233, endPoint x: 428, endPoint y: 248, distance: 270.0
click at [430, 248] on span at bounding box center [433, 231] width 6 height 358
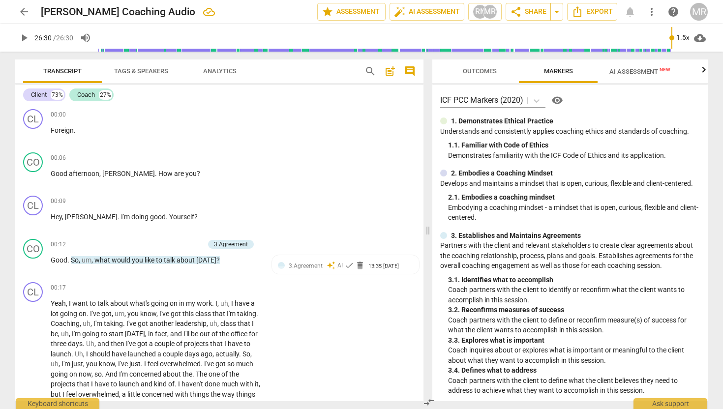
click at [631, 73] on span "AI Assessment New" at bounding box center [640, 71] width 61 height 7
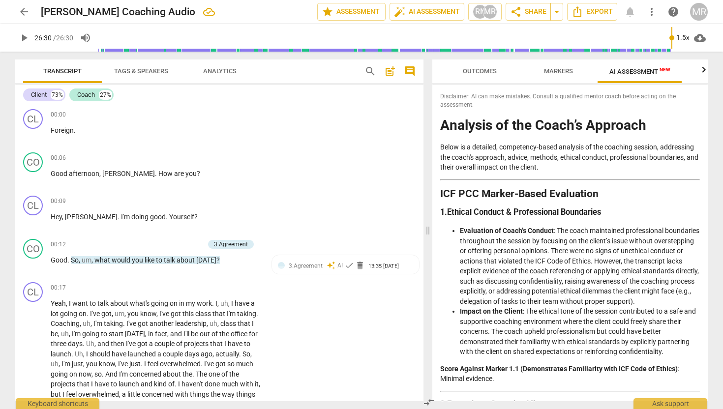
click at [491, 68] on span "Outcomes" at bounding box center [480, 70] width 34 height 7
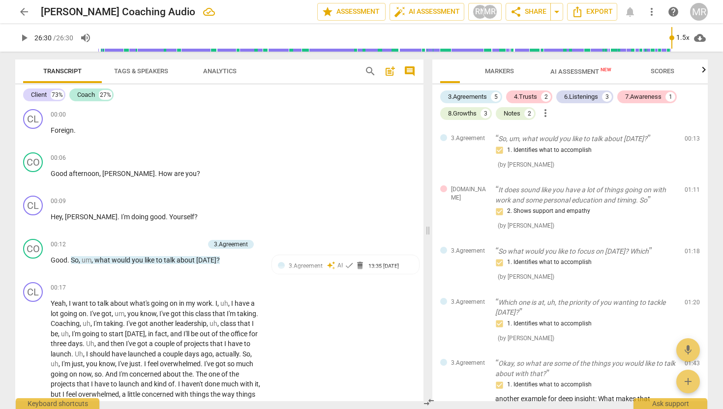
scroll to position [0, 61]
click at [668, 69] on span "Scores" at bounding box center [661, 70] width 24 height 7
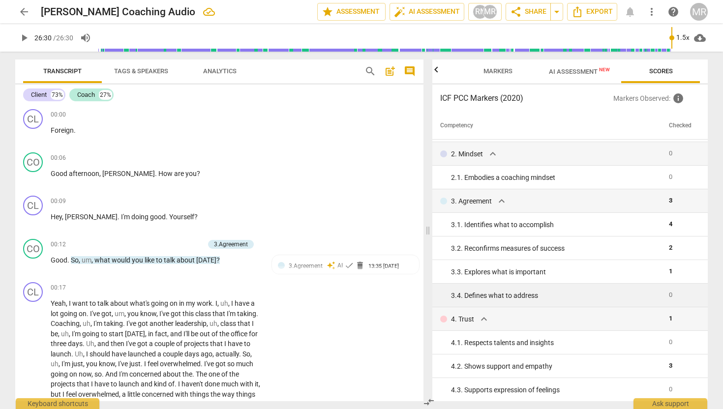
scroll to position [45, 0]
